Goal: Task Accomplishment & Management: Use online tool/utility

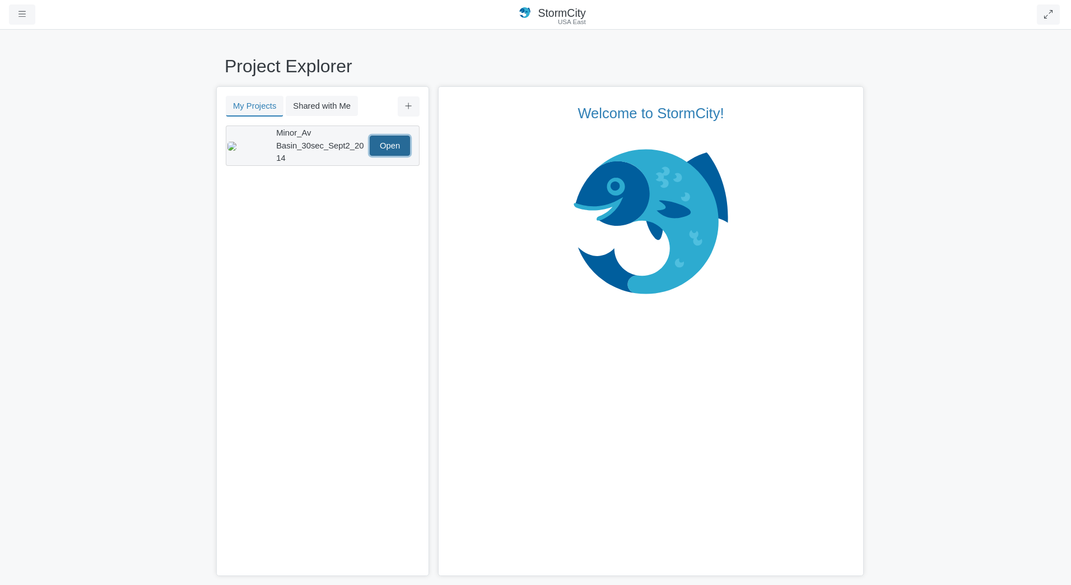
click at [397, 139] on link "Open" at bounding box center [390, 146] width 40 height 20
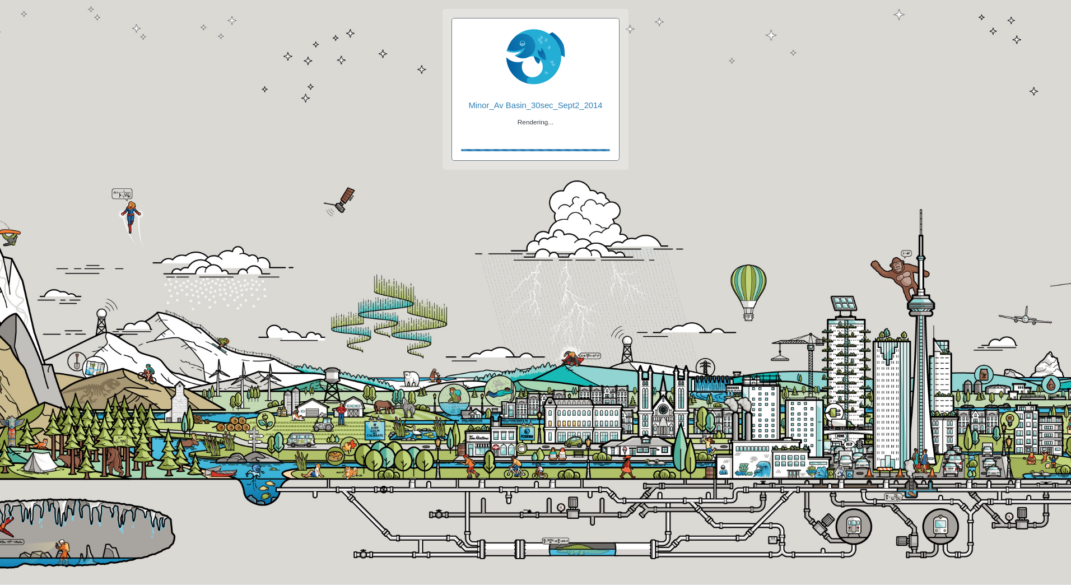
checkbox input "true"
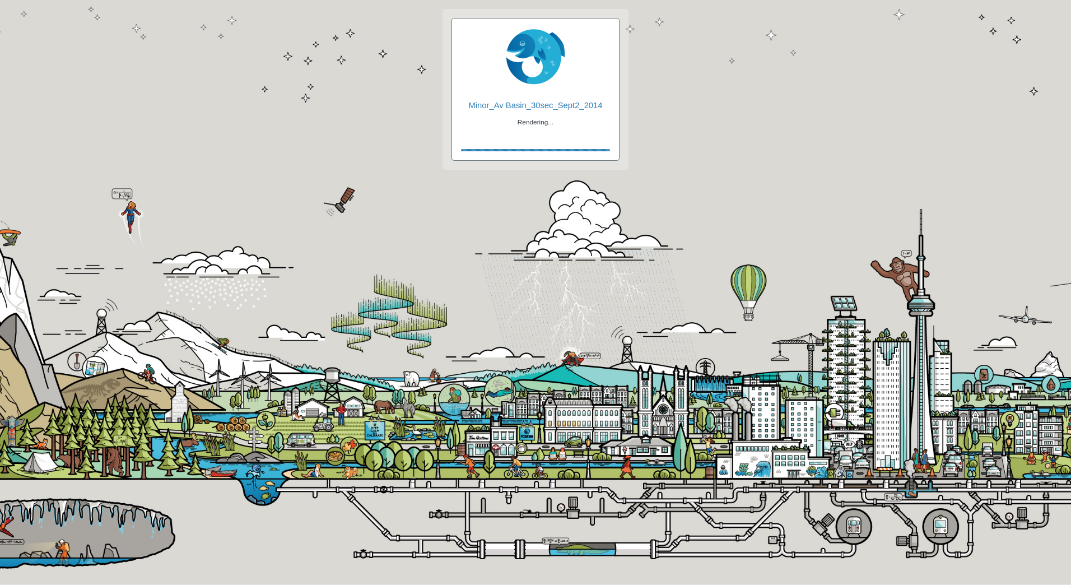
checkbox input "true"
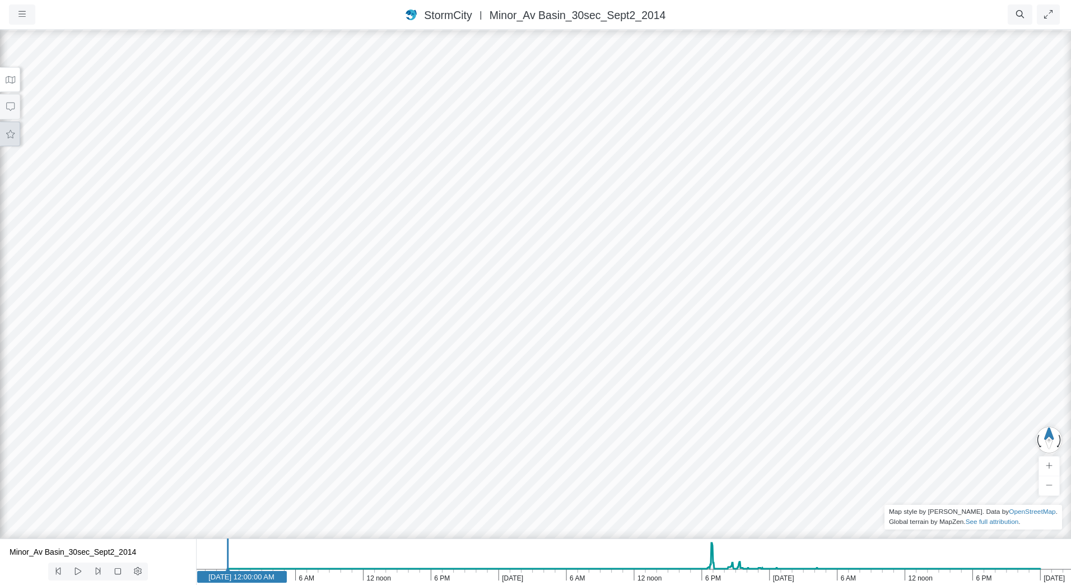
click at [6, 139] on button at bounding box center [10, 134] width 20 height 25
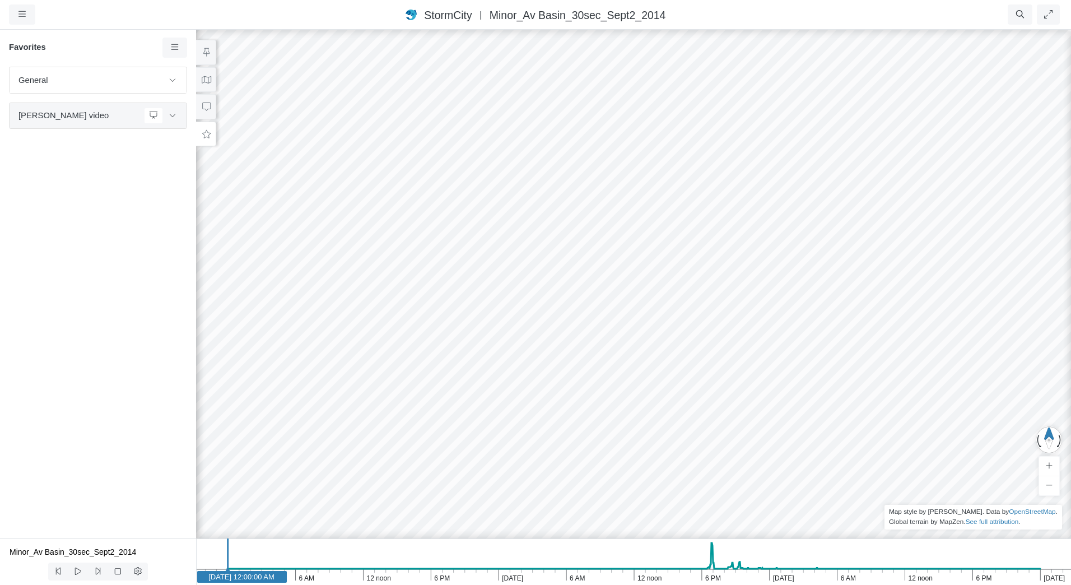
click at [65, 118] on span "[PERSON_NAME] video" at bounding box center [78, 115] width 121 height 12
click at [179, 115] on button at bounding box center [172, 116] width 19 height 16
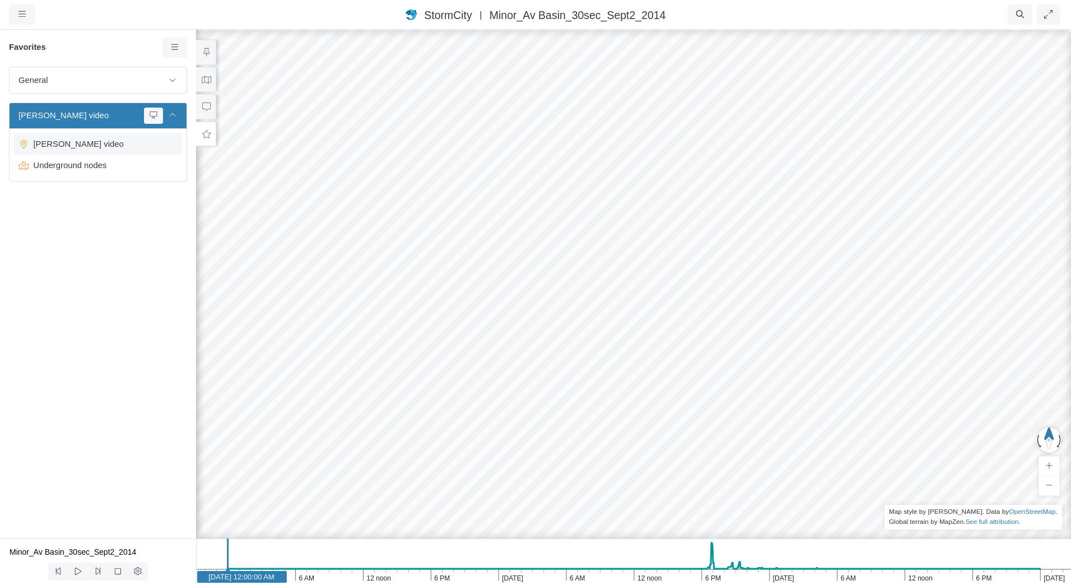
click at [105, 147] on span "[PERSON_NAME] video" at bounding box center [99, 144] width 140 height 12
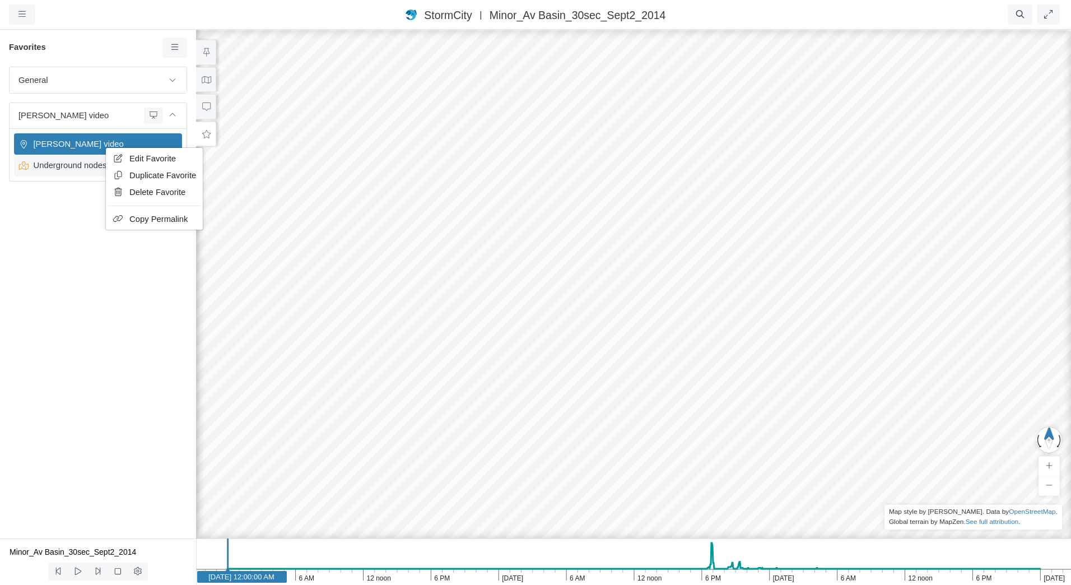
click at [135, 158] on span "Edit Favorite" at bounding box center [152, 158] width 46 height 9
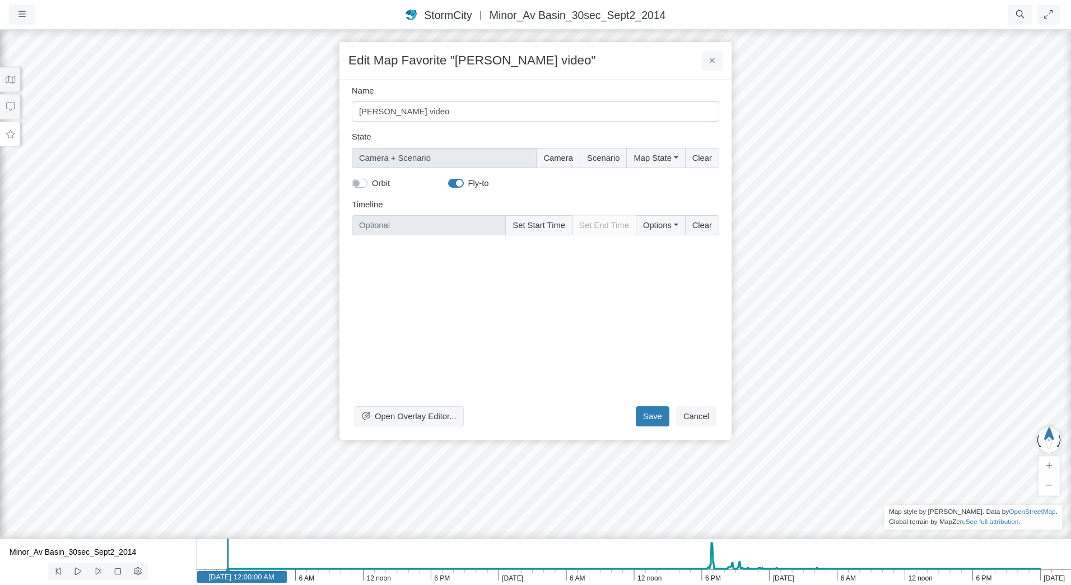
click at [390, 188] on label "Orbit" at bounding box center [381, 183] width 18 height 12
click at [361, 188] on input "Orbit" at bounding box center [356, 182] width 9 height 11
checkbox input "true"
click at [645, 412] on button "Save" at bounding box center [653, 416] width 34 height 20
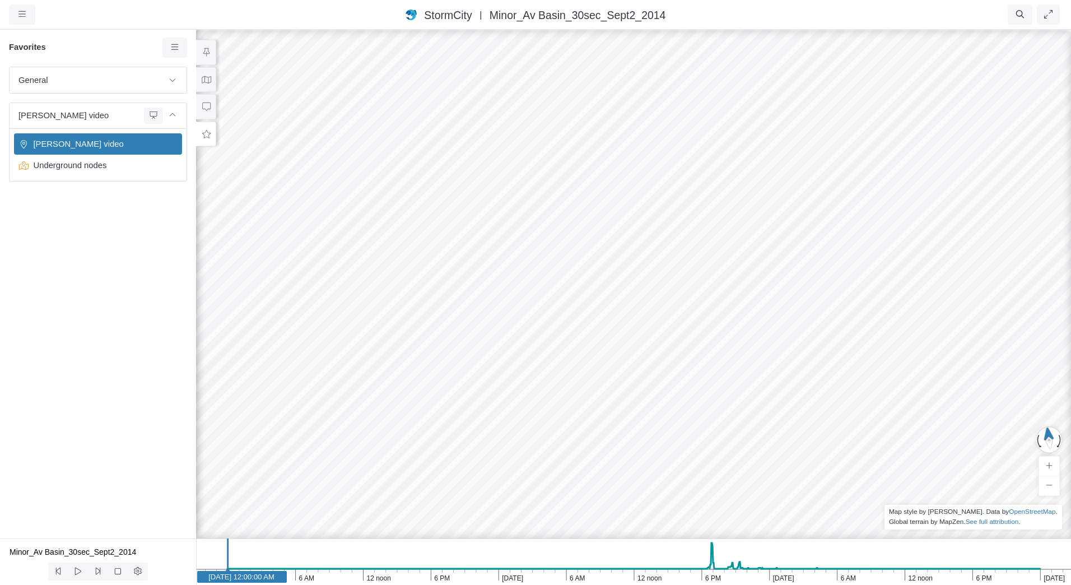
click at [141, 149] on span "[PERSON_NAME] video" at bounding box center [99, 144] width 140 height 12
click at [148, 158] on icon at bounding box center [153, 160] width 11 height 8
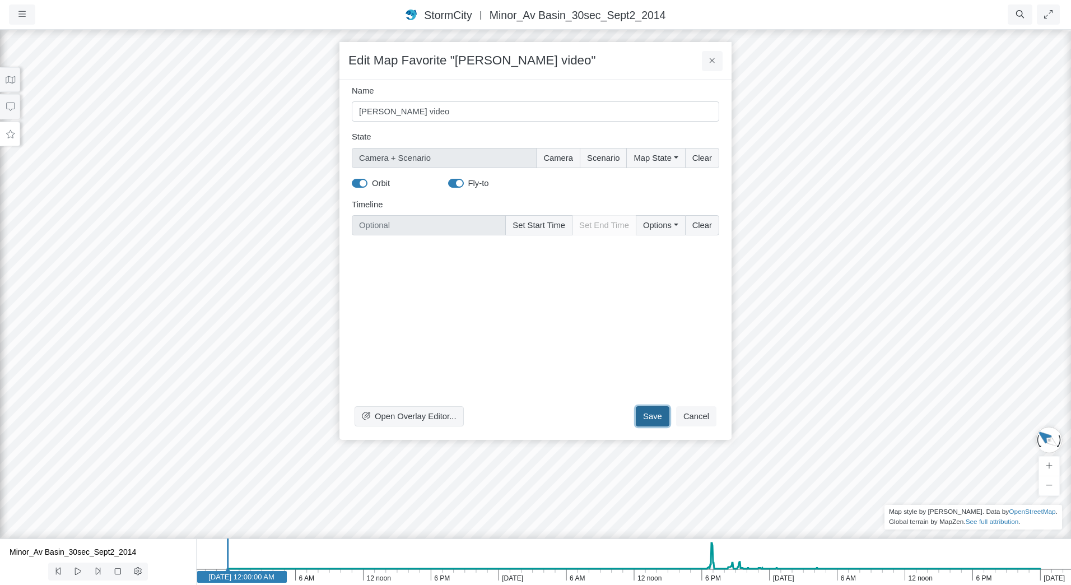
click at [643, 420] on button "Save" at bounding box center [653, 416] width 34 height 20
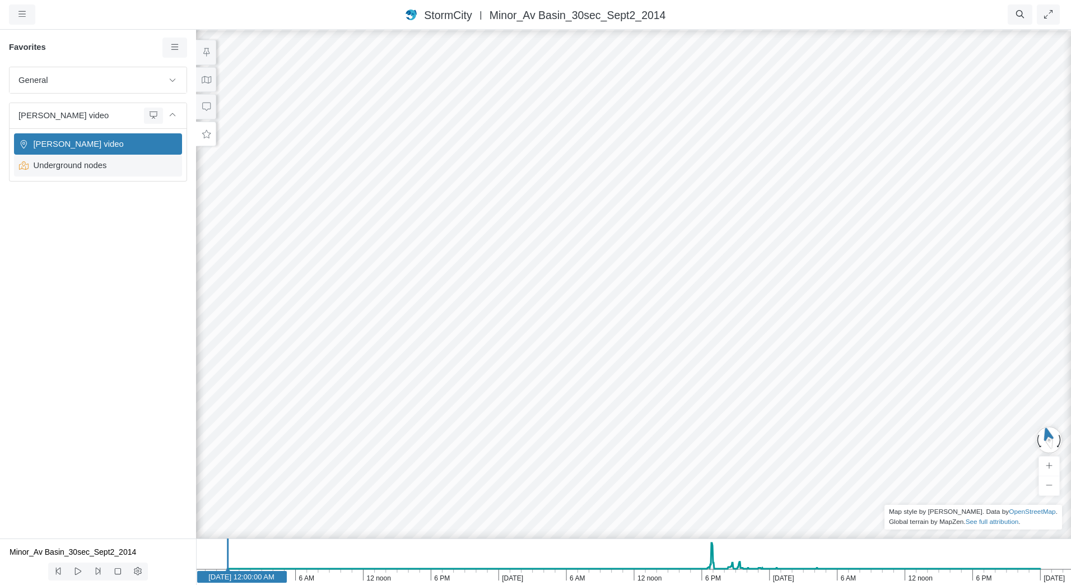
click at [126, 165] on span "Underground nodes" at bounding box center [99, 165] width 140 height 12
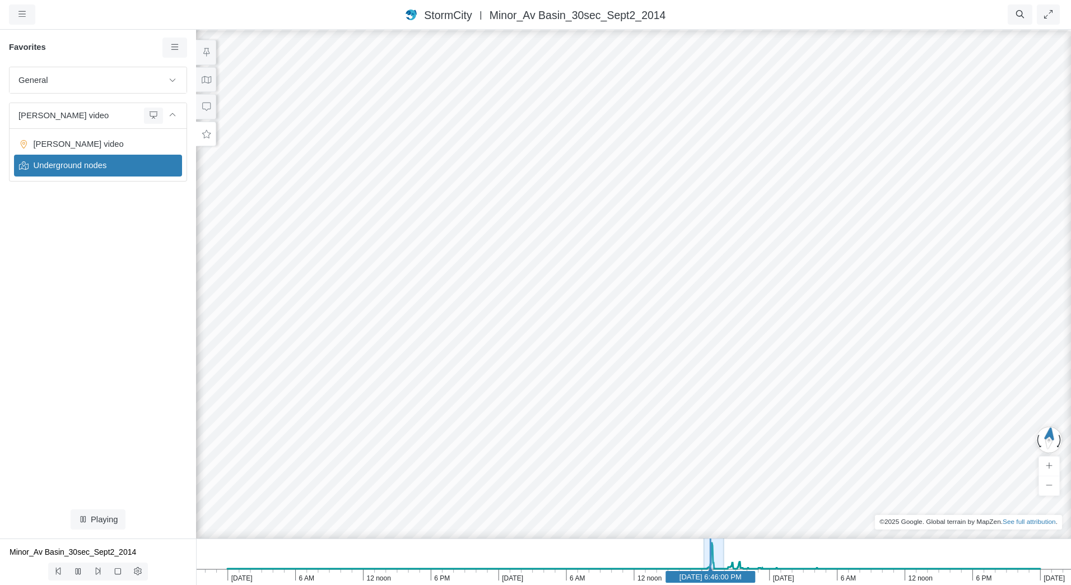
click at [127, 166] on span "Underground nodes" at bounding box center [99, 165] width 140 height 12
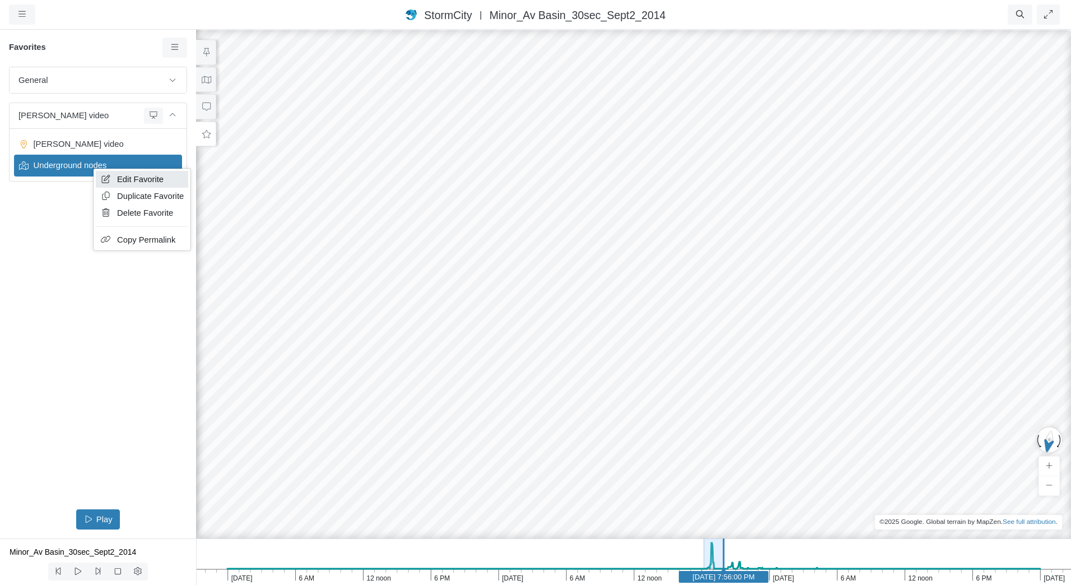
click at [103, 172] on link "Edit Favorite" at bounding box center [142, 179] width 92 height 17
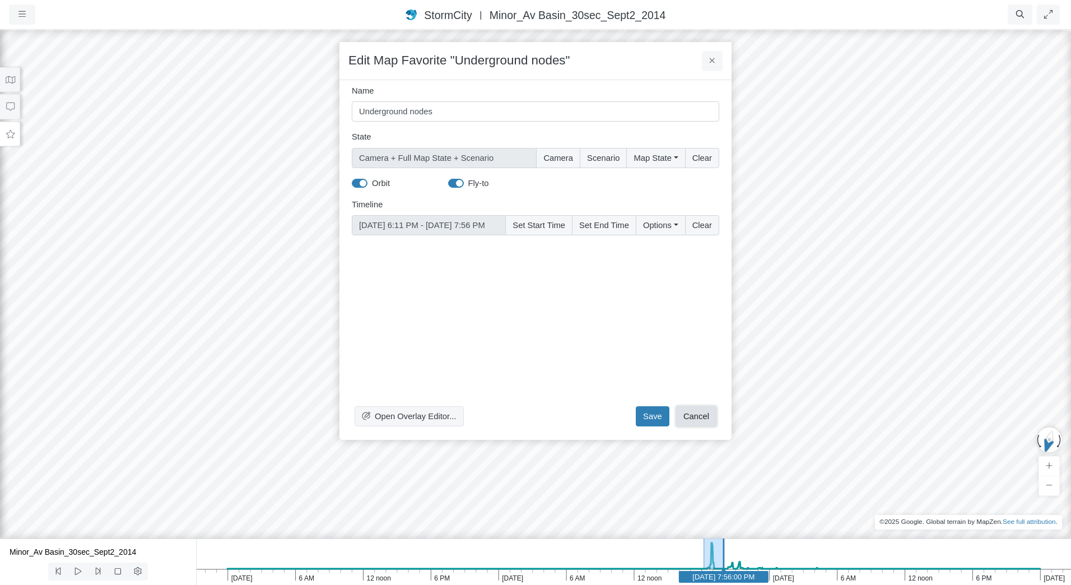
click at [699, 418] on button "Cancel" at bounding box center [696, 416] width 40 height 20
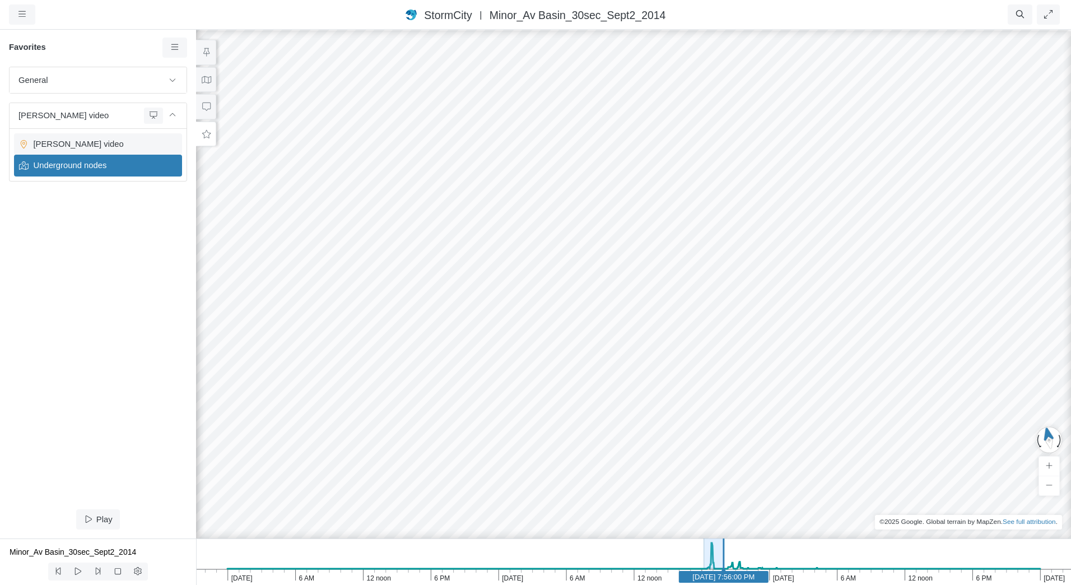
click at [156, 148] on span "[PERSON_NAME] video" at bounding box center [99, 144] width 140 height 12
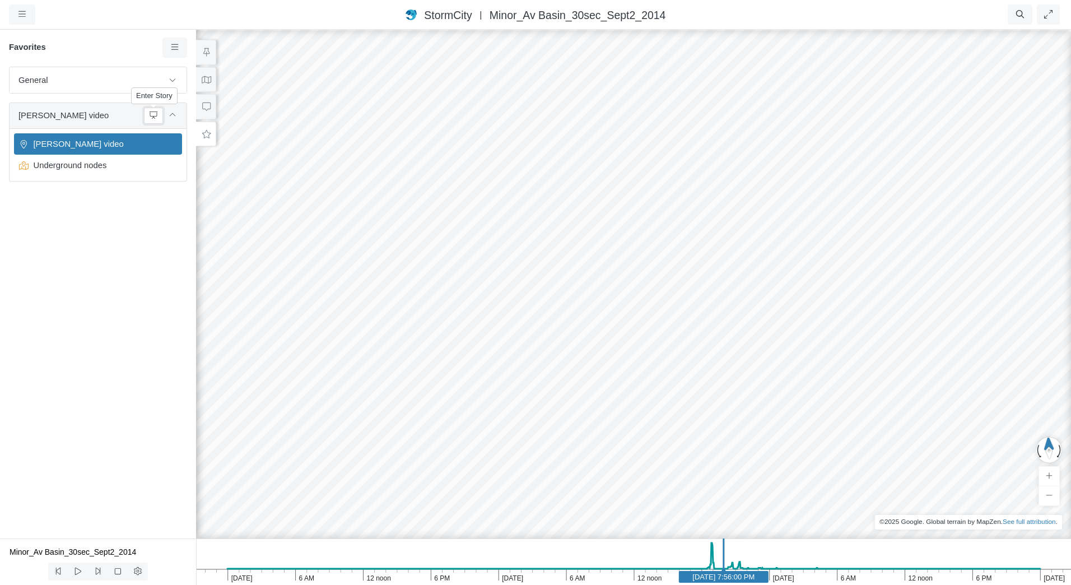
click at [152, 114] on icon at bounding box center [153, 114] width 9 height 7
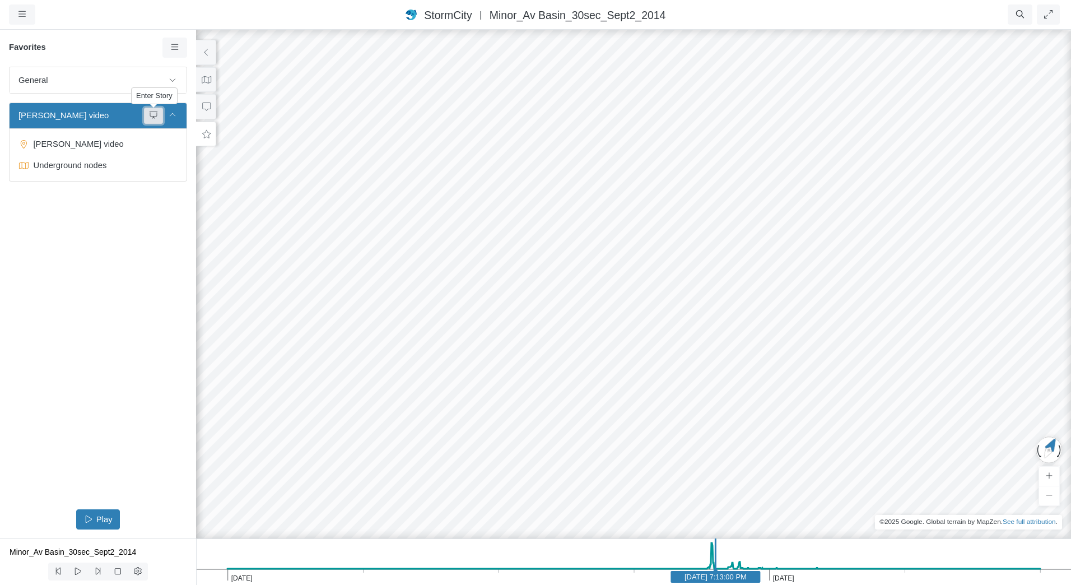
click at [160, 116] on button at bounding box center [153, 116] width 19 height 16
click at [24, 20] on button "button" at bounding box center [22, 14] width 26 height 20
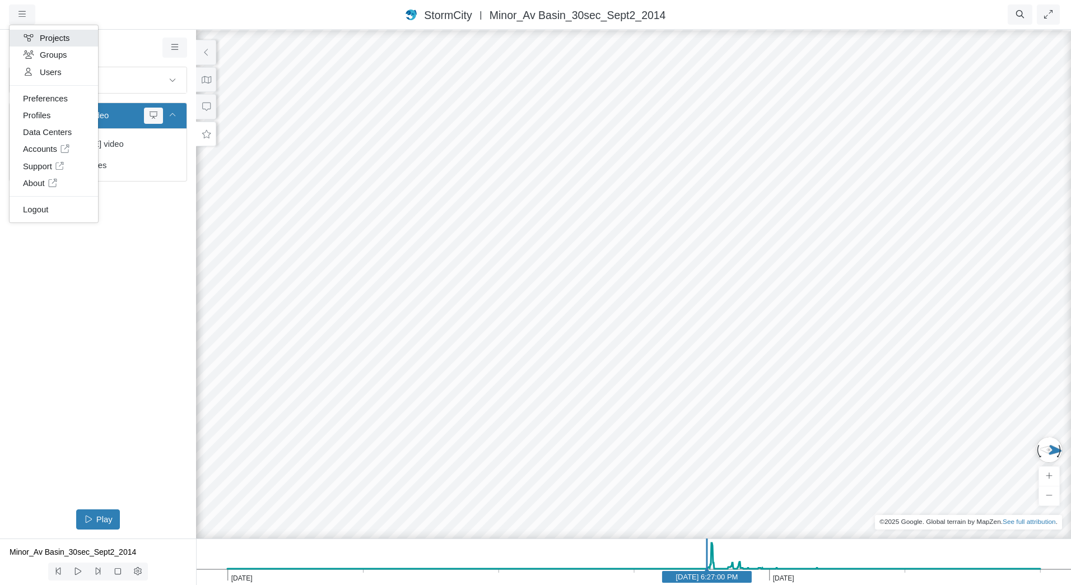
click at [57, 34] on link "Projects" at bounding box center [54, 38] width 88 height 17
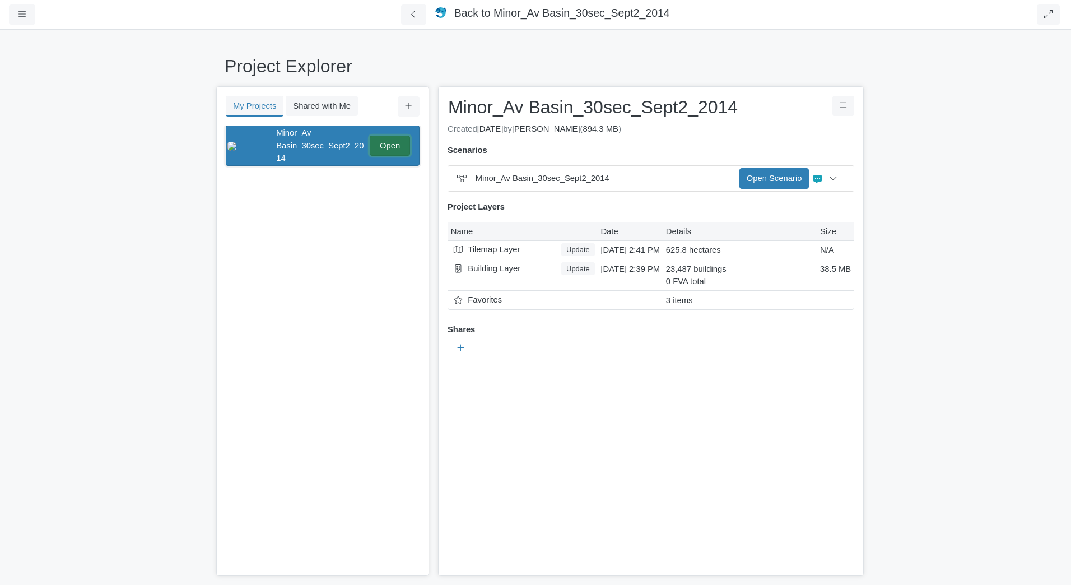
click at [389, 136] on link "Open" at bounding box center [390, 146] width 40 height 20
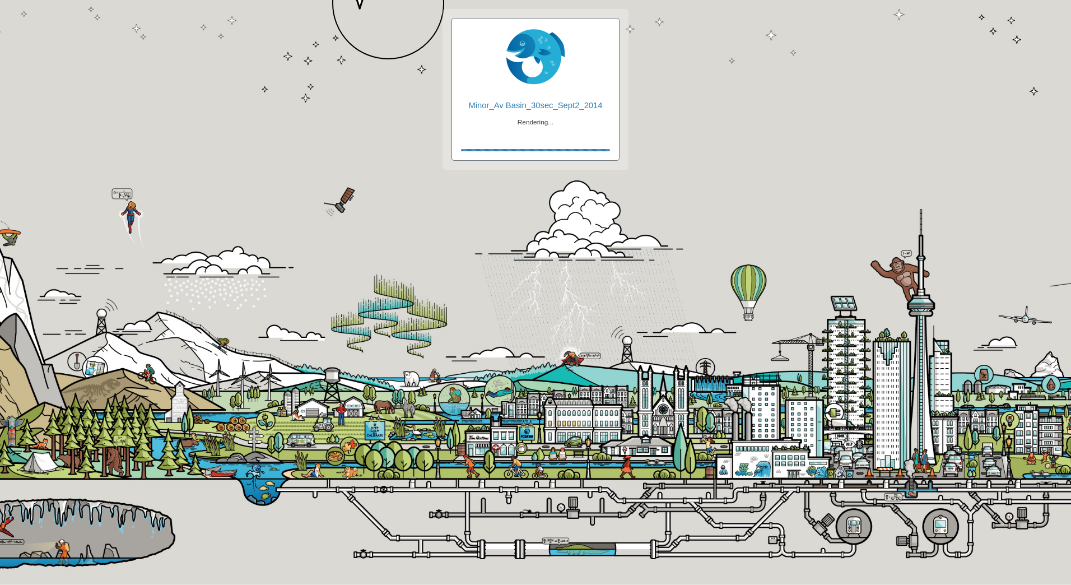
checkbox input "true"
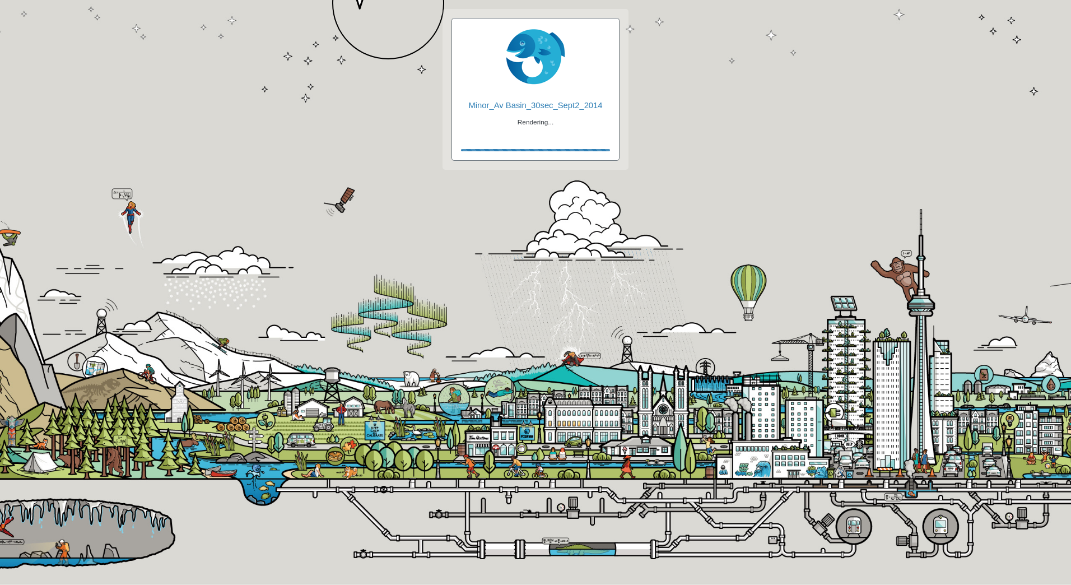
checkbox input "true"
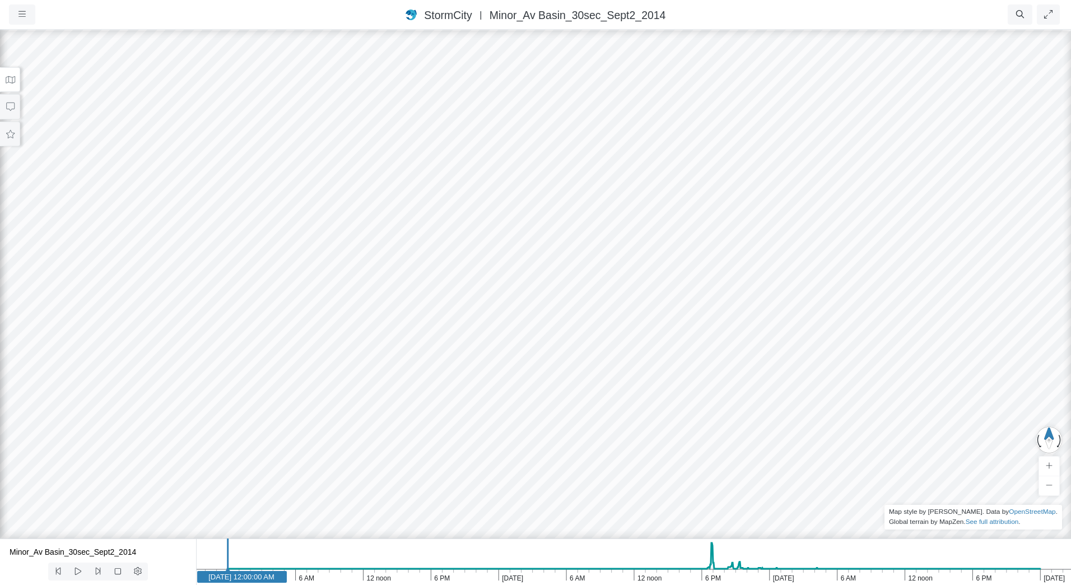
click at [5, 76] on icon at bounding box center [10, 80] width 11 height 8
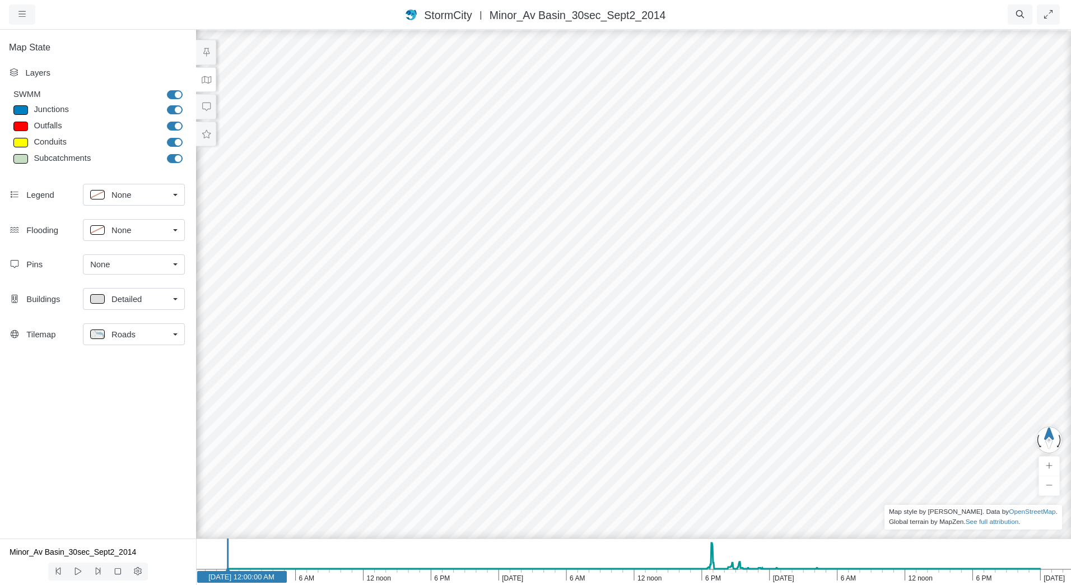
click at [154, 335] on div "Roads" at bounding box center [129, 334] width 78 height 14
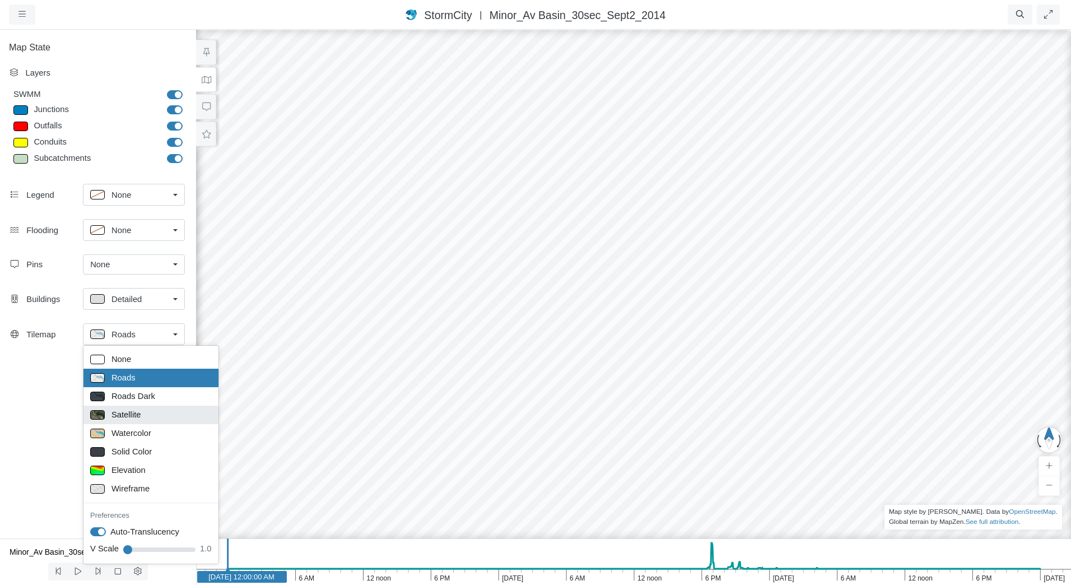
click at [151, 423] on link "Satellite" at bounding box center [150, 414] width 135 height 18
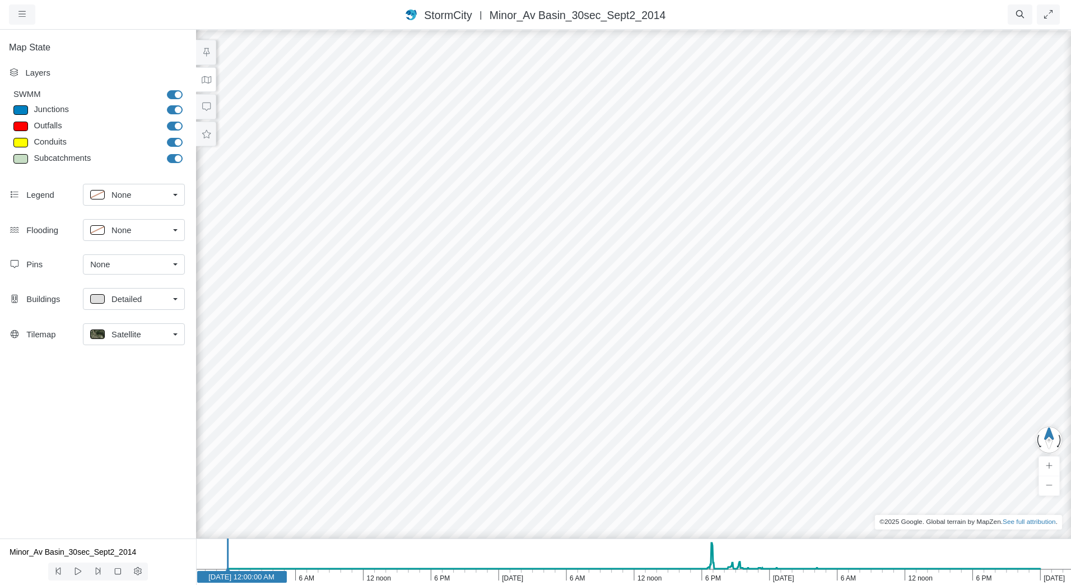
click at [157, 301] on div "Detailed" at bounding box center [129, 299] width 78 height 14
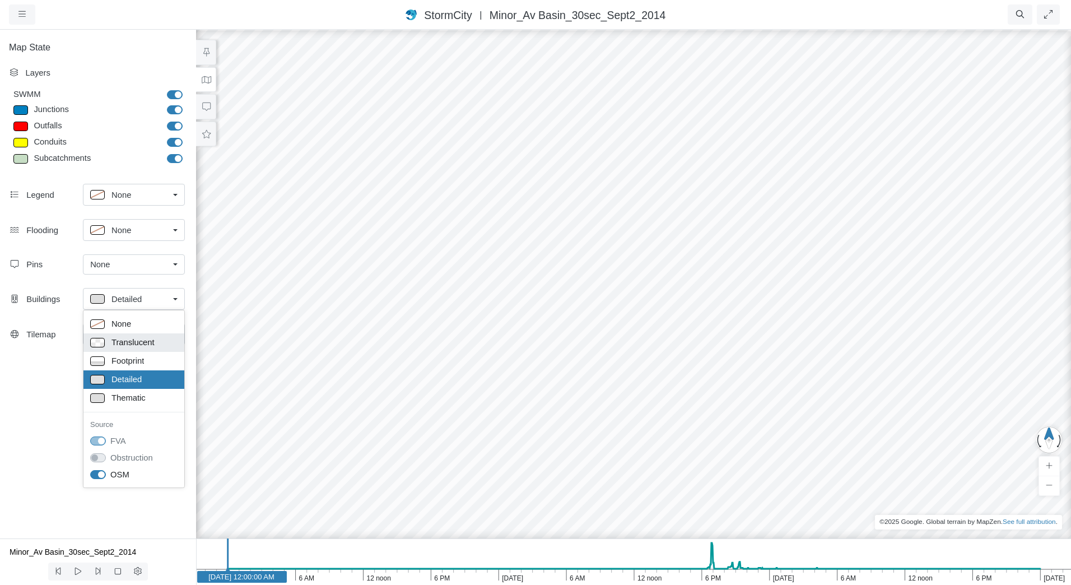
click at [158, 344] on div "Translucent" at bounding box center [133, 342] width 87 height 14
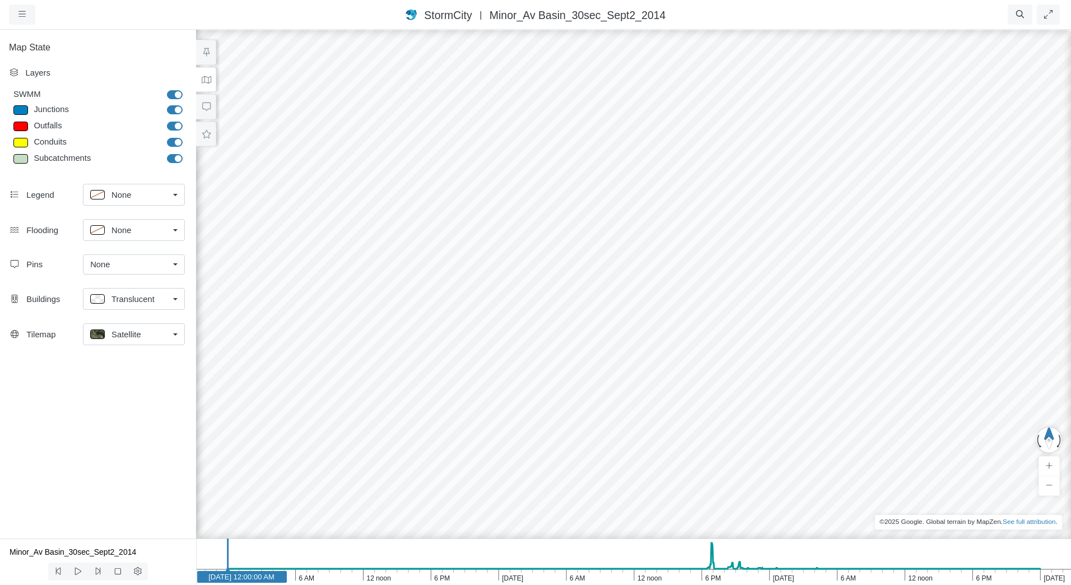
drag, startPoint x: 657, startPoint y: 317, endPoint x: 265, endPoint y: 388, distance: 398.3
click at [265, 388] on div at bounding box center [633, 307] width 1071 height 556
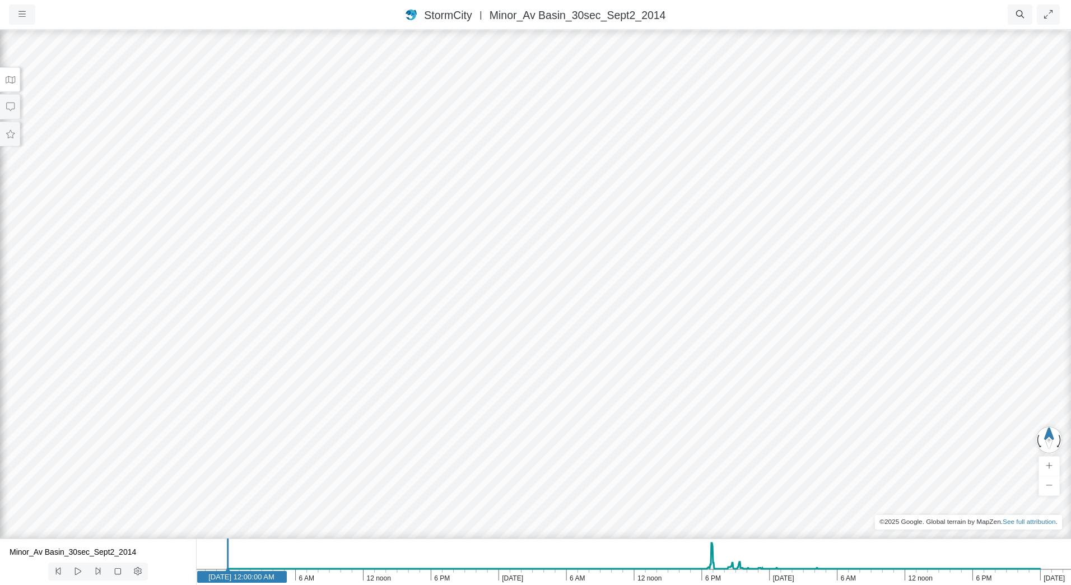
drag, startPoint x: 425, startPoint y: 198, endPoint x: 450, endPoint y: 314, distance: 119.3
click at [450, 314] on div at bounding box center [535, 307] width 1071 height 556
click at [11, 137] on icon at bounding box center [10, 134] width 11 height 8
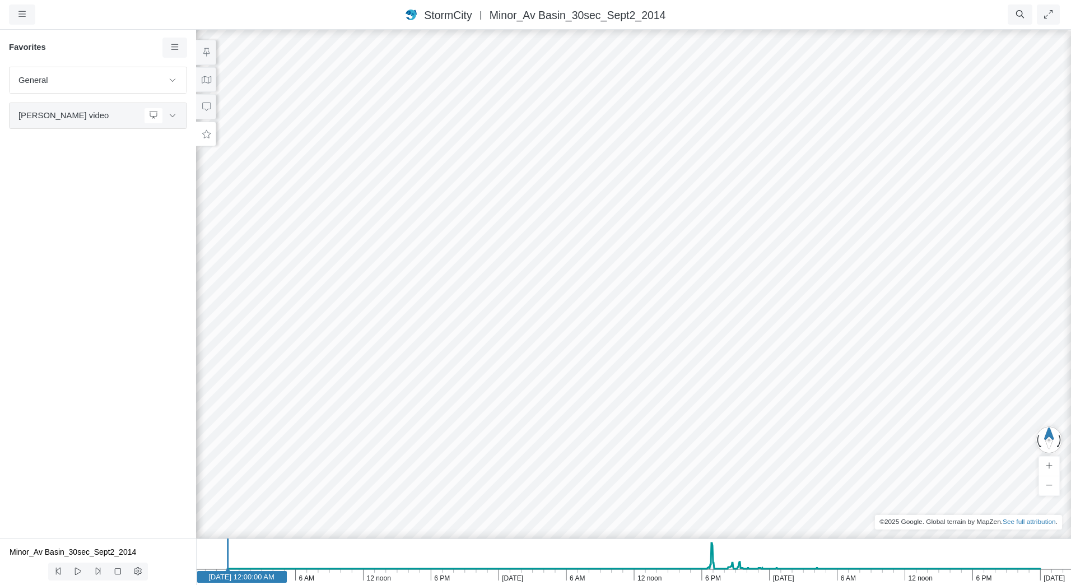
click at [38, 120] on div "[PERSON_NAME] video" at bounding box center [100, 116] width 164 height 16
click at [54, 120] on span "[PERSON_NAME] video" at bounding box center [78, 115] width 121 height 12
click at [174, 115] on icon at bounding box center [172, 114] width 9 height 7
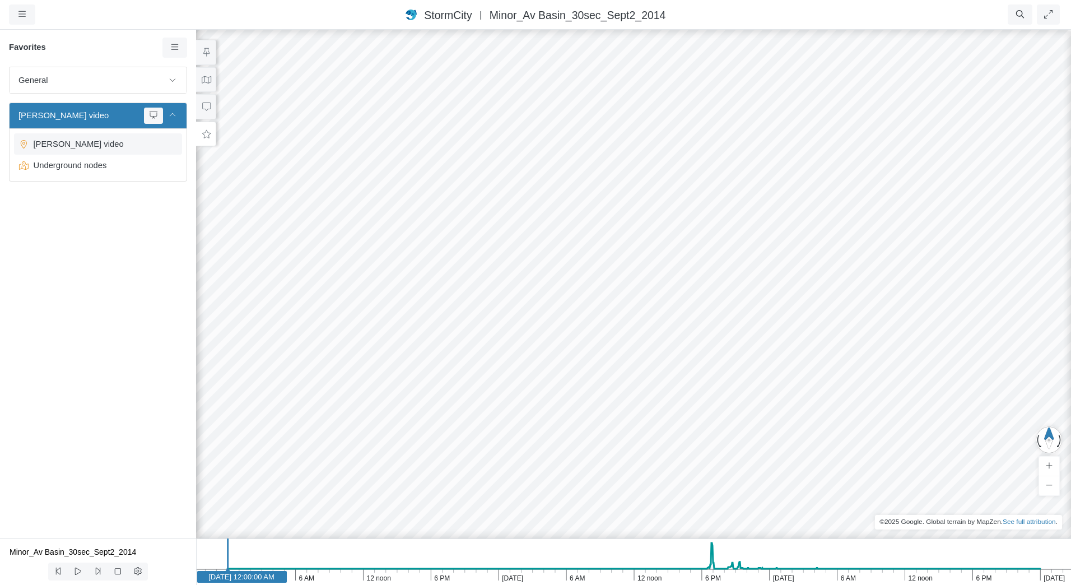
click at [92, 143] on span "[PERSON_NAME] video" at bounding box center [99, 144] width 140 height 12
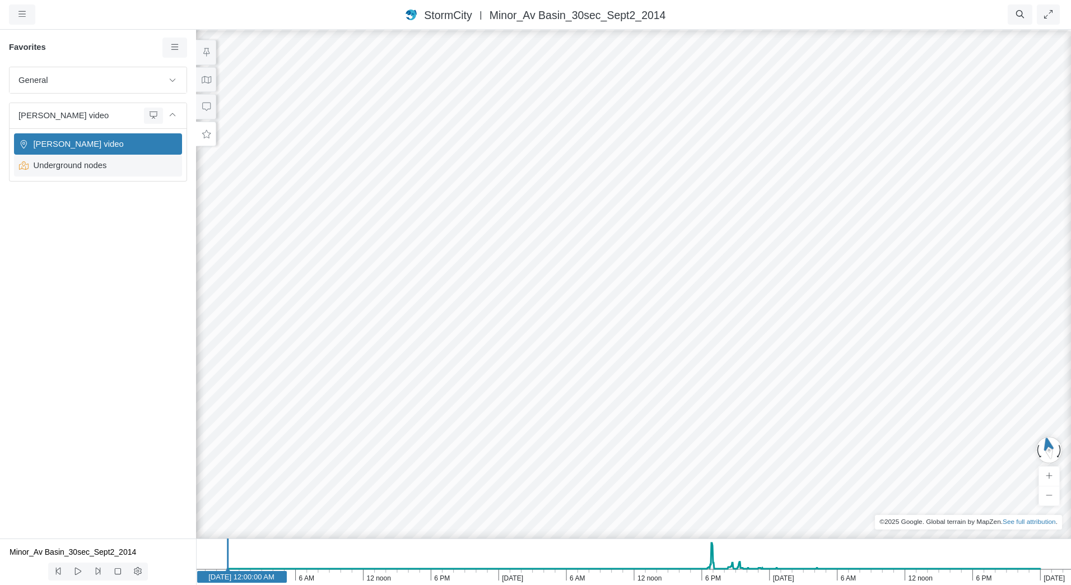
click at [80, 171] on span "Underground nodes" at bounding box center [99, 165] width 140 height 12
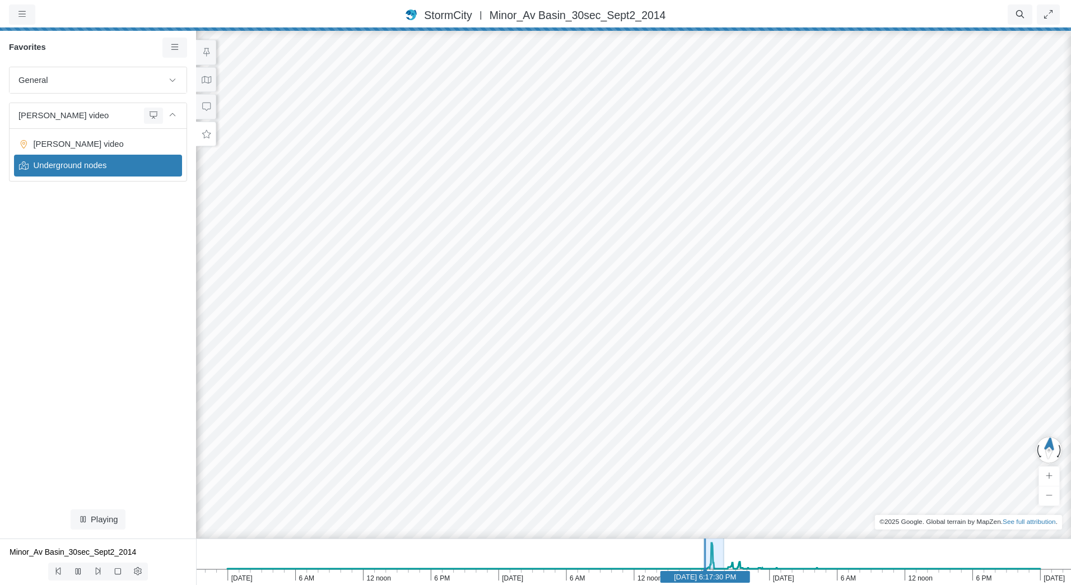
click at [80, 170] on span "Underground nodes" at bounding box center [99, 165] width 140 height 12
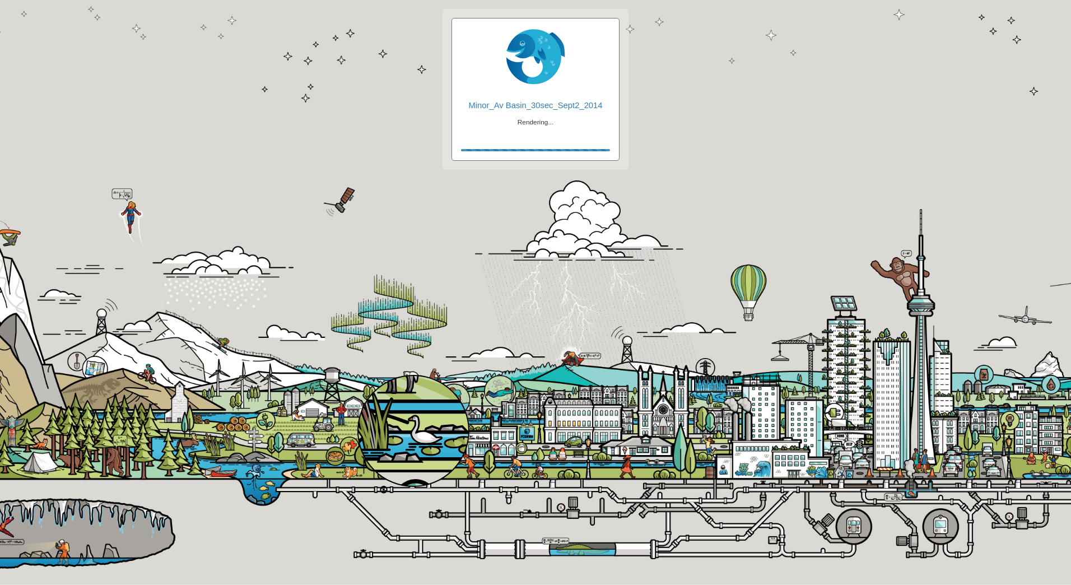
checkbox input "true"
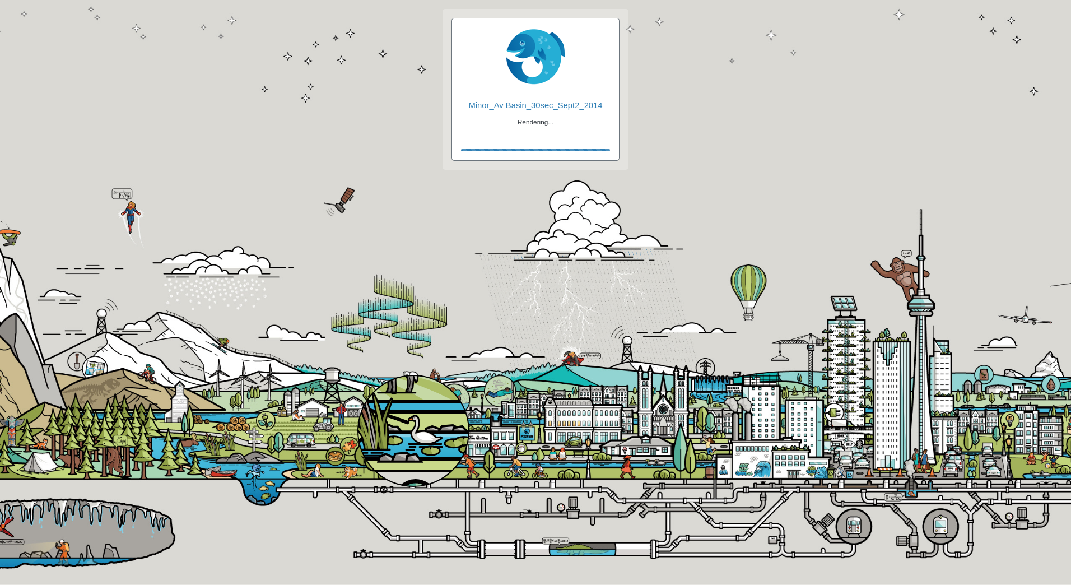
checkbox input "true"
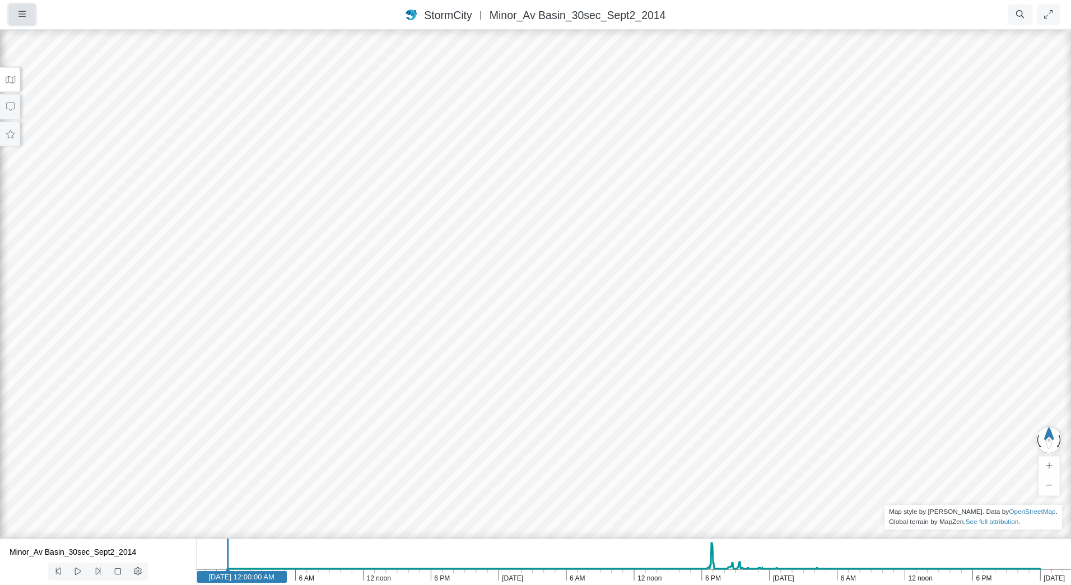
click at [24, 10] on button "button" at bounding box center [22, 14] width 26 height 20
click at [50, 36] on link "Projects" at bounding box center [54, 38] width 88 height 17
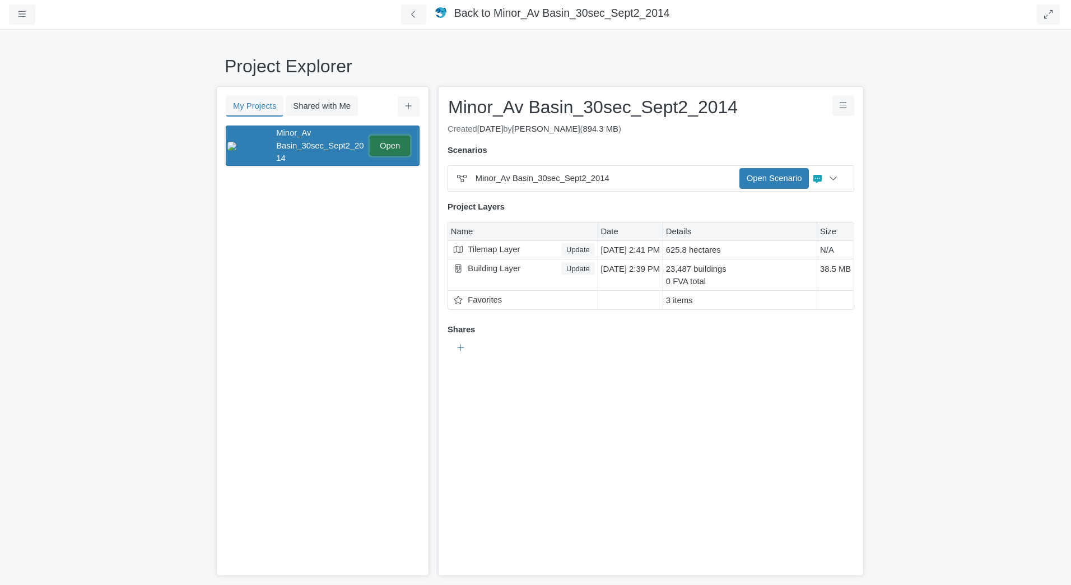
click at [397, 139] on link "Open" at bounding box center [390, 146] width 40 height 20
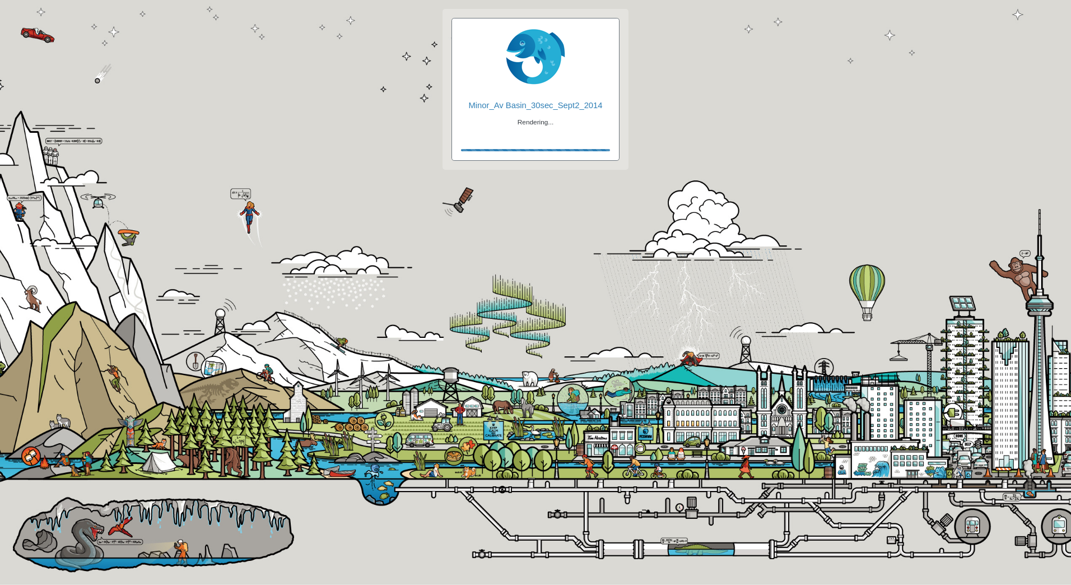
checkbox input "true"
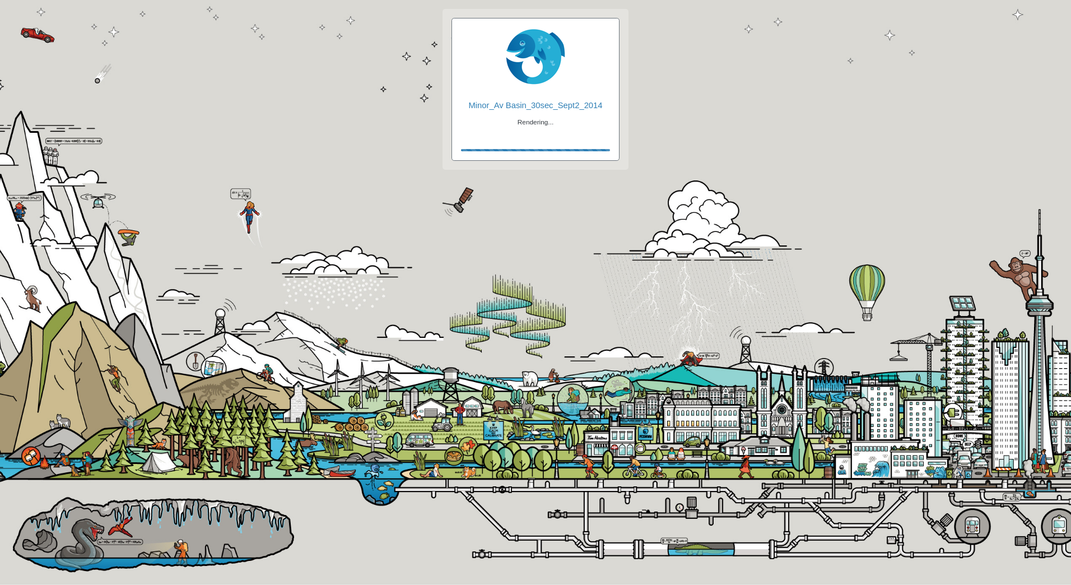
checkbox input "true"
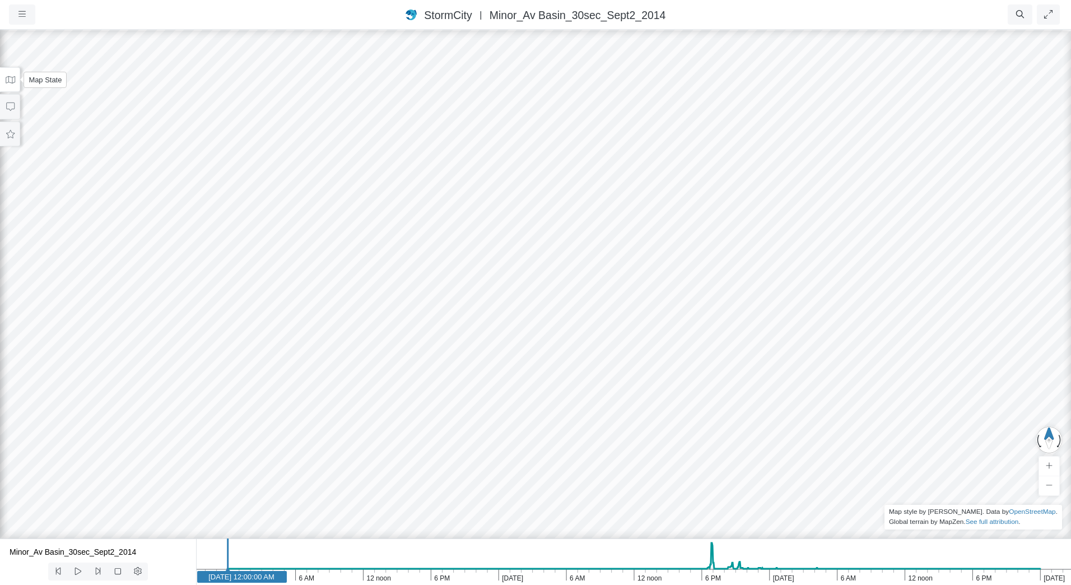
click at [10, 77] on icon at bounding box center [11, 79] width 10 height 7
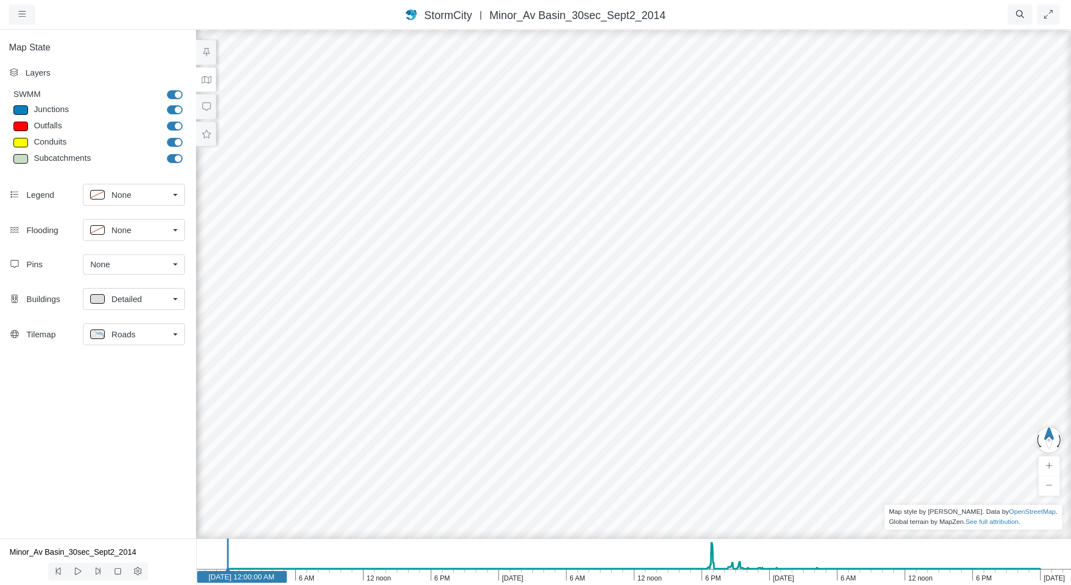
click at [177, 338] on link "Roads" at bounding box center [134, 334] width 102 height 22
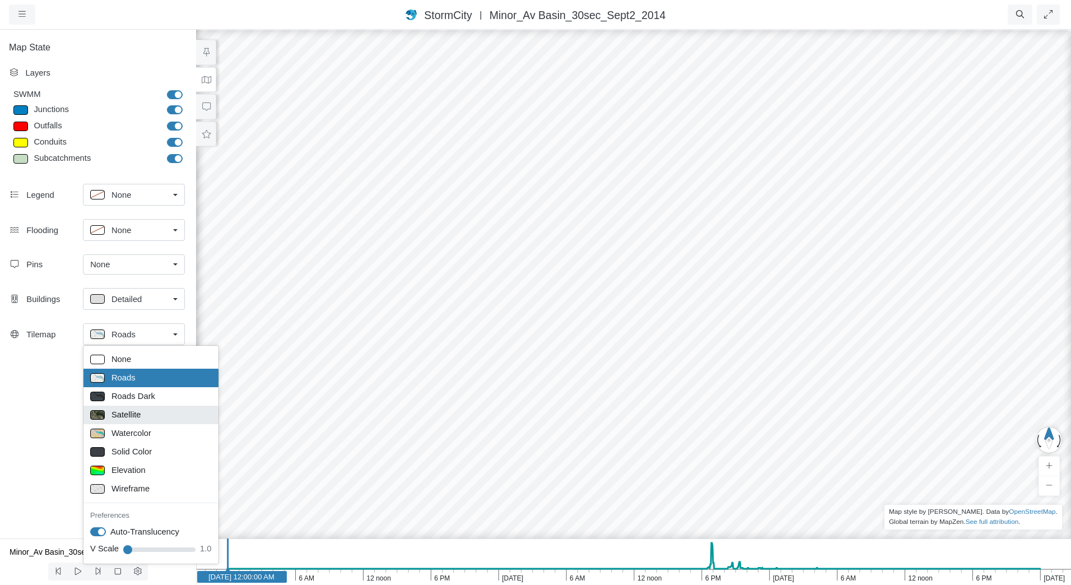
click at [176, 417] on div "Satellite" at bounding box center [151, 415] width 122 height 14
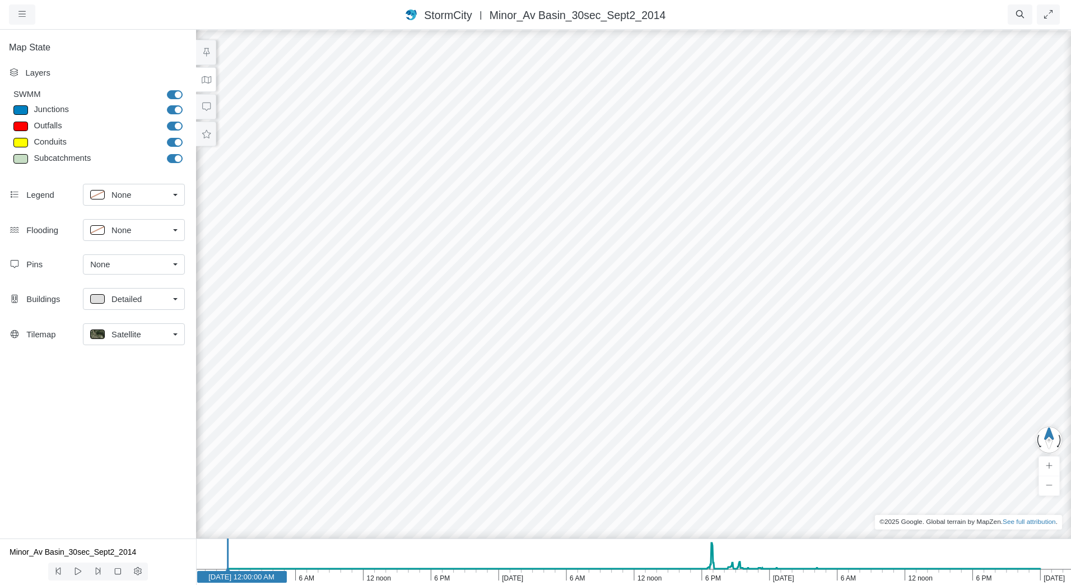
click at [174, 296] on link "Detailed" at bounding box center [134, 299] width 102 height 22
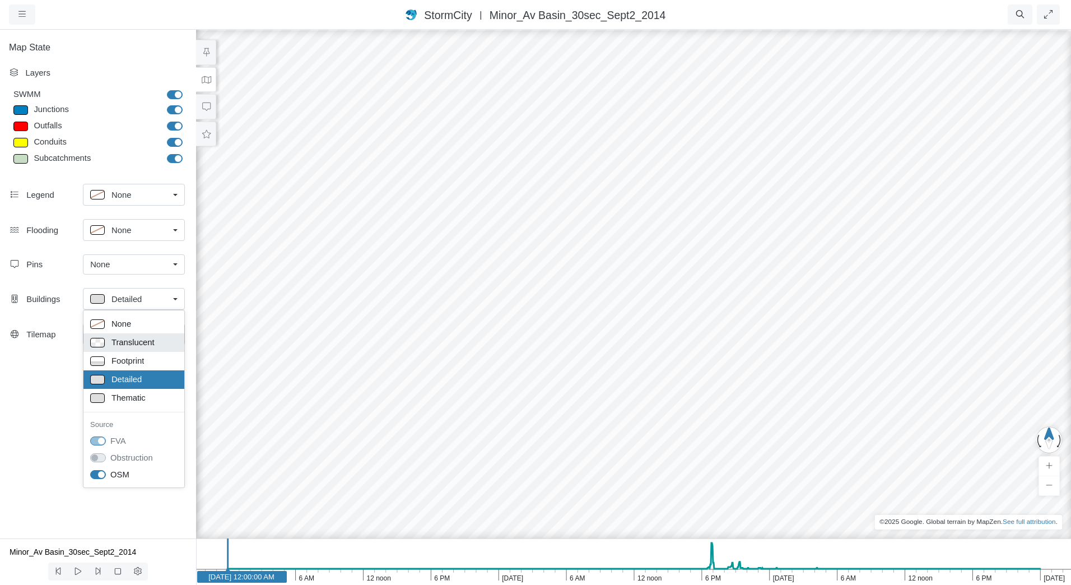
click at [164, 343] on div "Translucent" at bounding box center [133, 342] width 87 height 14
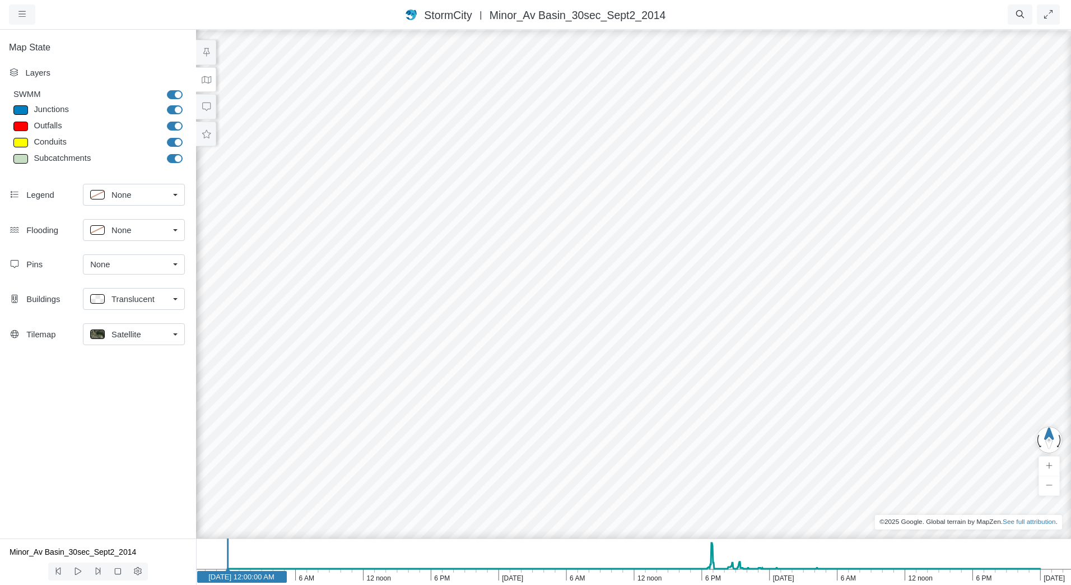
drag, startPoint x: 626, startPoint y: 267, endPoint x: 526, endPoint y: 263, distance: 99.8
click at [526, 263] on div at bounding box center [633, 307] width 1071 height 556
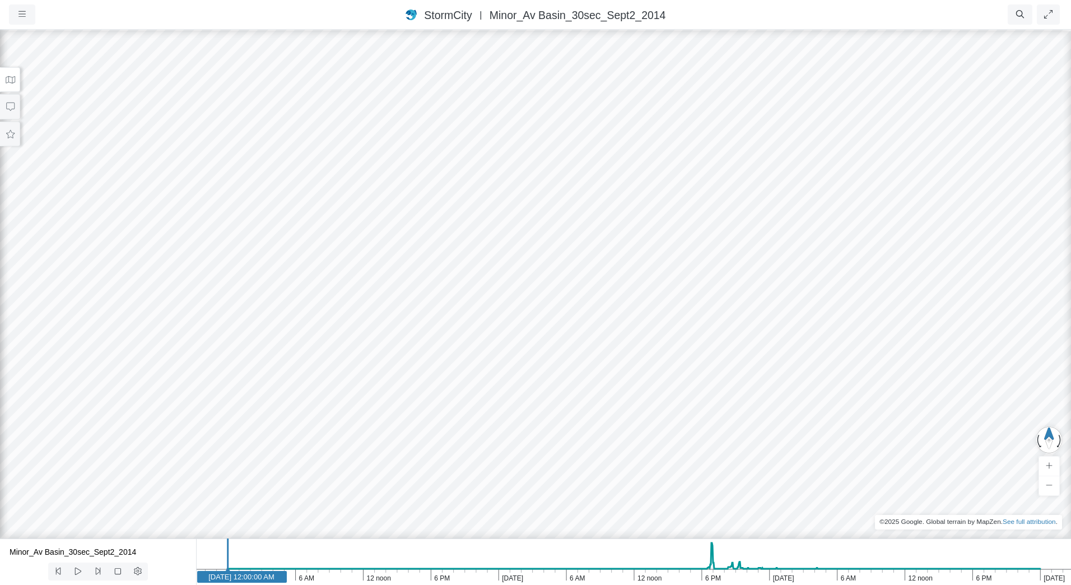
click at [11, 78] on icon at bounding box center [10, 80] width 11 height 8
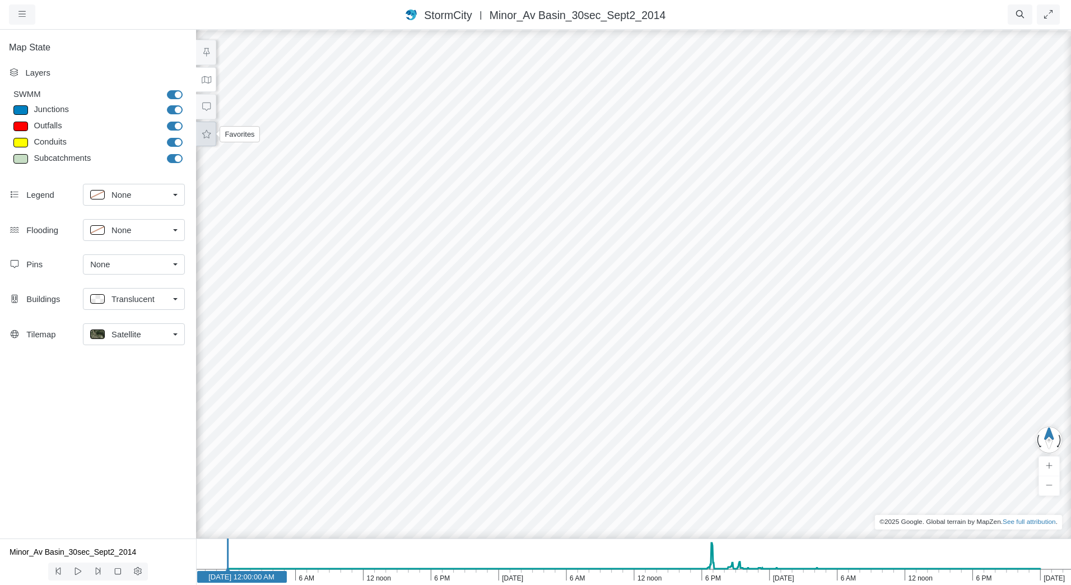
click at [206, 136] on icon at bounding box center [206, 134] width 11 height 8
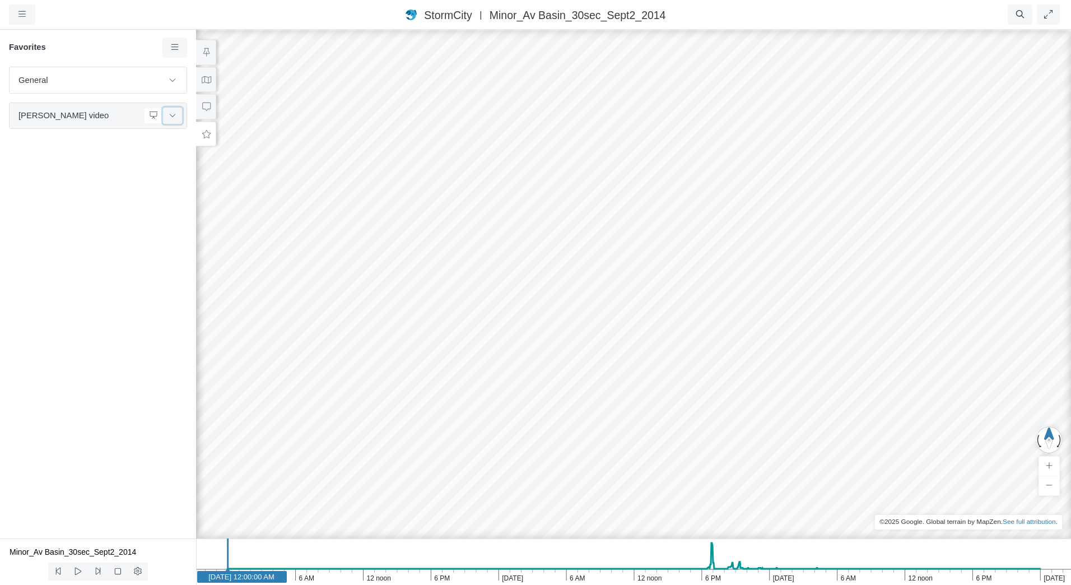
click at [176, 116] on icon at bounding box center [172, 114] width 9 height 7
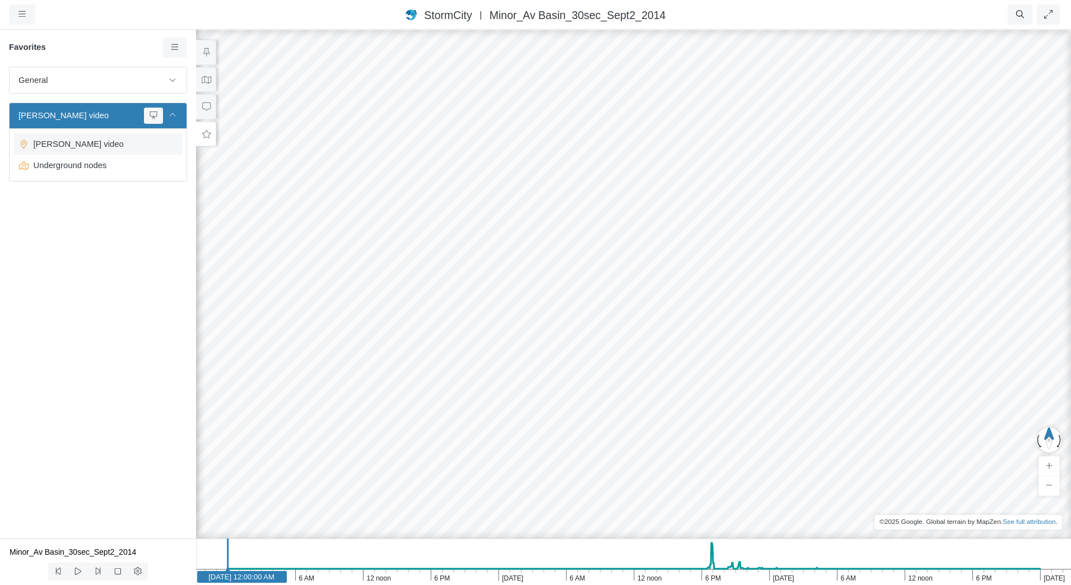
click at [80, 148] on span "[PERSON_NAME] video" at bounding box center [99, 144] width 140 height 12
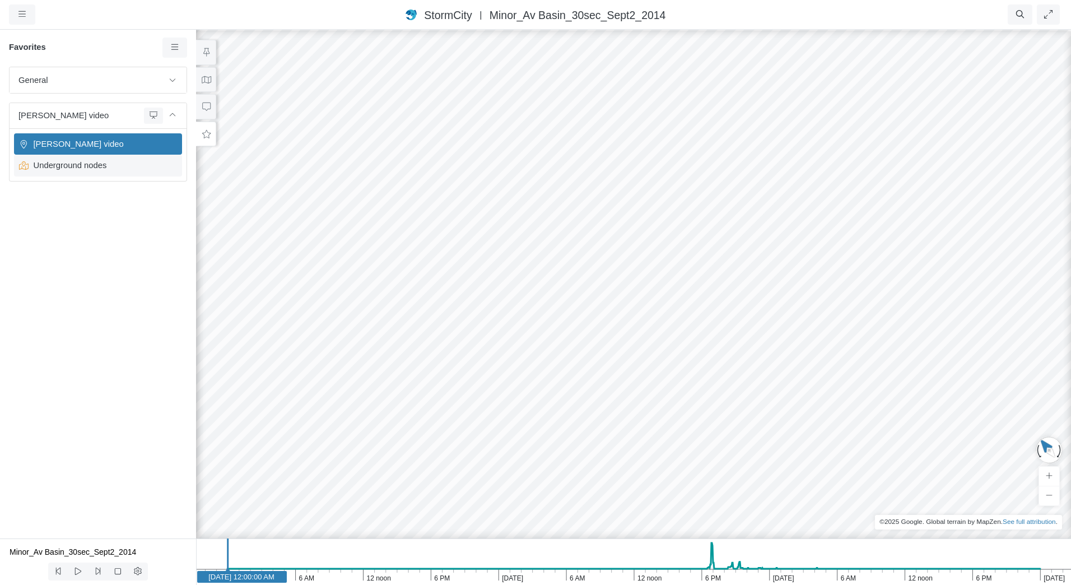
click at [74, 170] on span "Underground nodes" at bounding box center [99, 165] width 140 height 12
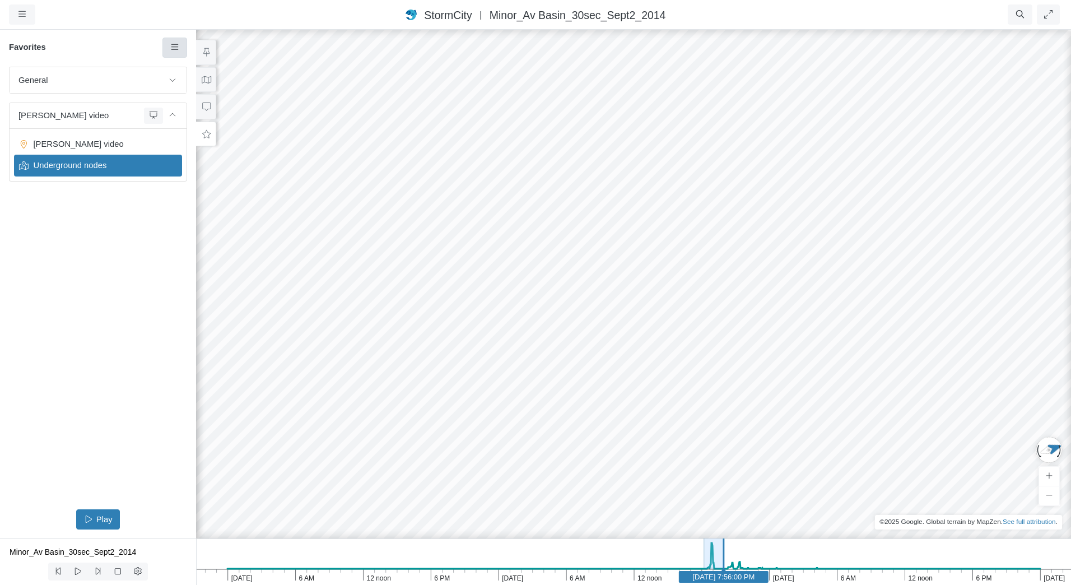
click at [167, 46] on link at bounding box center [174, 48] width 25 height 20
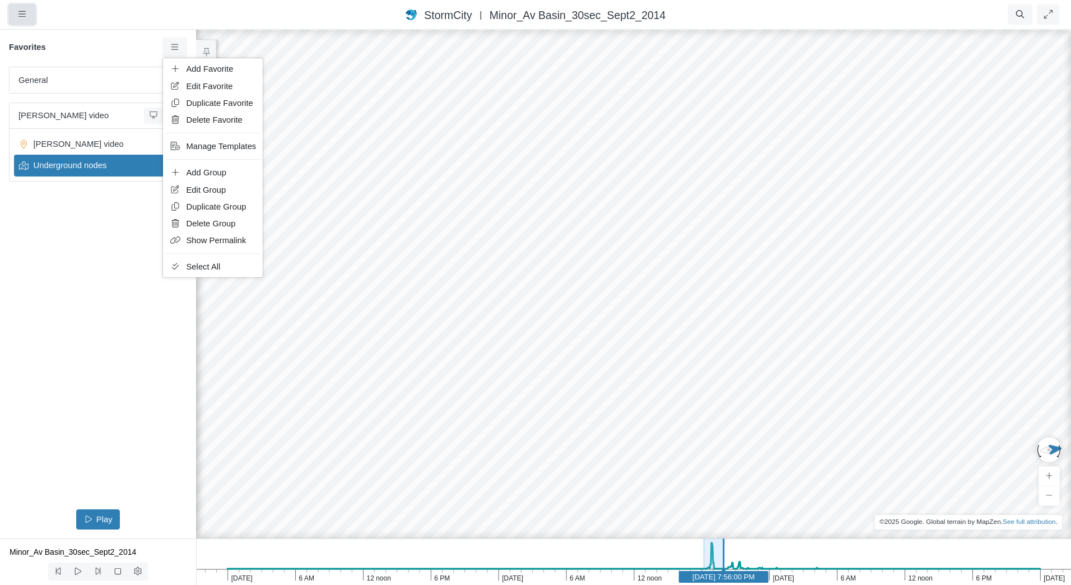
click at [24, 13] on icon "button" at bounding box center [21, 14] width 7 height 8
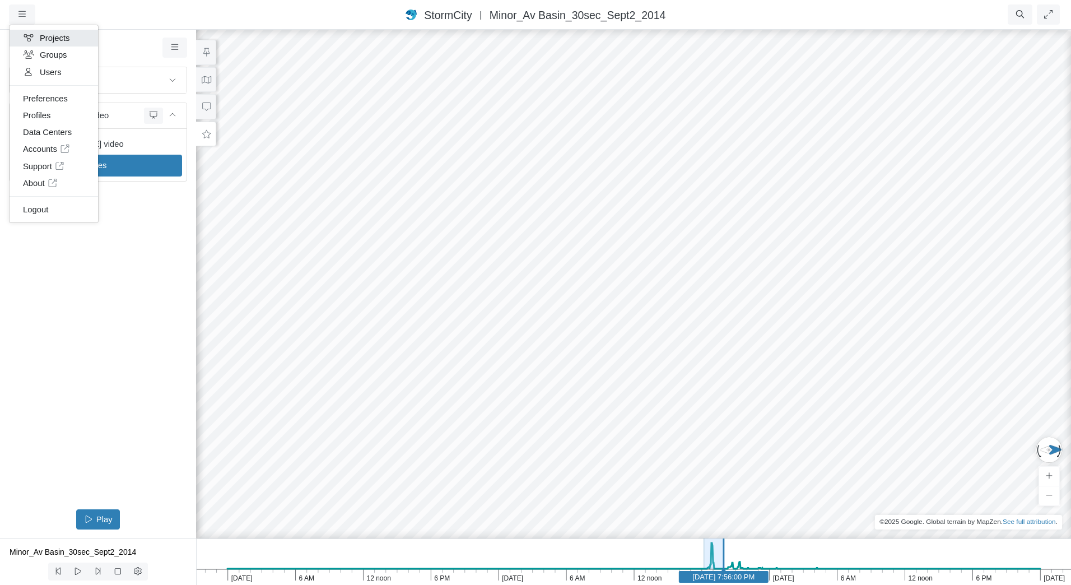
click at [39, 43] on link "Projects" at bounding box center [54, 38] width 88 height 17
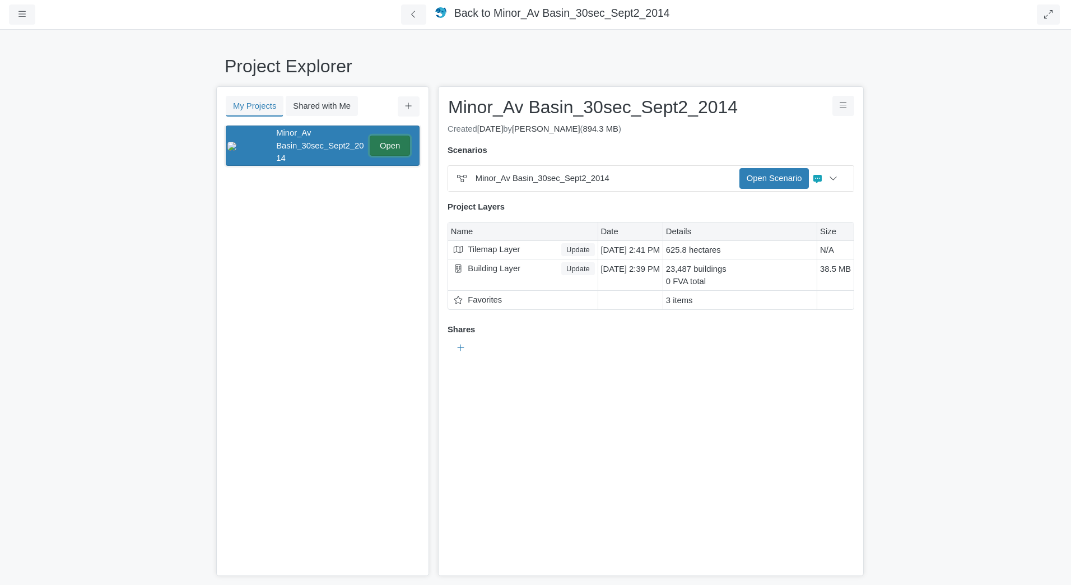
click at [402, 138] on link "Open" at bounding box center [390, 146] width 40 height 20
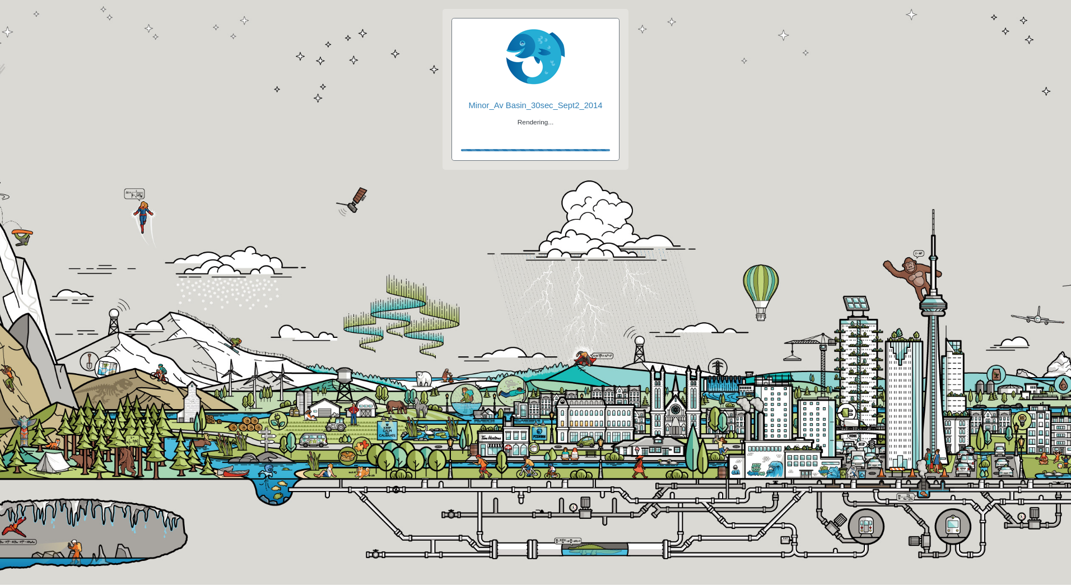
checkbox input "true"
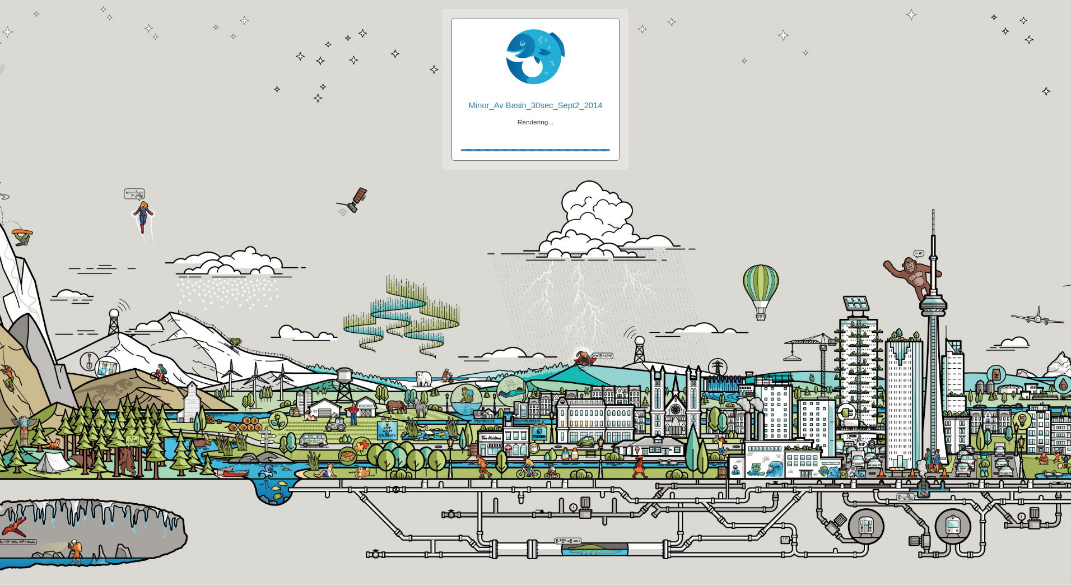
checkbox input "true"
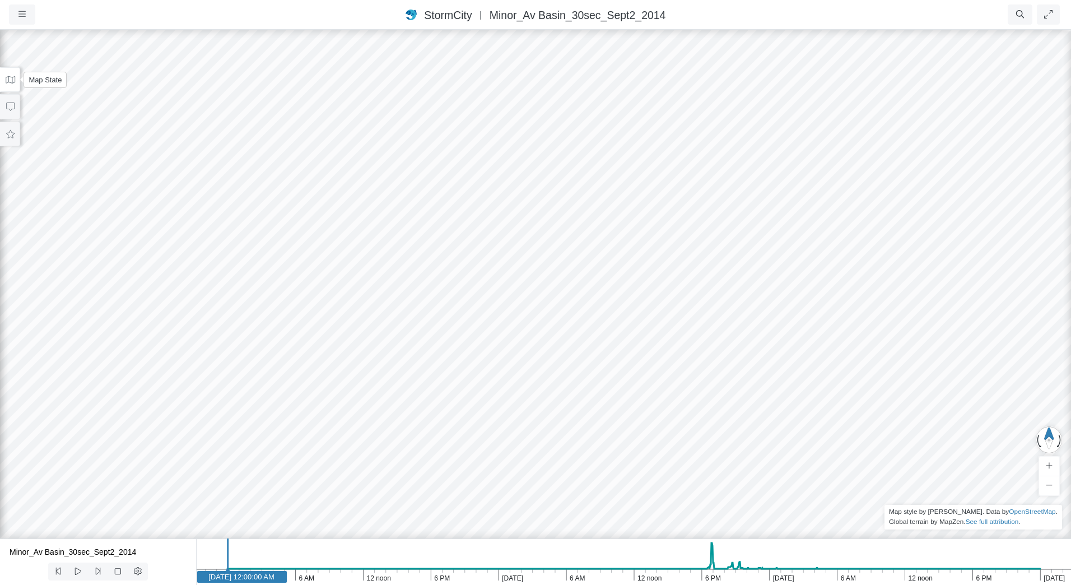
click at [8, 77] on icon at bounding box center [11, 79] width 10 height 7
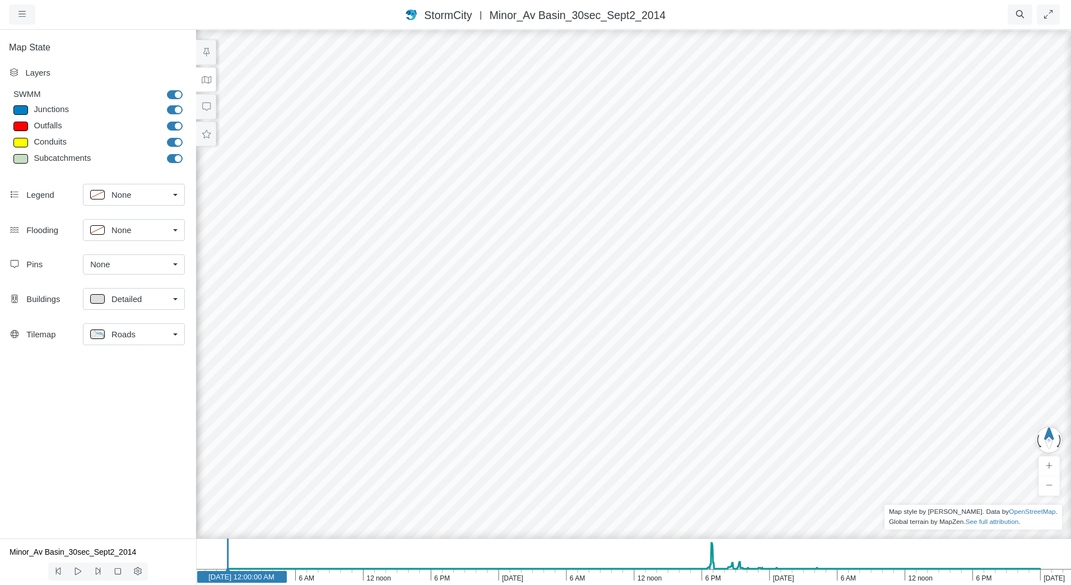
click at [171, 298] on link "Detailed" at bounding box center [134, 299] width 102 height 22
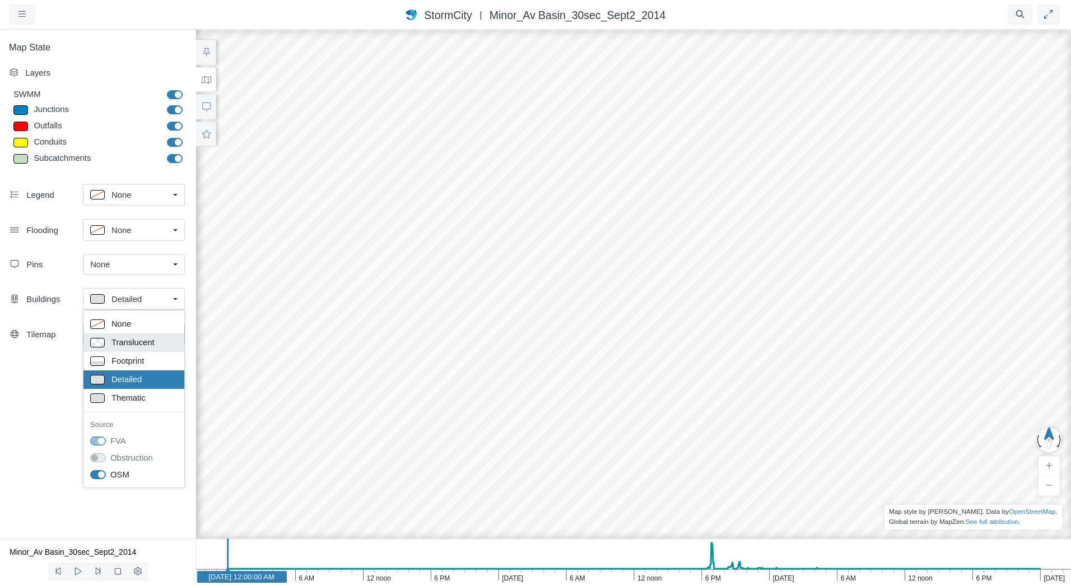
click at [169, 342] on div "Translucent" at bounding box center [133, 342] width 87 height 14
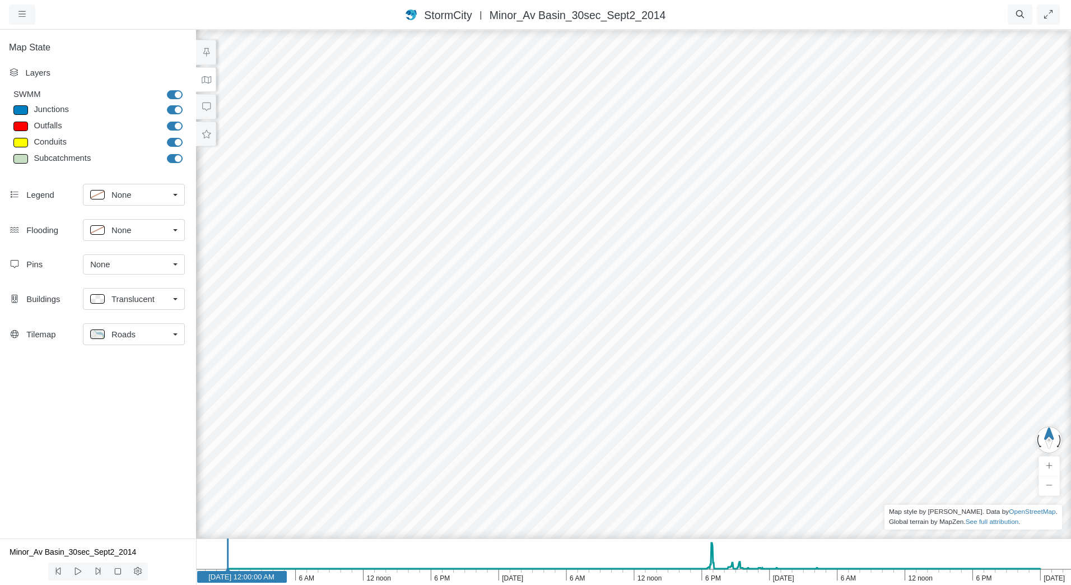
click at [173, 336] on link "Roads" at bounding box center [134, 334] width 102 height 22
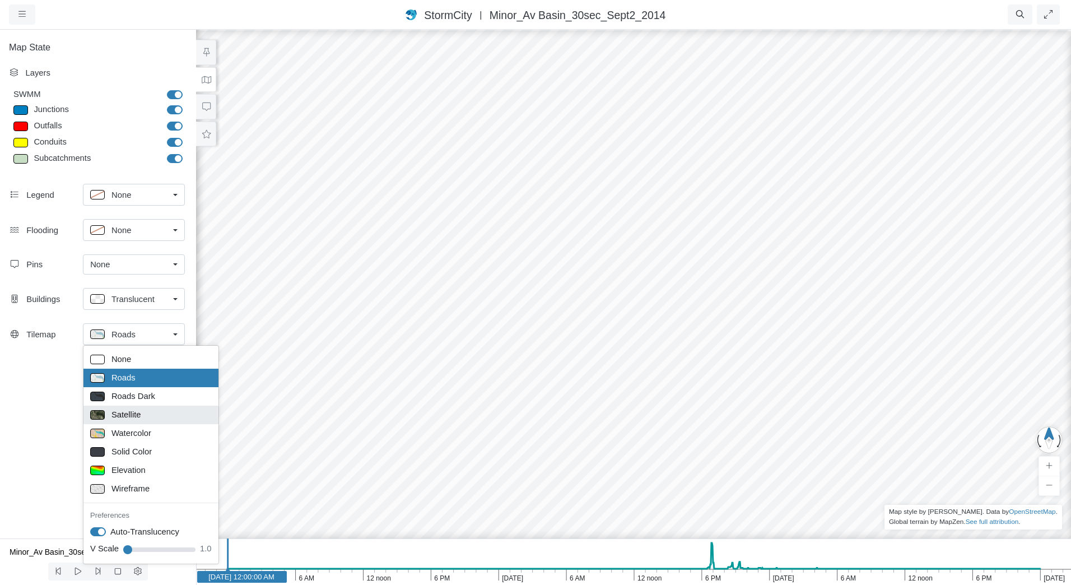
click at [155, 414] on div "Satellite" at bounding box center [151, 415] width 122 height 14
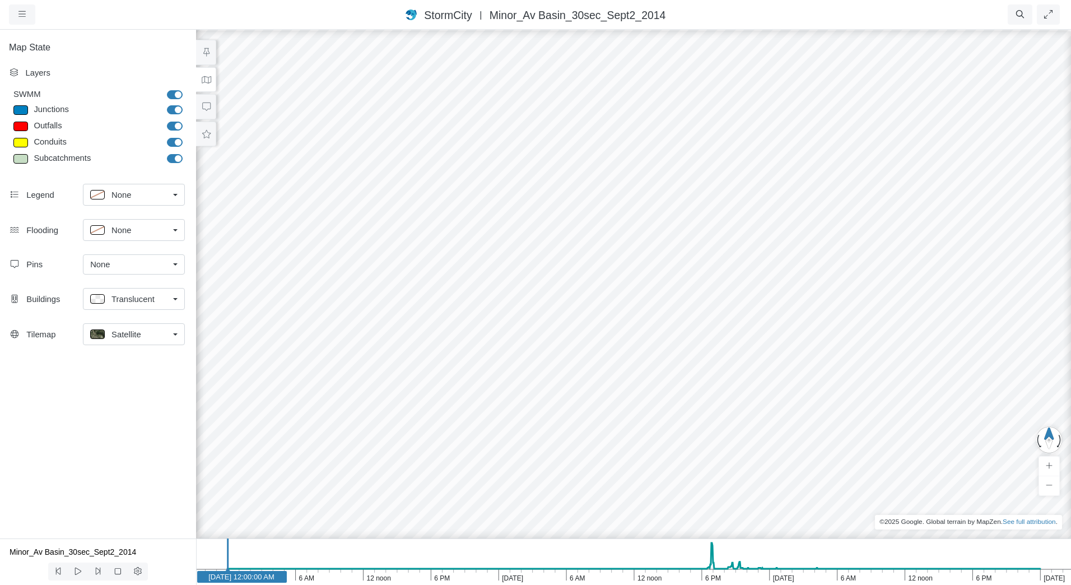
drag, startPoint x: 640, startPoint y: 302, endPoint x: 544, endPoint y: 273, distance: 100.8
click at [544, 273] on div at bounding box center [633, 307] width 1071 height 556
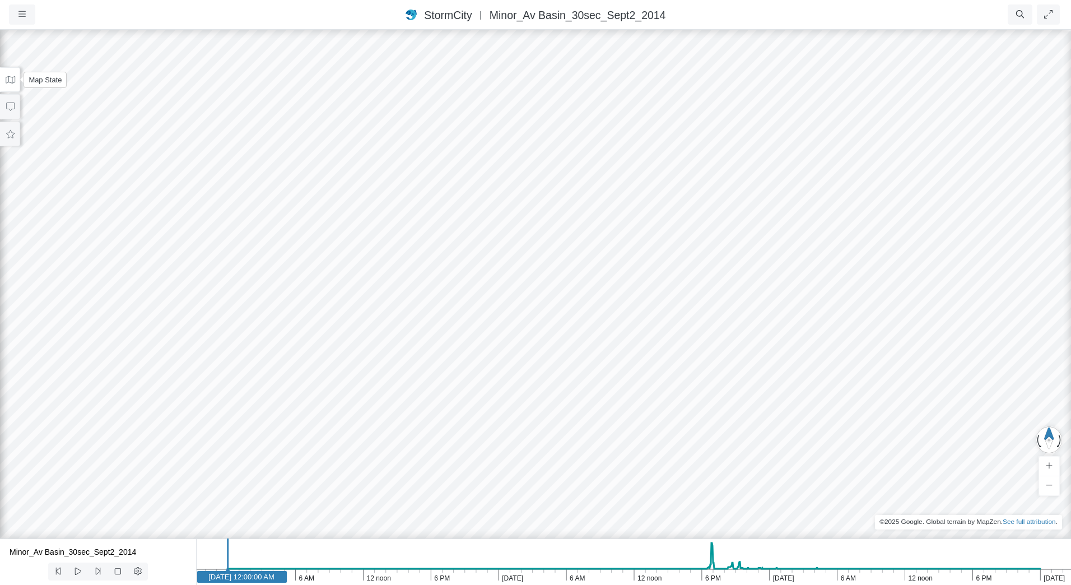
click at [6, 80] on icon at bounding box center [10, 80] width 11 height 8
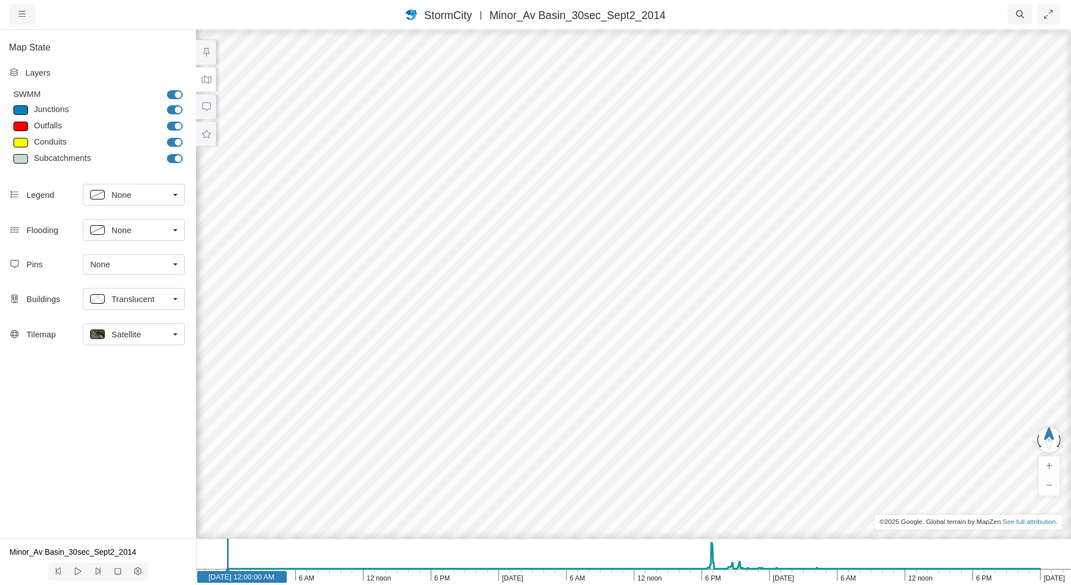
drag, startPoint x: 527, startPoint y: 237, endPoint x: 540, endPoint y: 234, distance: 13.7
click at [540, 234] on div at bounding box center [633, 307] width 1071 height 556
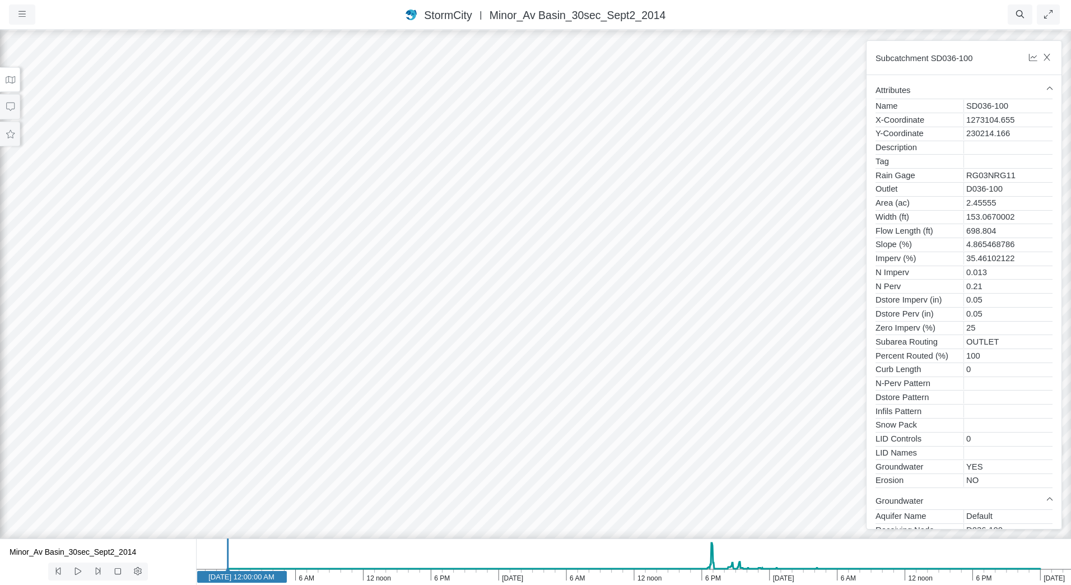
click at [1052, 60] on div "Subcatchment SD036-100" at bounding box center [963, 58] width 195 height 34
click at [1048, 59] on icon "button" at bounding box center [1047, 57] width 11 height 8
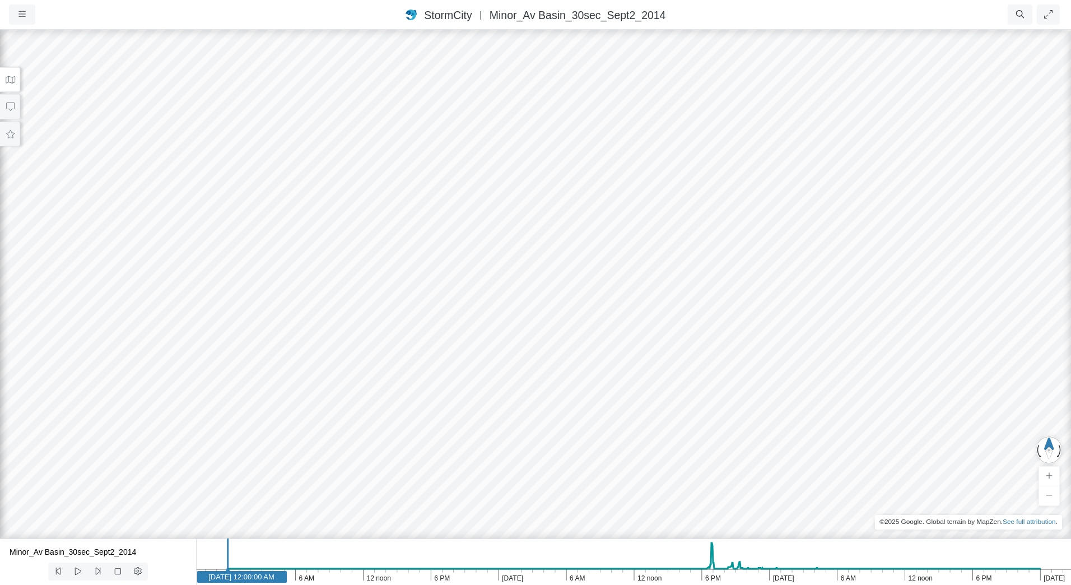
click at [201, 208] on div at bounding box center [535, 307] width 1071 height 556
click at [8, 77] on icon at bounding box center [10, 80] width 11 height 8
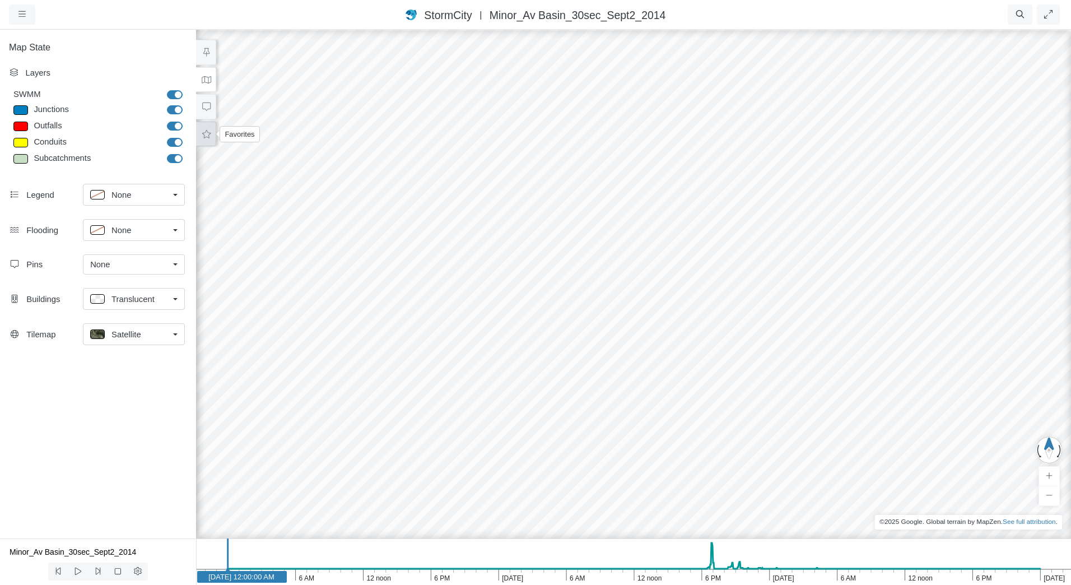
click at [204, 134] on icon at bounding box center [206, 134] width 11 height 8
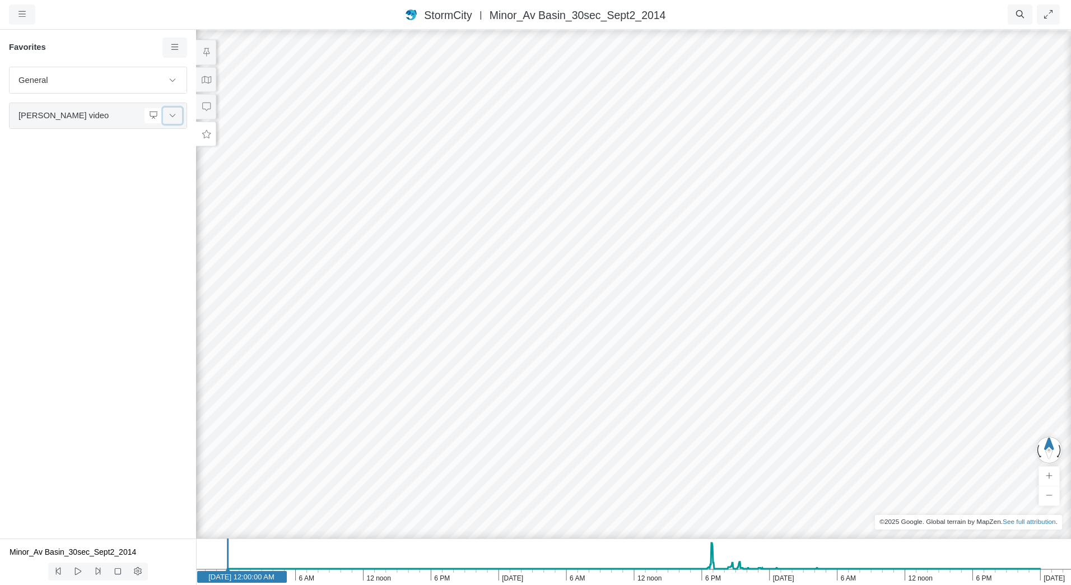
click at [172, 114] on icon at bounding box center [172, 114] width 9 height 7
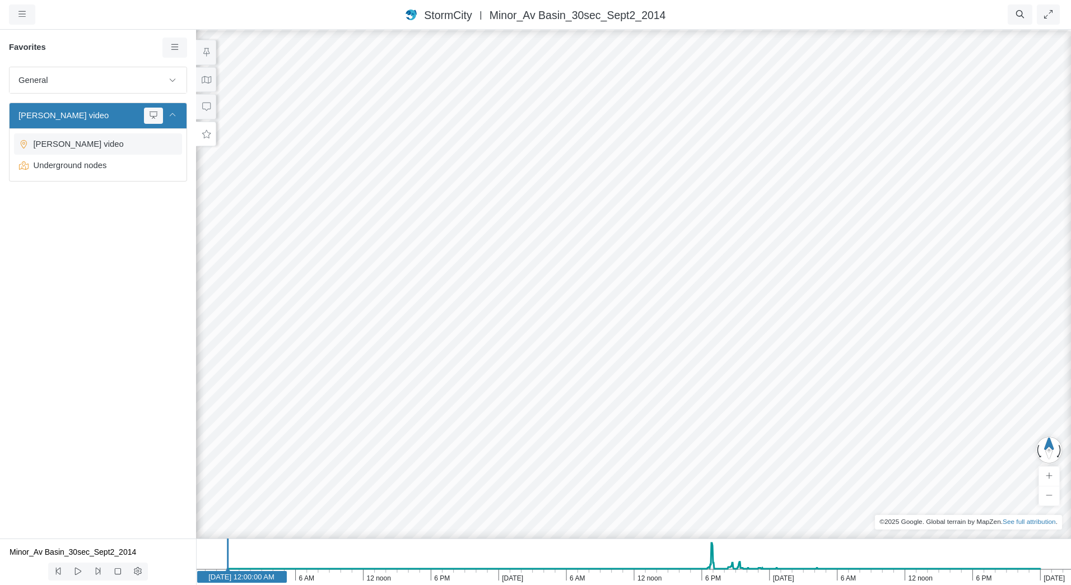
click at [55, 148] on span "[PERSON_NAME] video" at bounding box center [99, 144] width 140 height 12
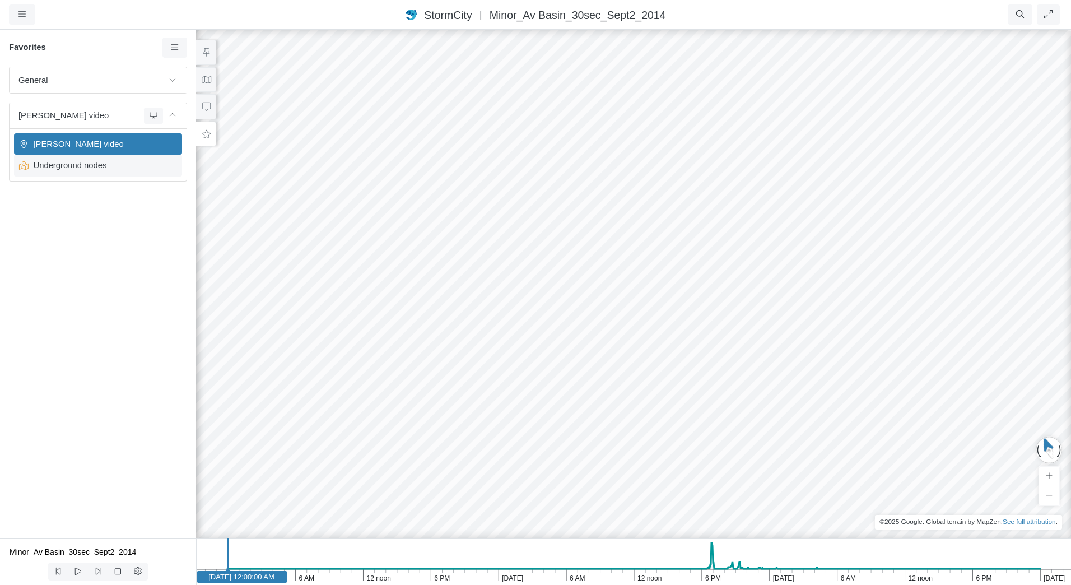
click at [63, 170] on span "Underground nodes" at bounding box center [99, 165] width 140 height 12
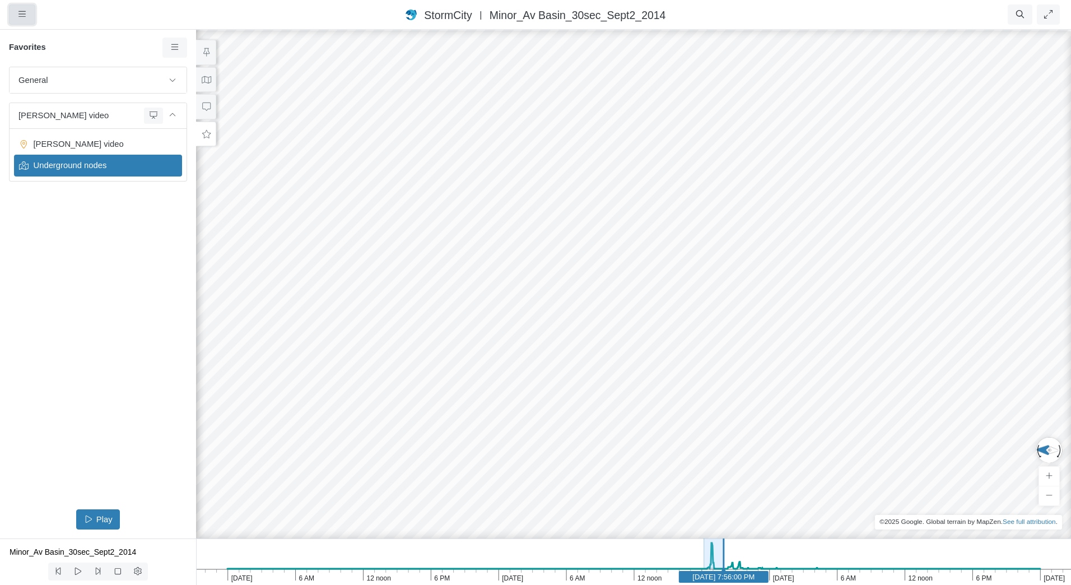
click at [30, 17] on button "button" at bounding box center [22, 14] width 26 height 20
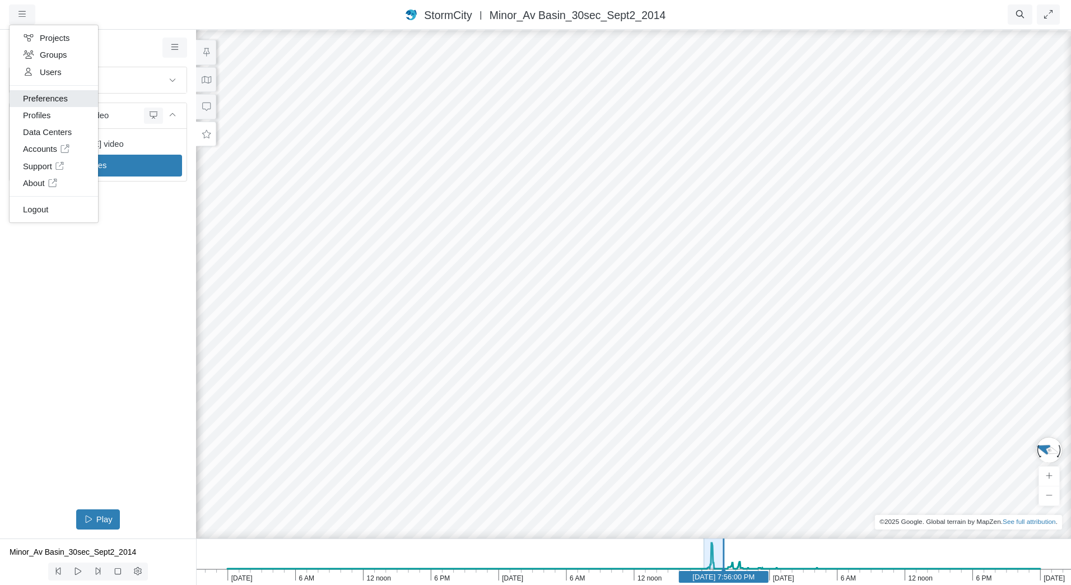
click at [54, 99] on link "Preferences" at bounding box center [54, 98] width 88 height 17
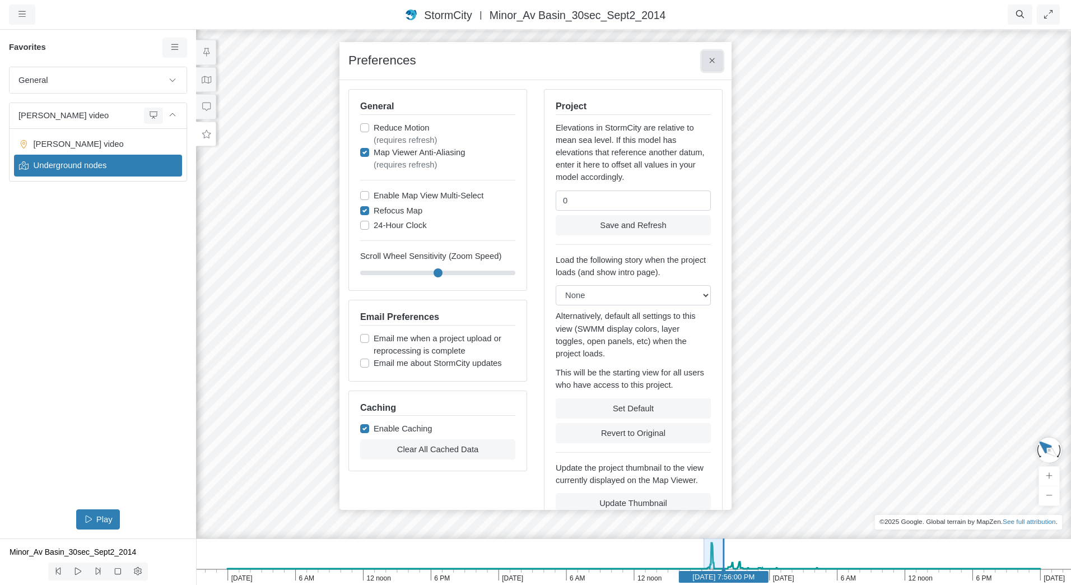
drag, startPoint x: 713, startPoint y: 62, endPoint x: 707, endPoint y: 61, distance: 6.2
click at [713, 62] on icon at bounding box center [712, 60] width 5 height 5
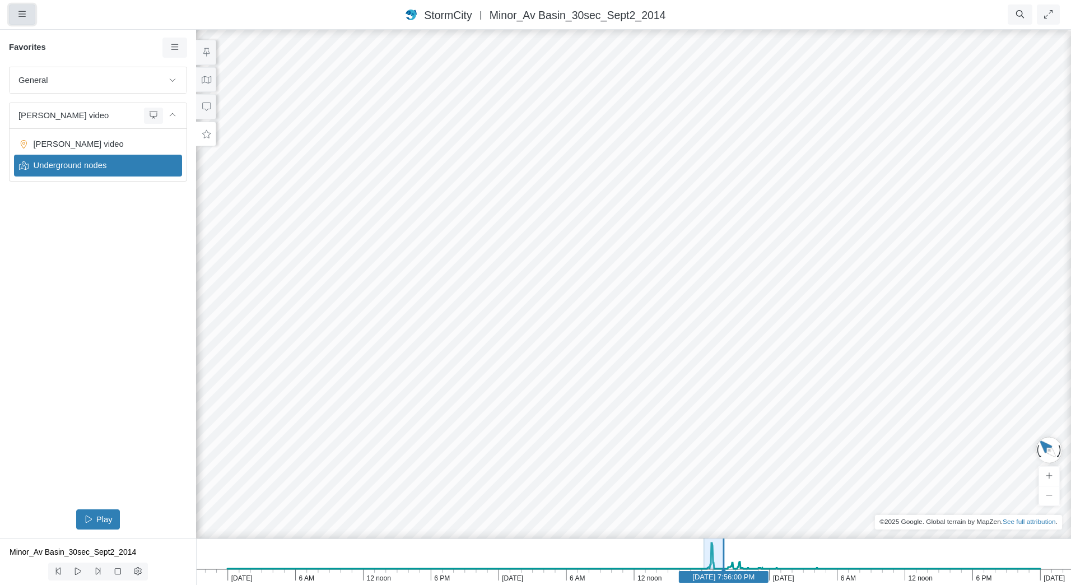
click at [9, 21] on button "button" at bounding box center [22, 14] width 26 height 20
click at [109, 15] on div "Projects Groups Users Preferences Profiles Data Centers Accounts Support About …" at bounding box center [79, 14] width 140 height 20
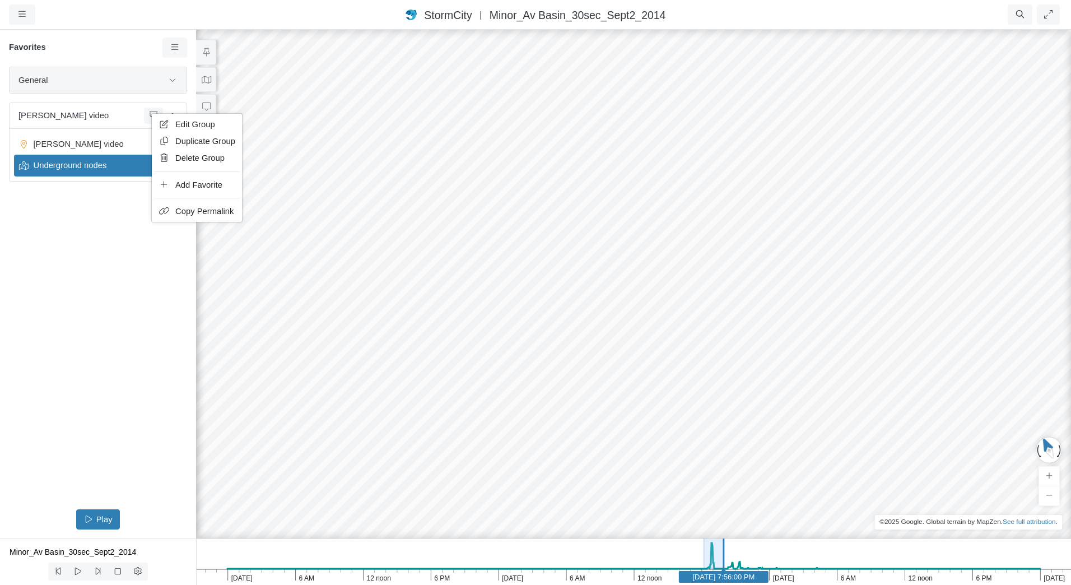
click at [88, 82] on span "General" at bounding box center [90, 80] width 144 height 12
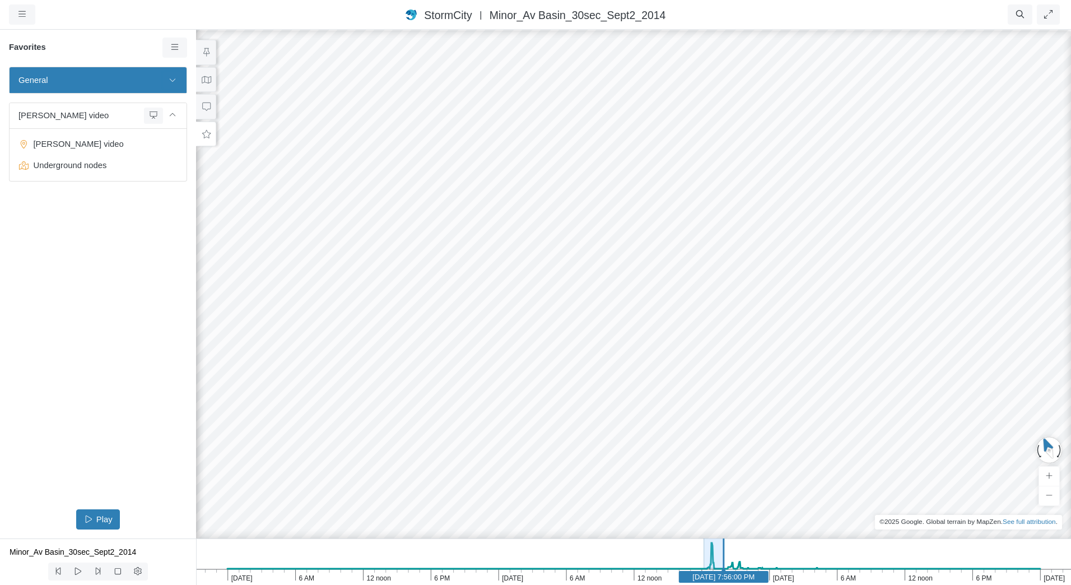
click at [178, 83] on button at bounding box center [172, 80] width 19 height 16
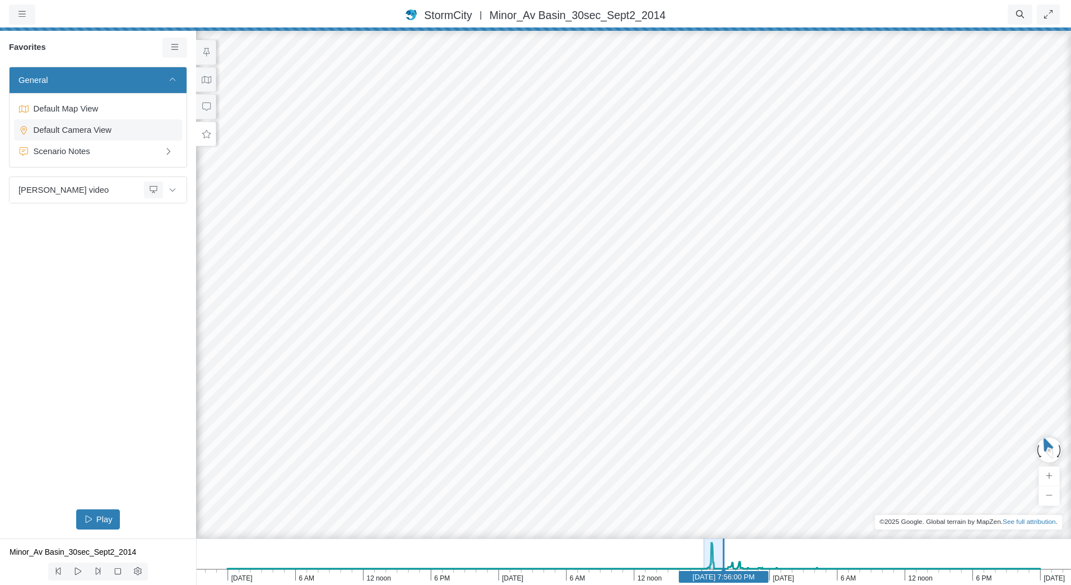
click at [110, 124] on span "Default Camera View" at bounding box center [99, 130] width 140 height 12
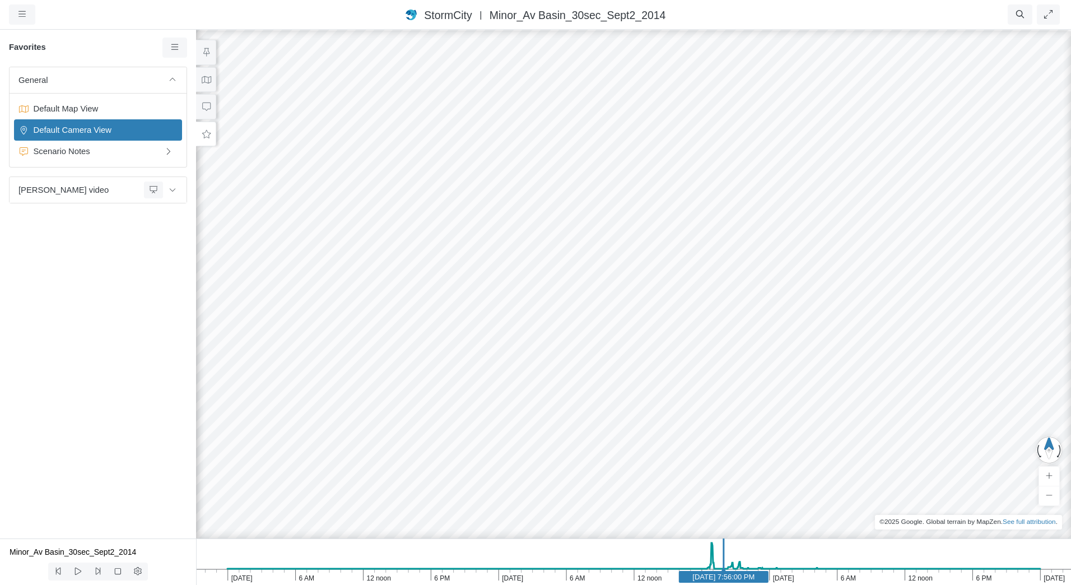
drag, startPoint x: 622, startPoint y: 305, endPoint x: 526, endPoint y: 278, distance: 99.5
click at [525, 278] on div at bounding box center [633, 307] width 1071 height 556
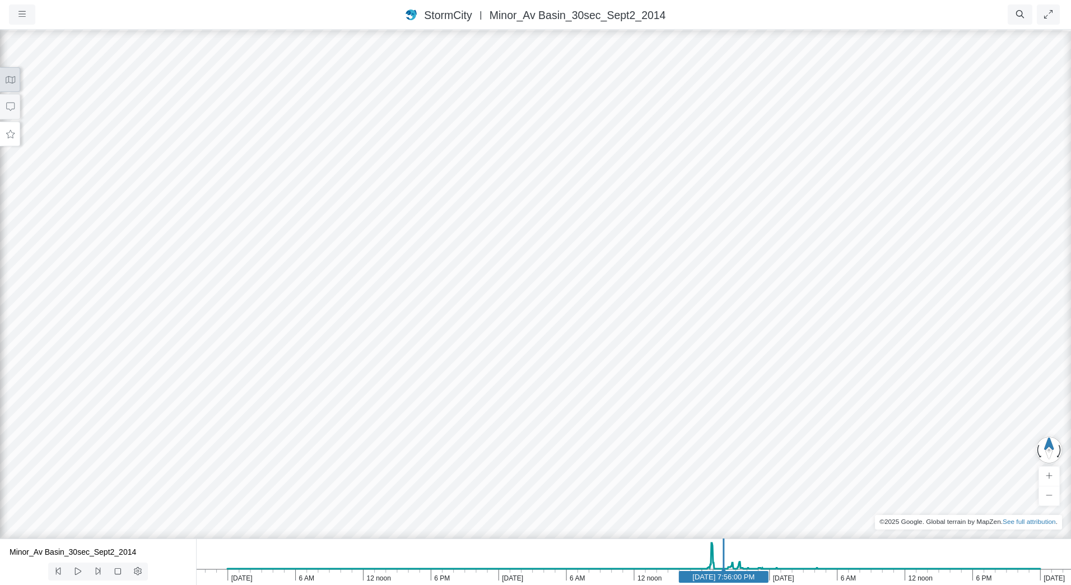
click at [15, 87] on button at bounding box center [10, 79] width 20 height 25
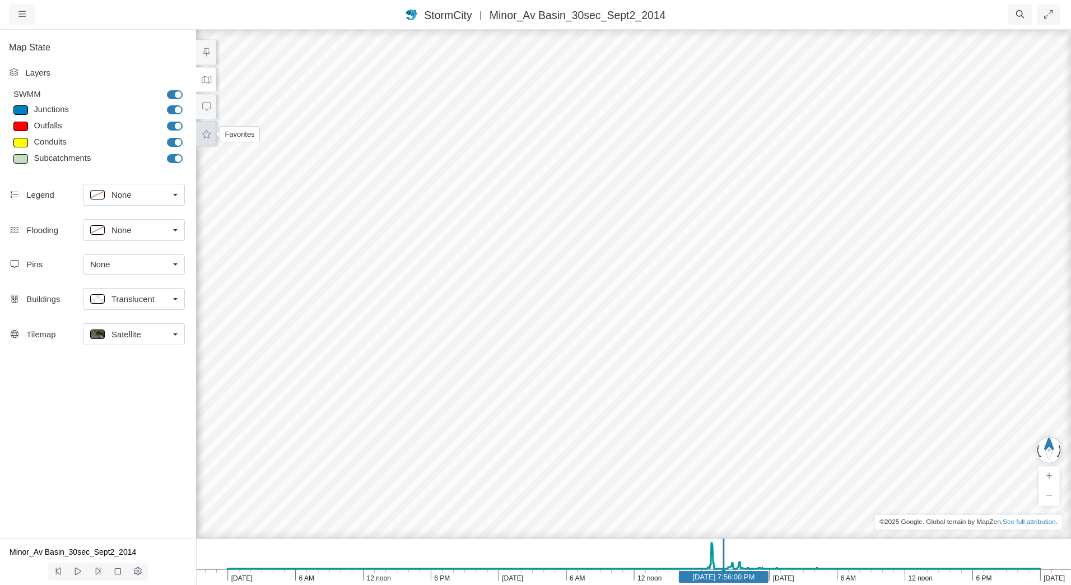
click at [206, 133] on icon at bounding box center [206, 134] width 11 height 8
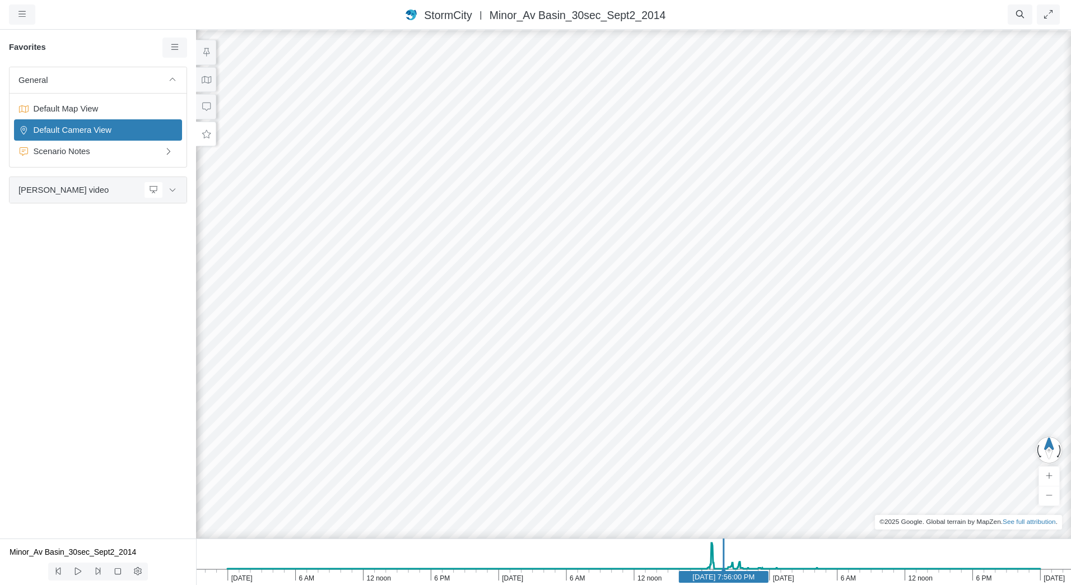
click at [87, 186] on span "[PERSON_NAME] video" at bounding box center [78, 190] width 121 height 12
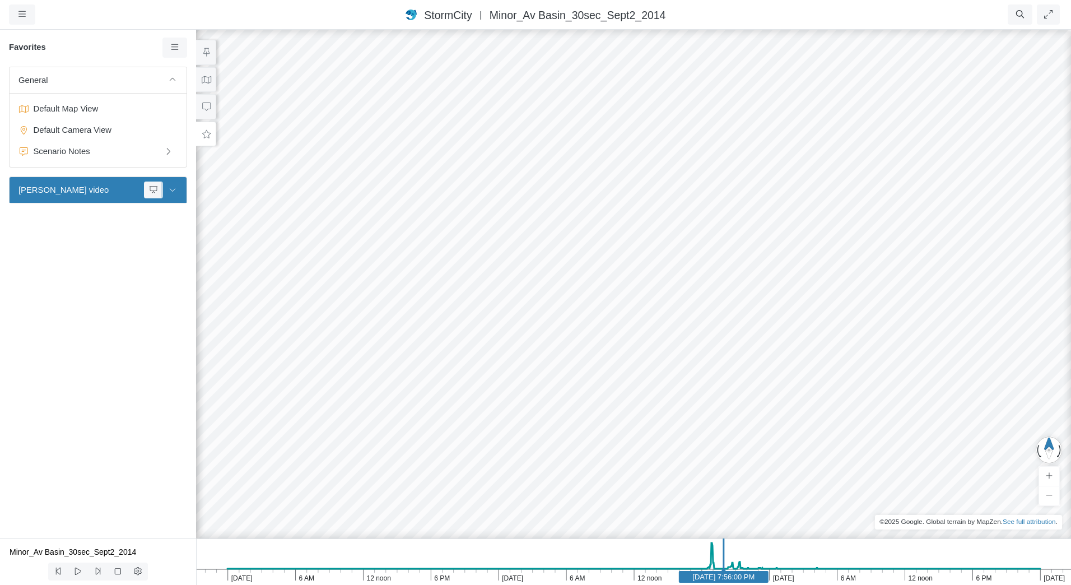
click at [173, 192] on icon at bounding box center [172, 189] width 9 height 7
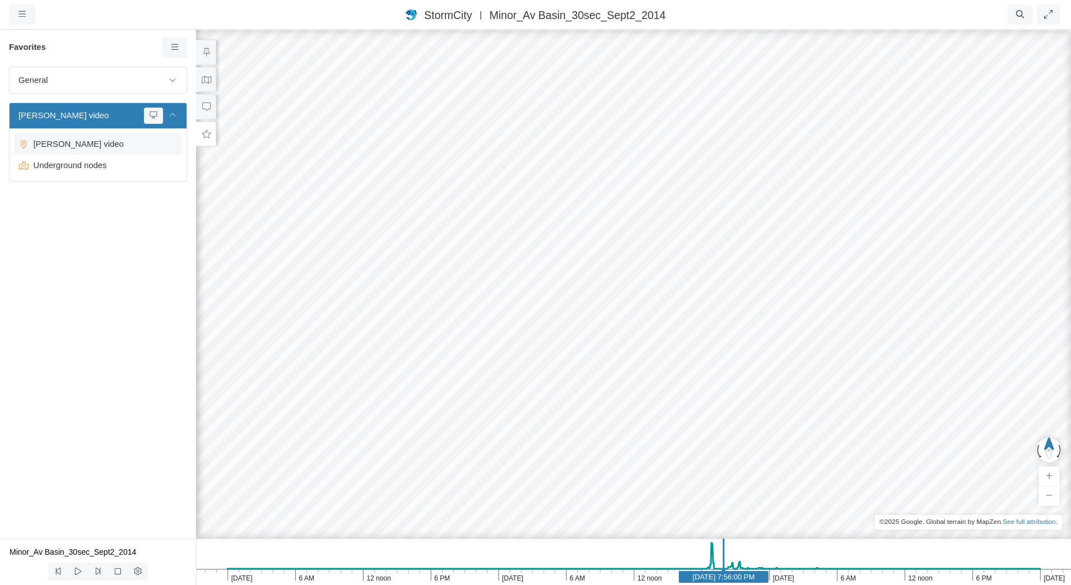
click at [75, 150] on span "[PERSON_NAME] video" at bounding box center [99, 144] width 140 height 12
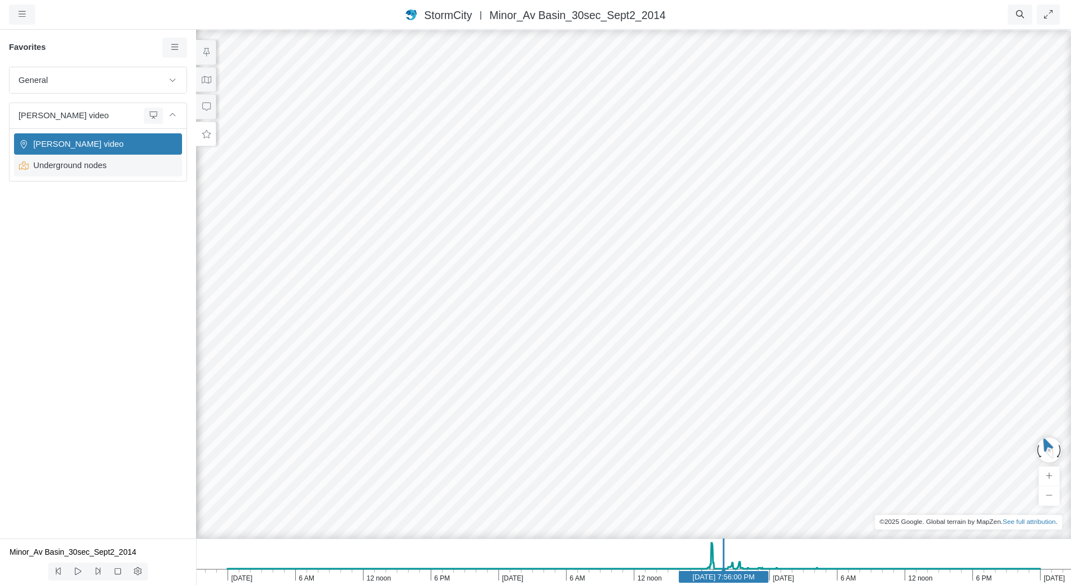
click at [69, 169] on span "Underground nodes" at bounding box center [99, 165] width 140 height 12
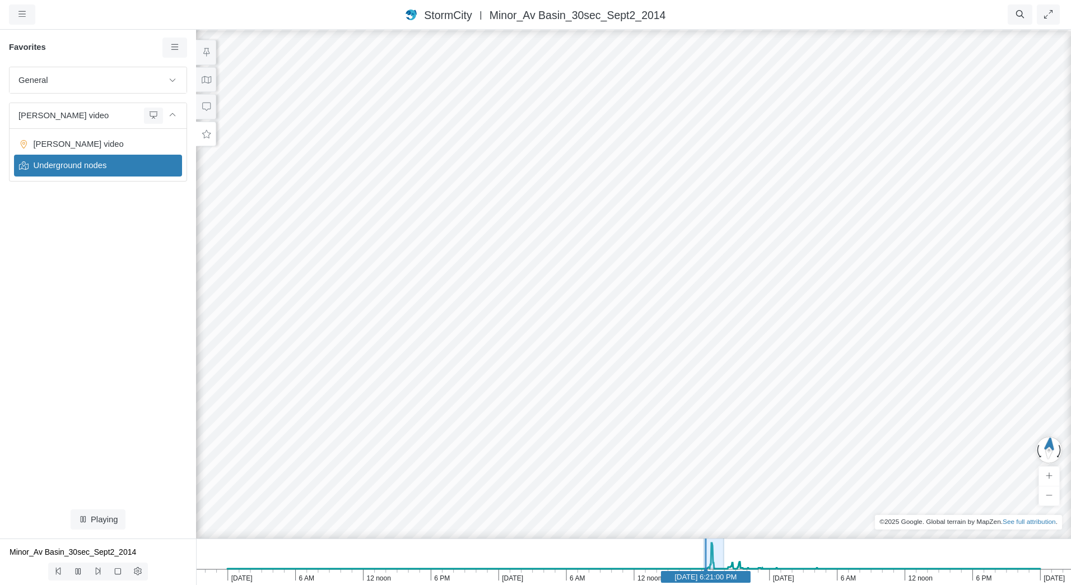
click at [69, 169] on span "Underground nodes" at bounding box center [99, 165] width 140 height 12
click at [78, 74] on span "General" at bounding box center [90, 80] width 144 height 12
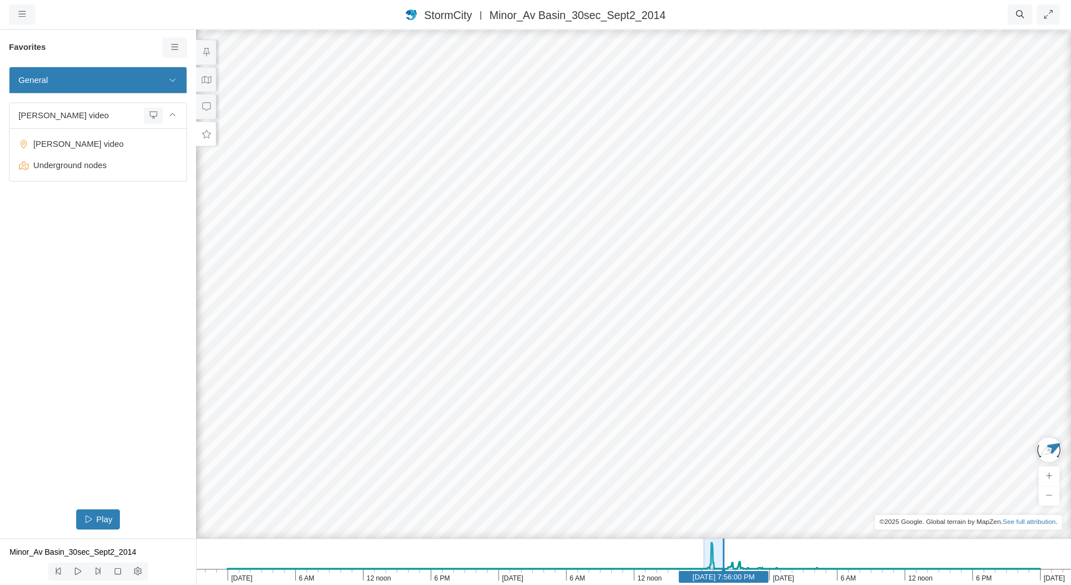
click at [78, 74] on span "General" at bounding box center [90, 80] width 144 height 12
click at [167, 76] on button at bounding box center [172, 80] width 19 height 16
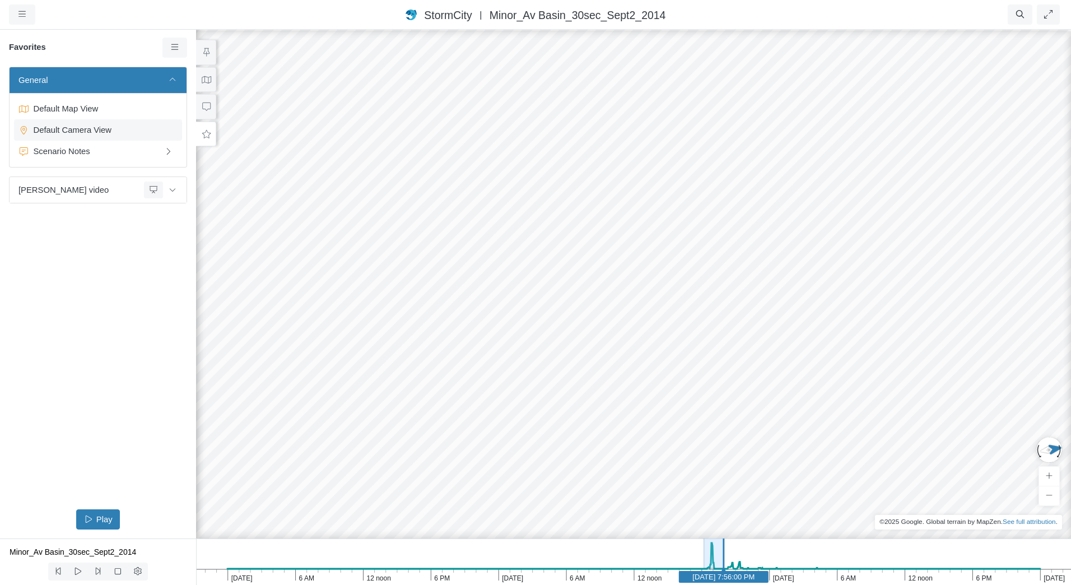
click at [95, 129] on span "Default Camera View" at bounding box center [99, 130] width 140 height 12
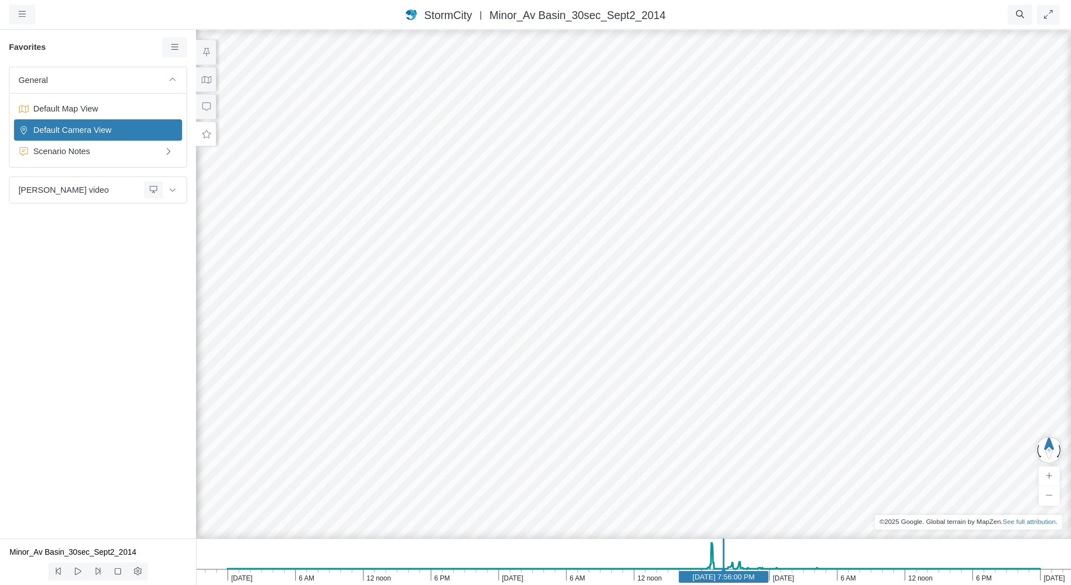
drag, startPoint x: 643, startPoint y: 277, endPoint x: 551, endPoint y: 242, distance: 99.2
click at [551, 242] on div at bounding box center [633, 307] width 1071 height 556
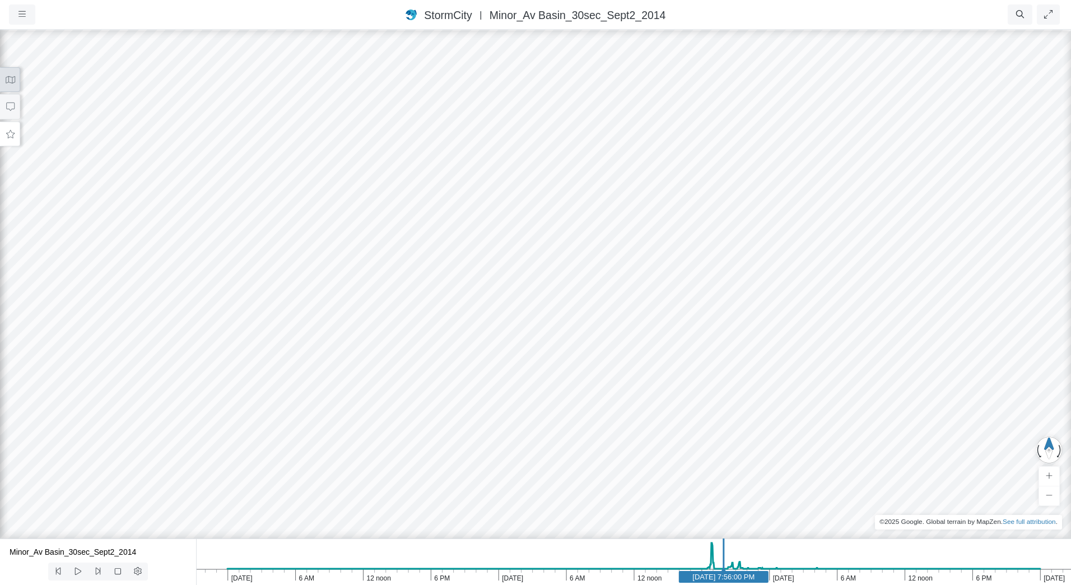
click at [13, 76] on icon at bounding box center [10, 80] width 11 height 8
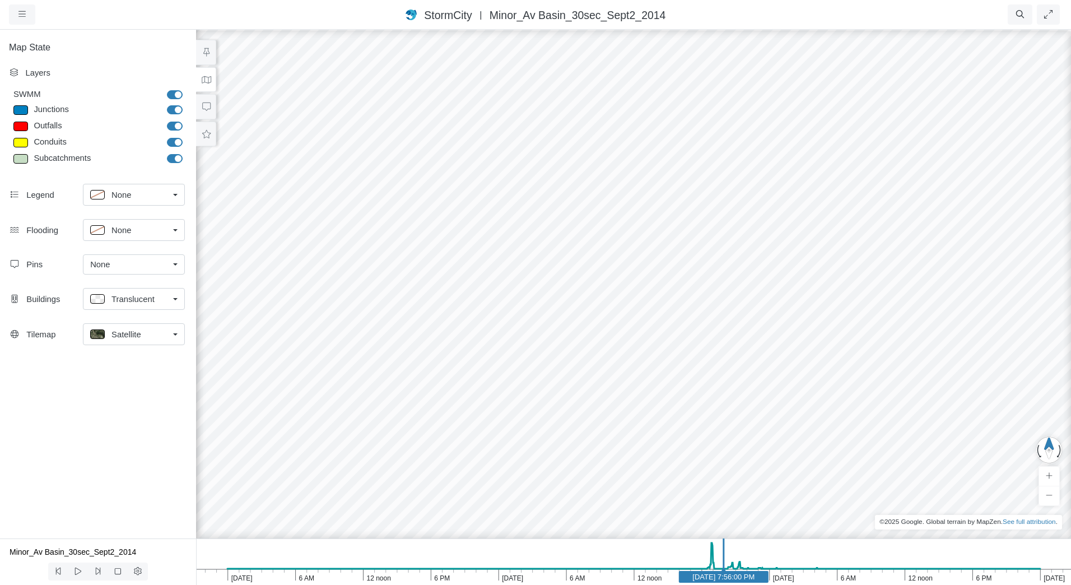
click at [503, 221] on div at bounding box center [633, 307] width 1071 height 556
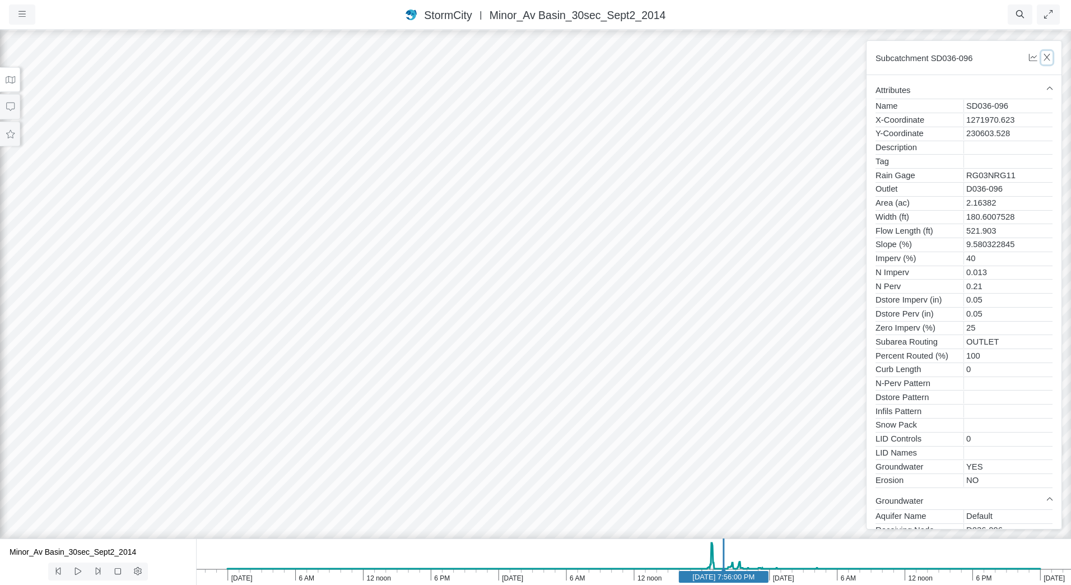
click at [1048, 58] on icon "button" at bounding box center [1047, 57] width 11 height 8
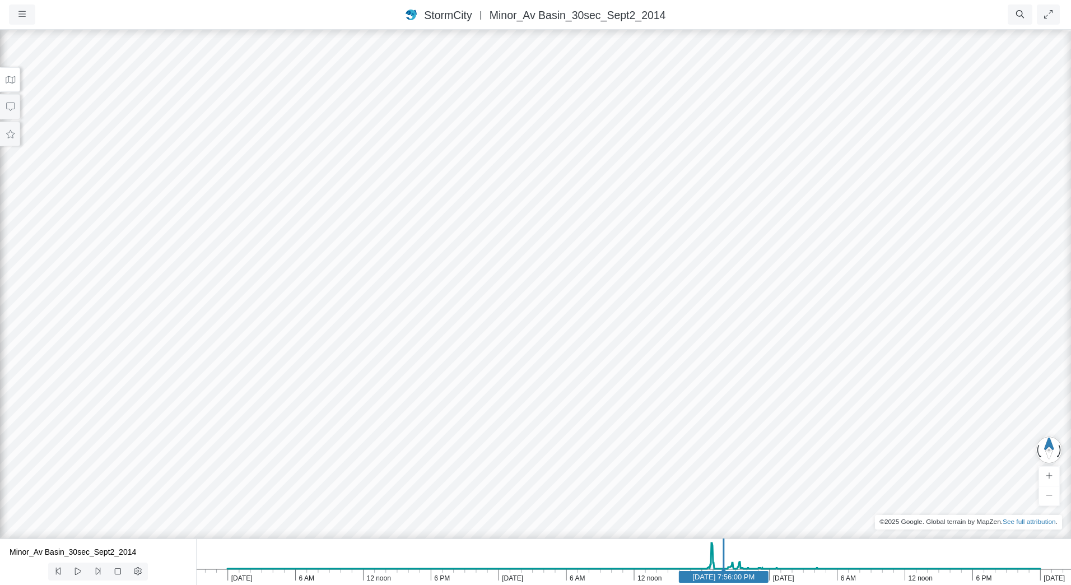
click at [15, 79] on button at bounding box center [10, 79] width 20 height 25
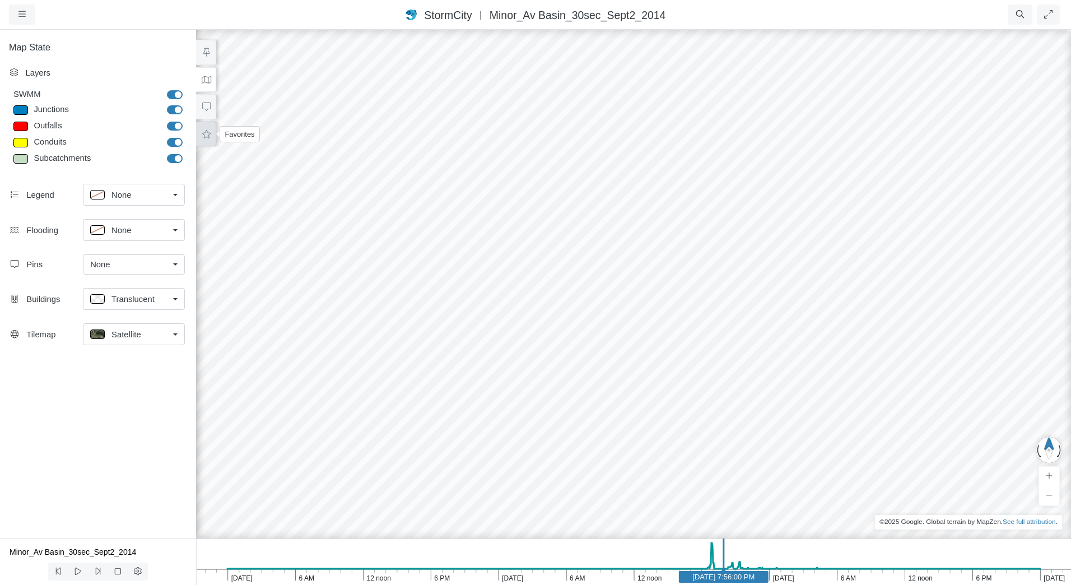
click at [201, 137] on icon at bounding box center [206, 134] width 11 height 8
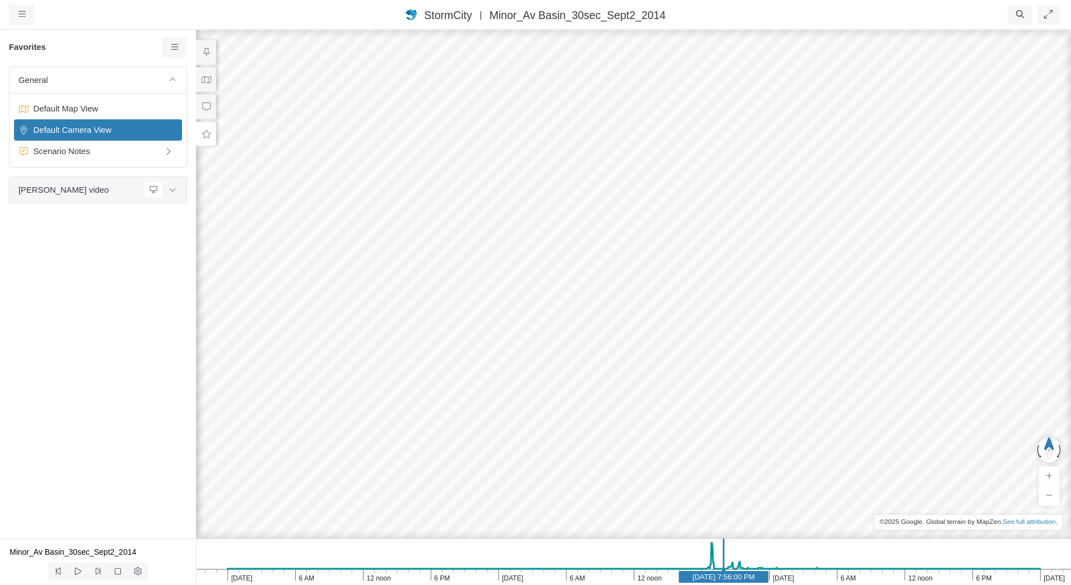
click at [110, 191] on span "[PERSON_NAME] video" at bounding box center [78, 190] width 121 height 12
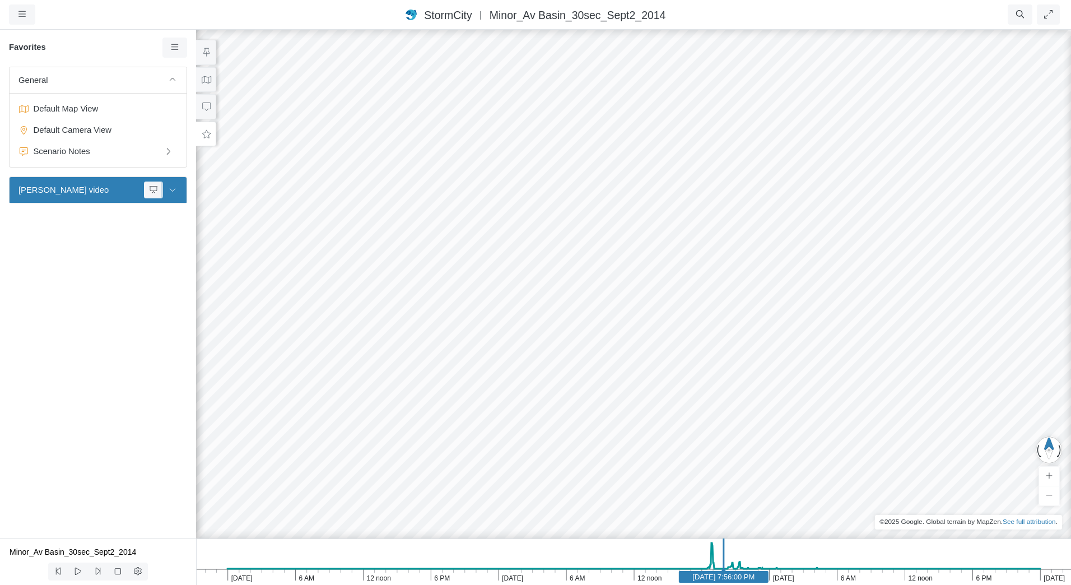
click at [179, 188] on button at bounding box center [172, 189] width 19 height 16
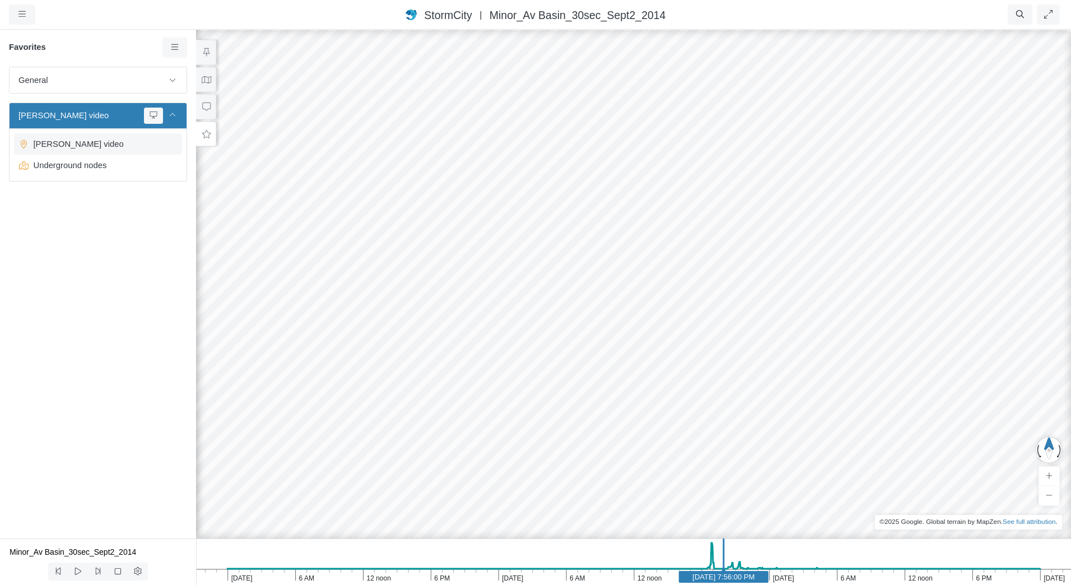
click at [60, 142] on span "[PERSON_NAME] video" at bounding box center [99, 144] width 140 height 12
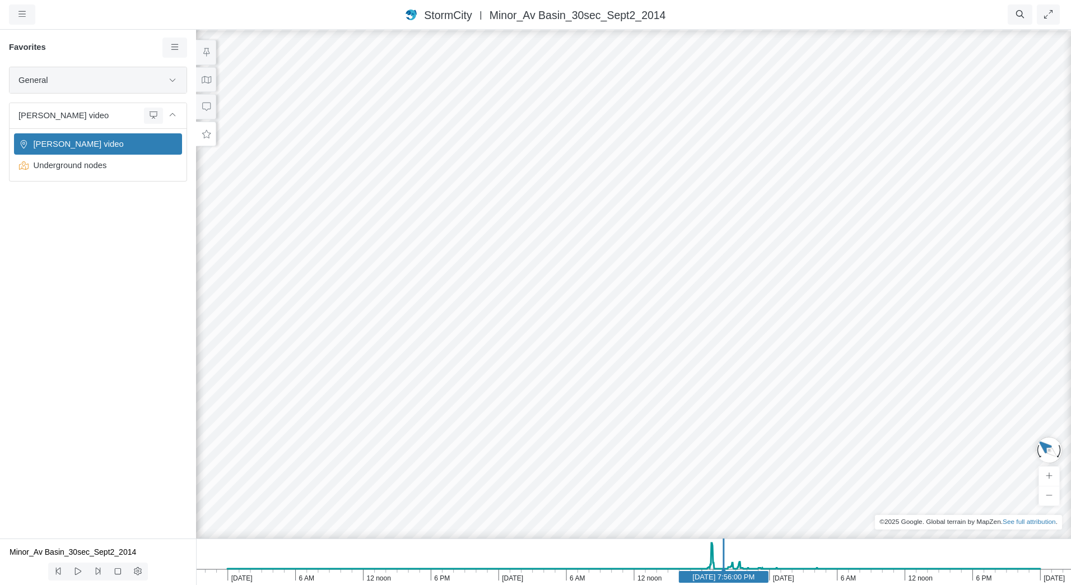
click at [99, 84] on span "General" at bounding box center [90, 80] width 144 height 12
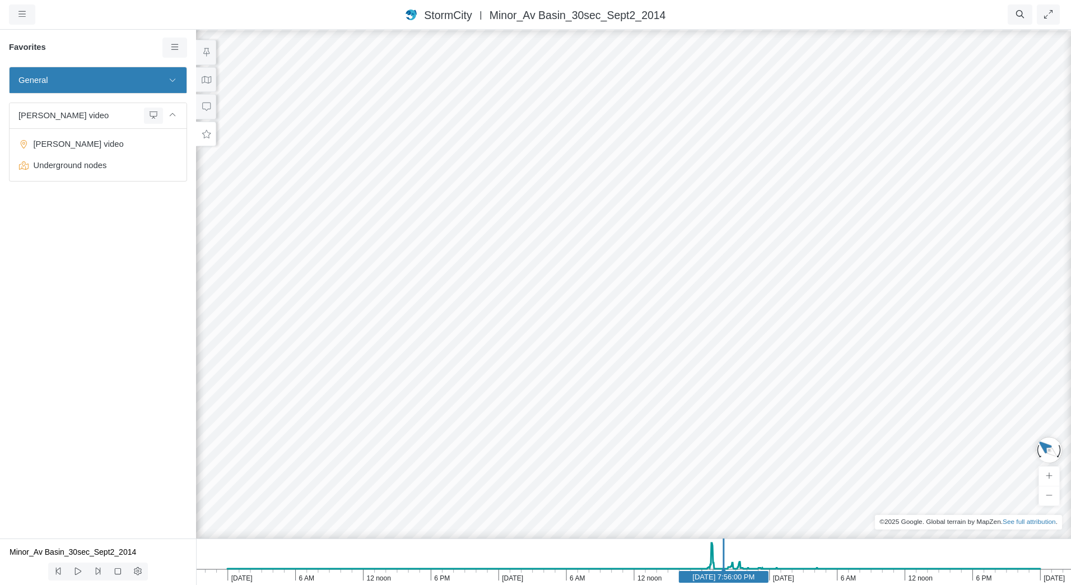
click at [99, 85] on span "General" at bounding box center [90, 80] width 144 height 12
click at [107, 80] on span "General" at bounding box center [90, 80] width 144 height 12
click at [178, 76] on button at bounding box center [172, 80] width 19 height 16
click at [93, 130] on span "Default Camera View" at bounding box center [99, 130] width 140 height 12
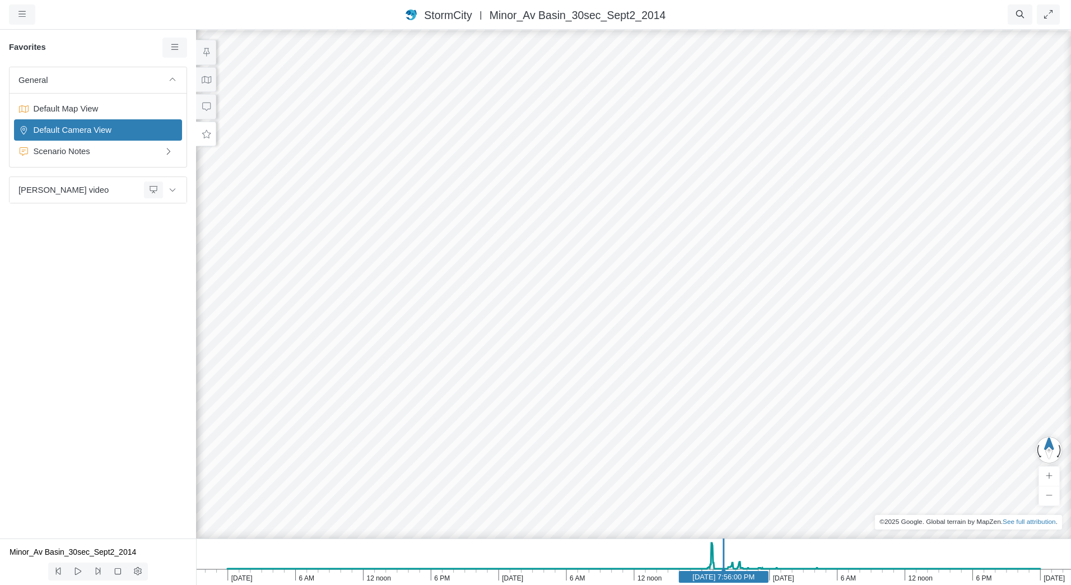
drag, startPoint x: 515, startPoint y: 228, endPoint x: 412, endPoint y: 221, distance: 102.7
click at [412, 221] on div at bounding box center [633, 307] width 1071 height 556
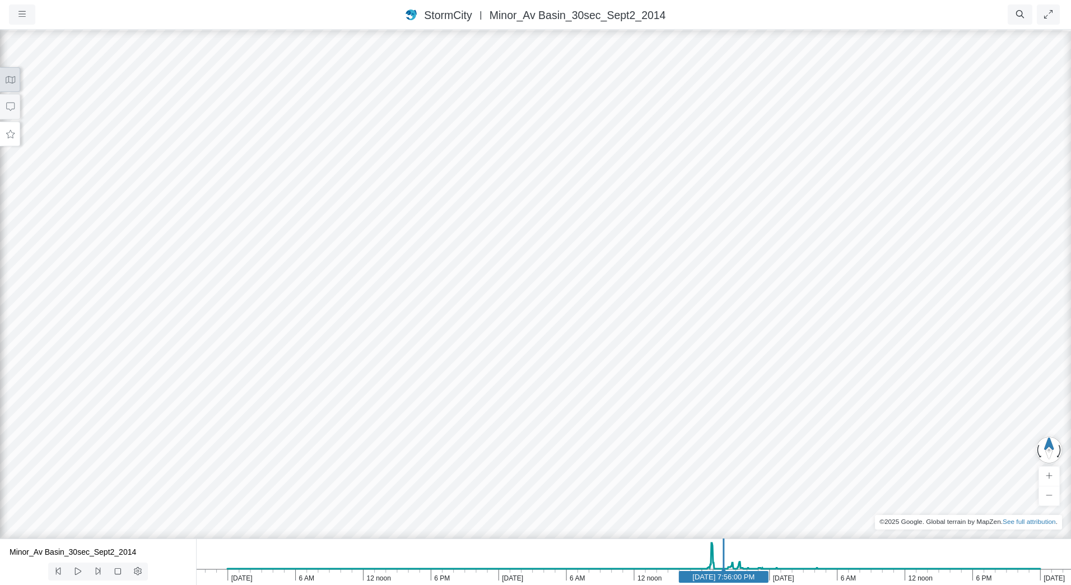
click at [17, 80] on button at bounding box center [10, 79] width 20 height 25
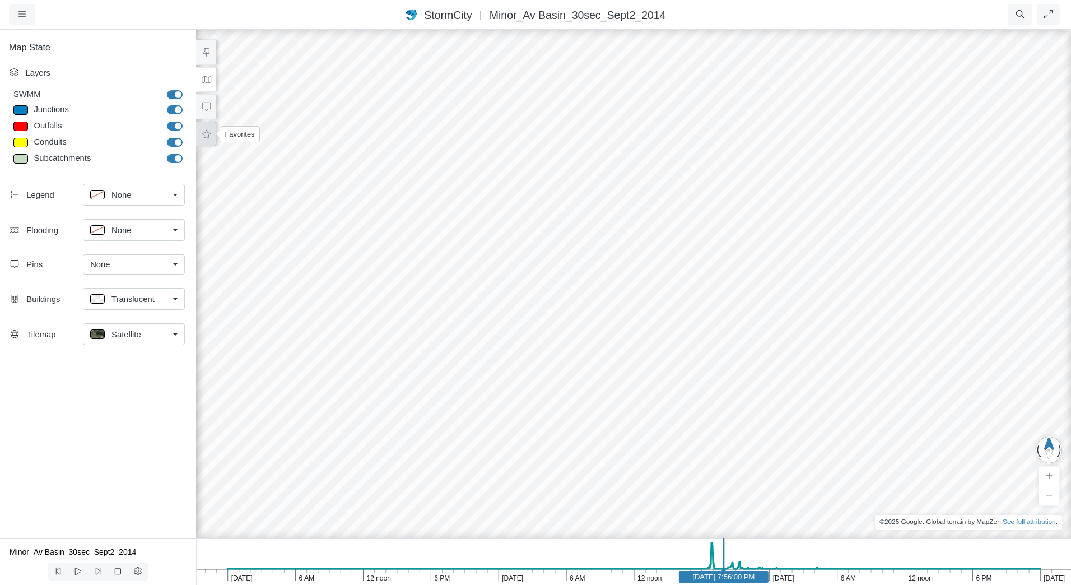
click at [200, 139] on button at bounding box center [206, 134] width 20 height 25
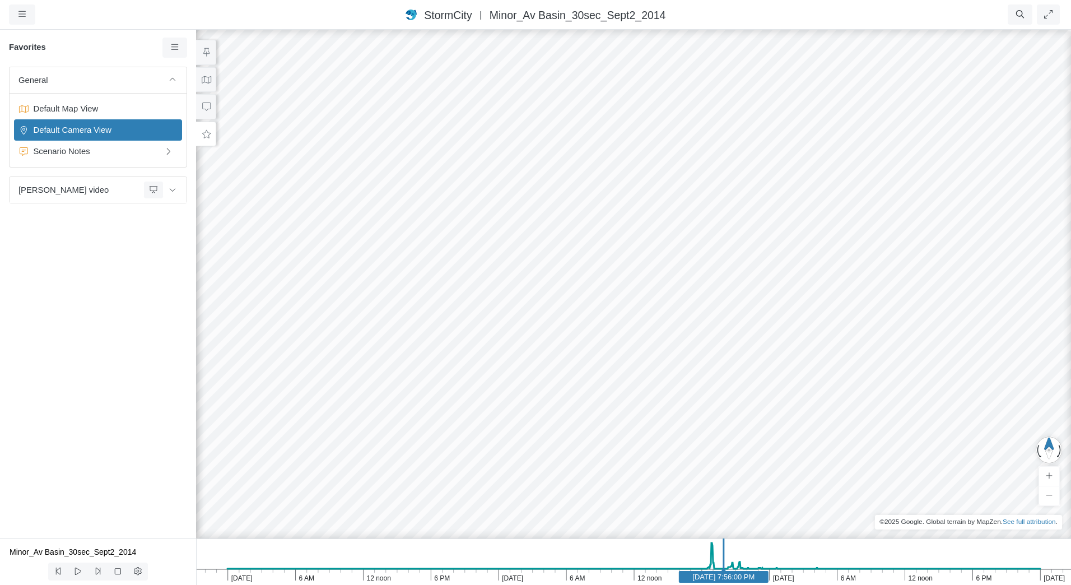
click at [201, 133] on icon at bounding box center [206, 134] width 11 height 8
click at [102, 190] on span "[PERSON_NAME] video" at bounding box center [78, 190] width 121 height 12
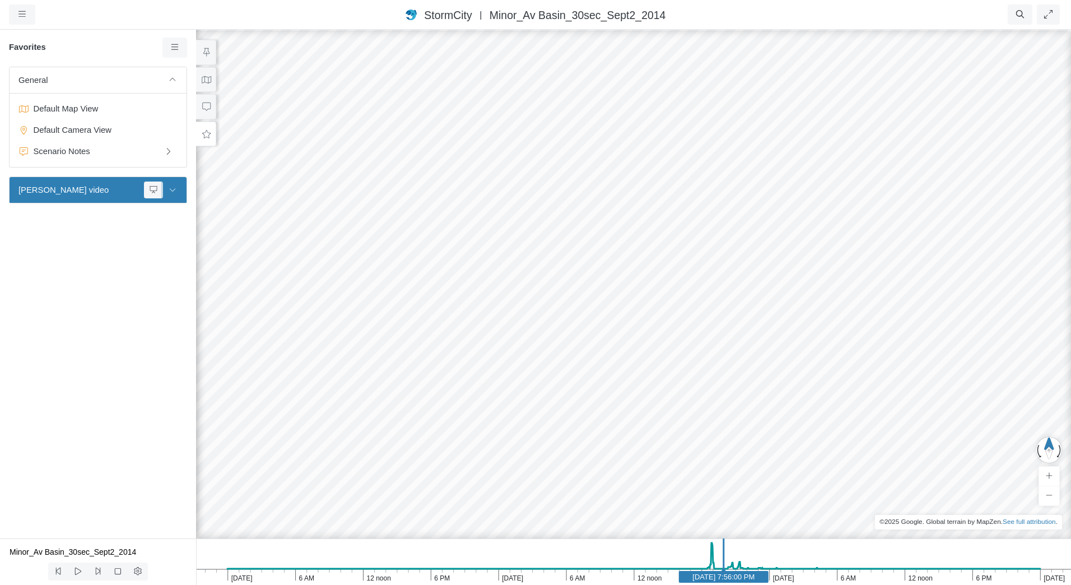
click at [172, 193] on button at bounding box center [172, 189] width 19 height 16
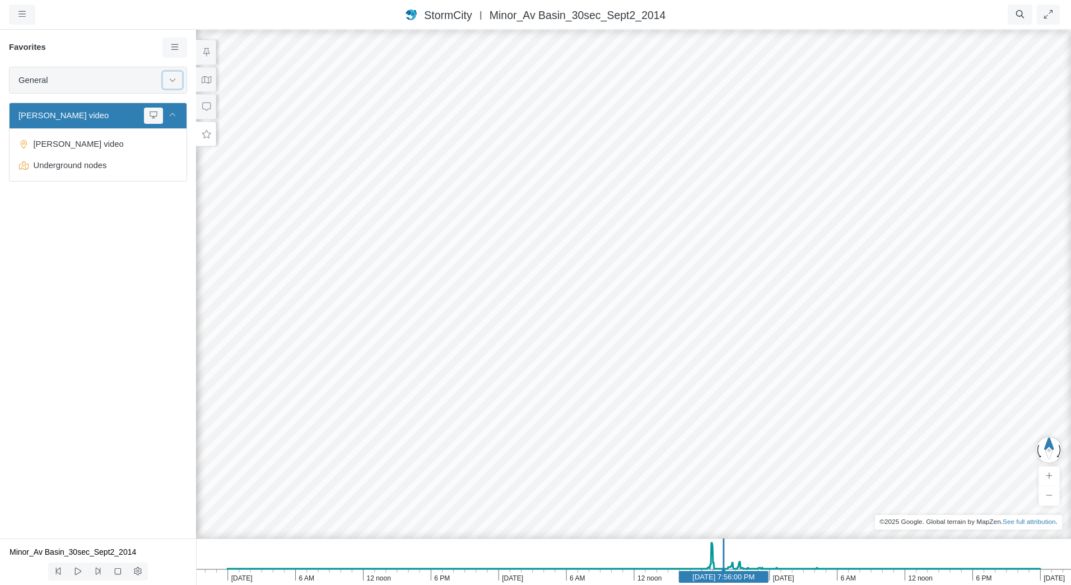
click at [172, 84] on button at bounding box center [172, 80] width 19 height 16
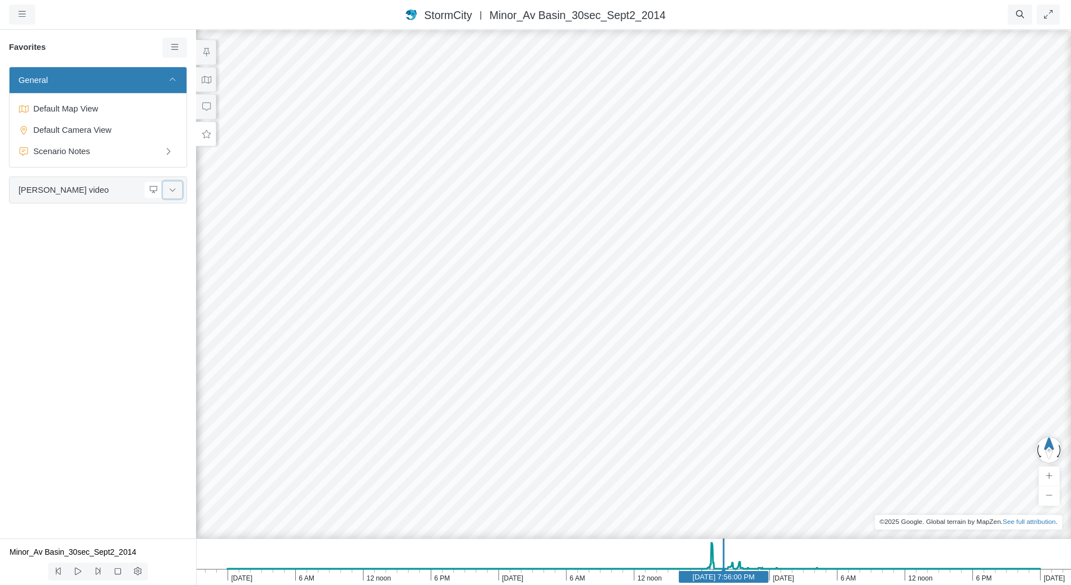
click at [172, 194] on button at bounding box center [172, 189] width 19 height 16
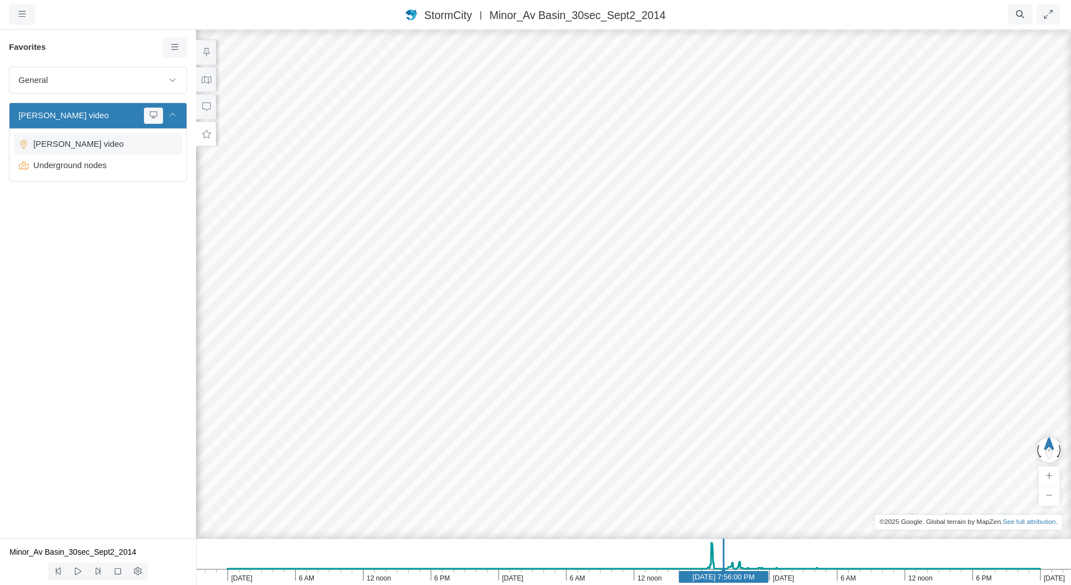
click at [81, 145] on span "[PERSON_NAME] video" at bounding box center [99, 144] width 140 height 12
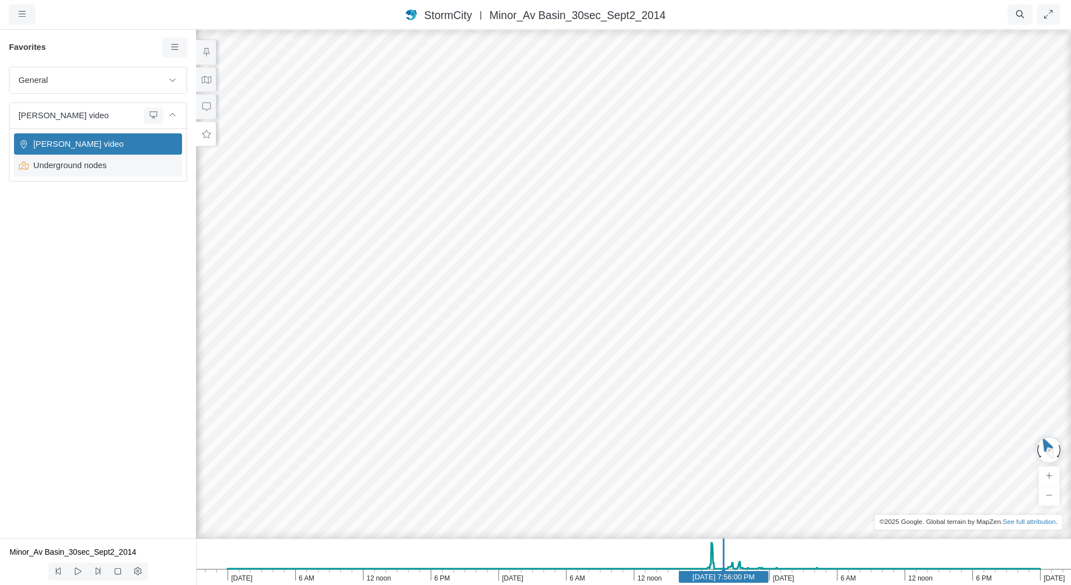
click at [76, 169] on span "Underground nodes" at bounding box center [99, 165] width 140 height 12
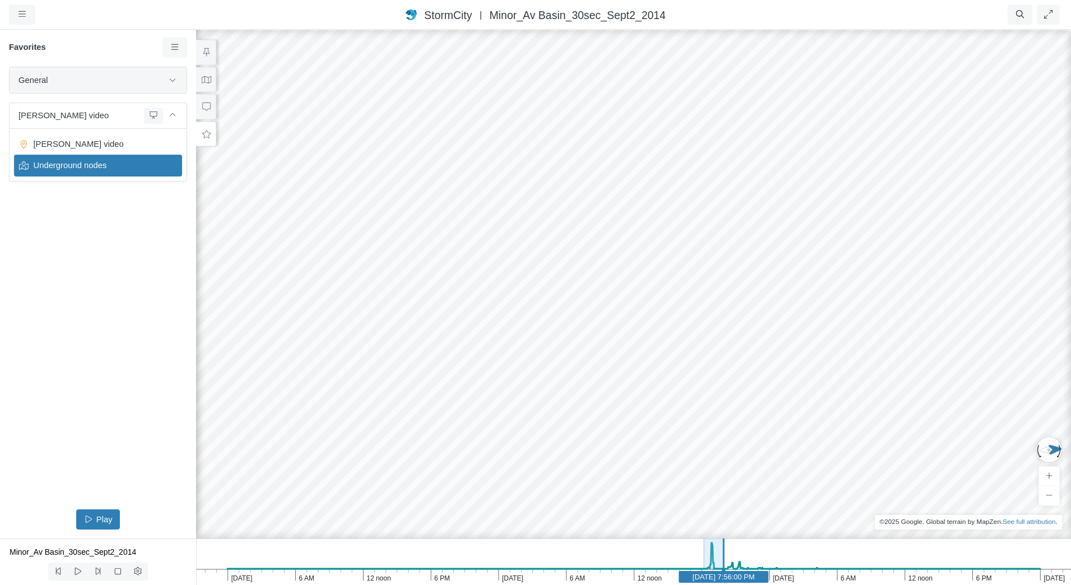
click at [54, 76] on span "General" at bounding box center [90, 80] width 144 height 12
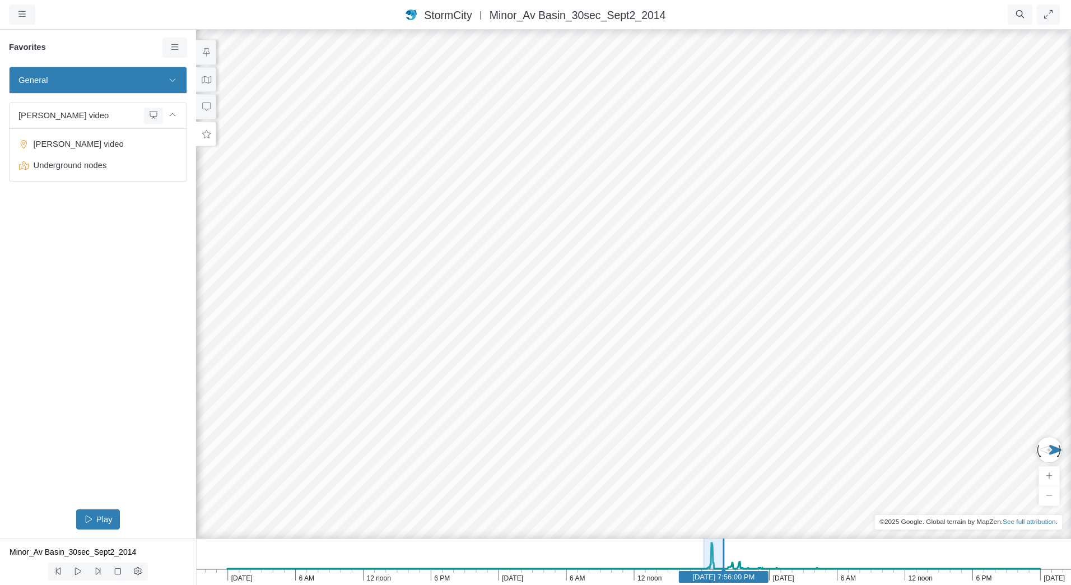
click at [54, 77] on span "General" at bounding box center [90, 80] width 144 height 12
click at [166, 82] on button at bounding box center [172, 80] width 19 height 16
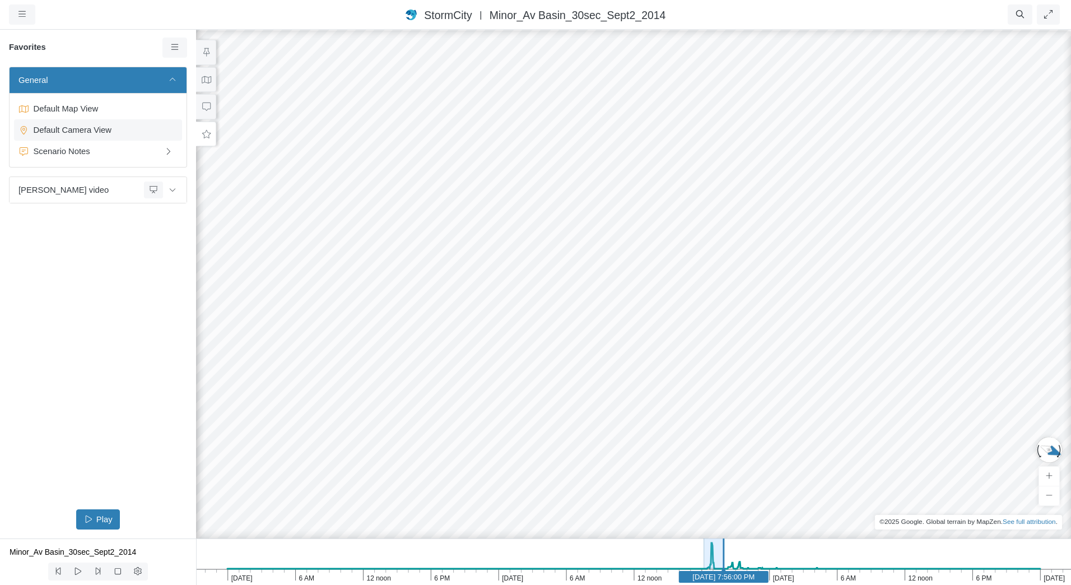
click at [58, 127] on span "Default Camera View" at bounding box center [99, 130] width 140 height 12
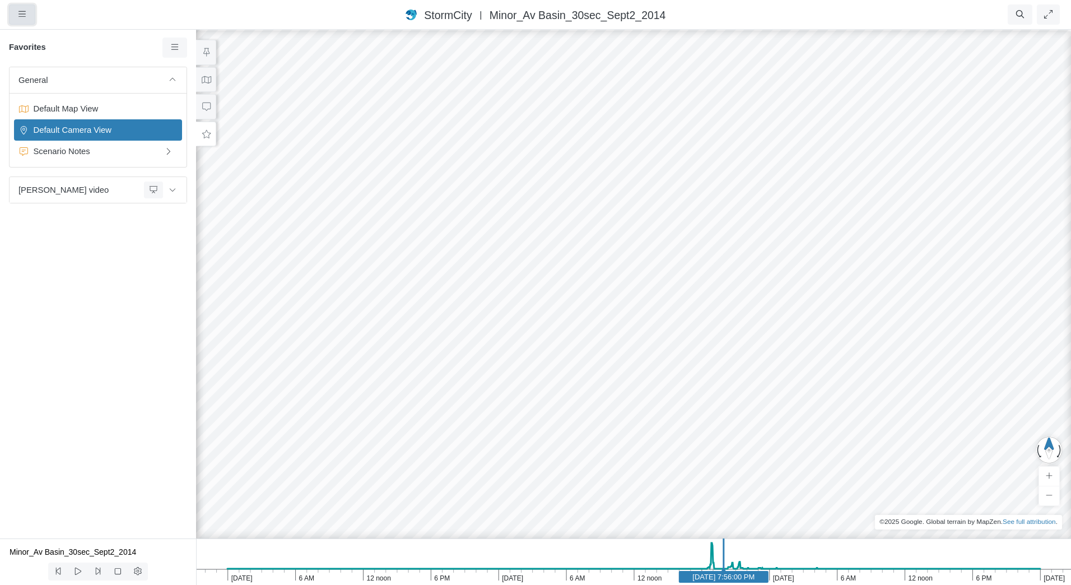
click at [25, 12] on icon "button" at bounding box center [21, 14] width 7 height 8
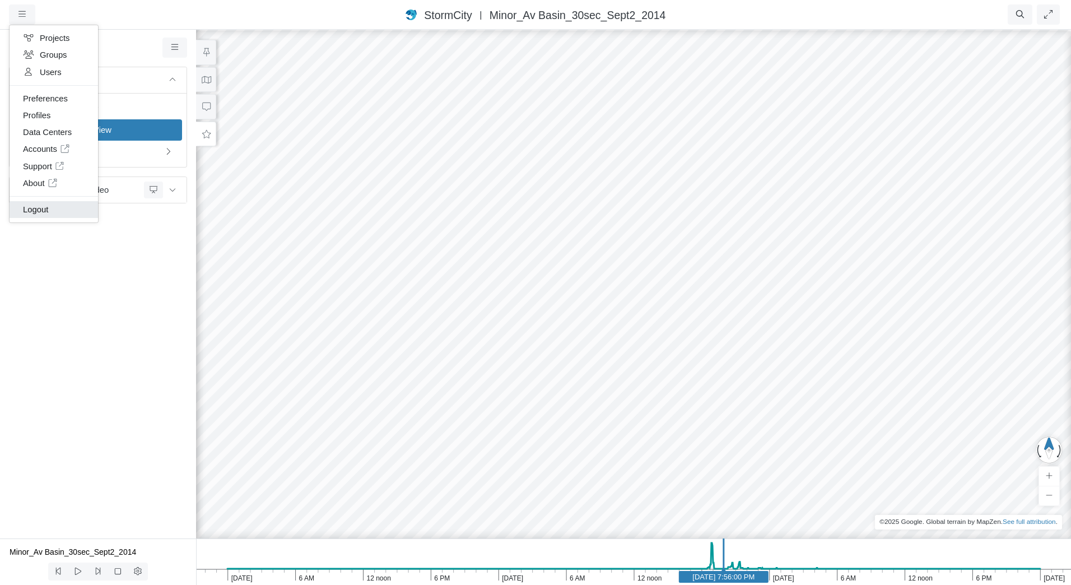
click at [55, 209] on link "Logout" at bounding box center [54, 209] width 88 height 17
